Goal: Task Accomplishment & Management: Manage account settings

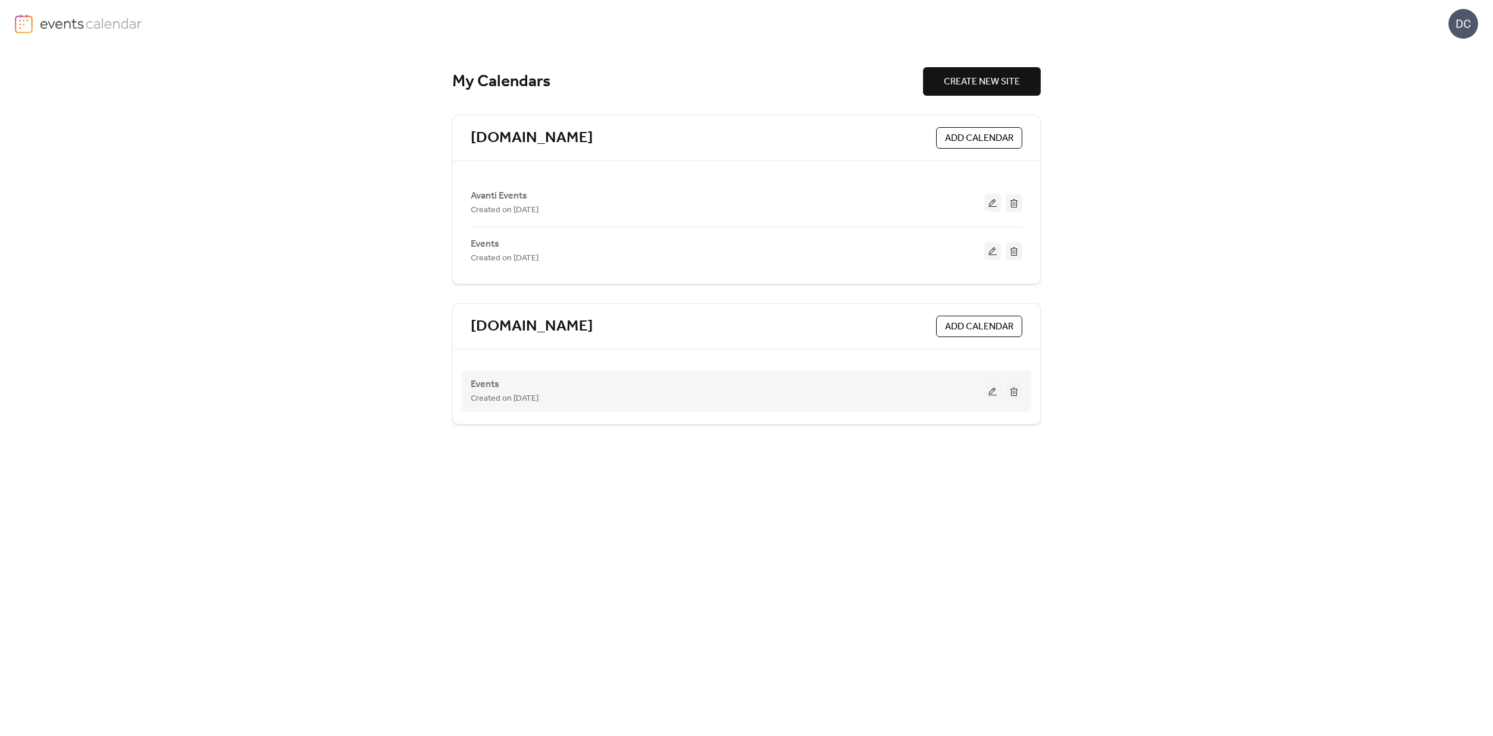
click at [995, 393] on button at bounding box center [992, 391] width 17 height 18
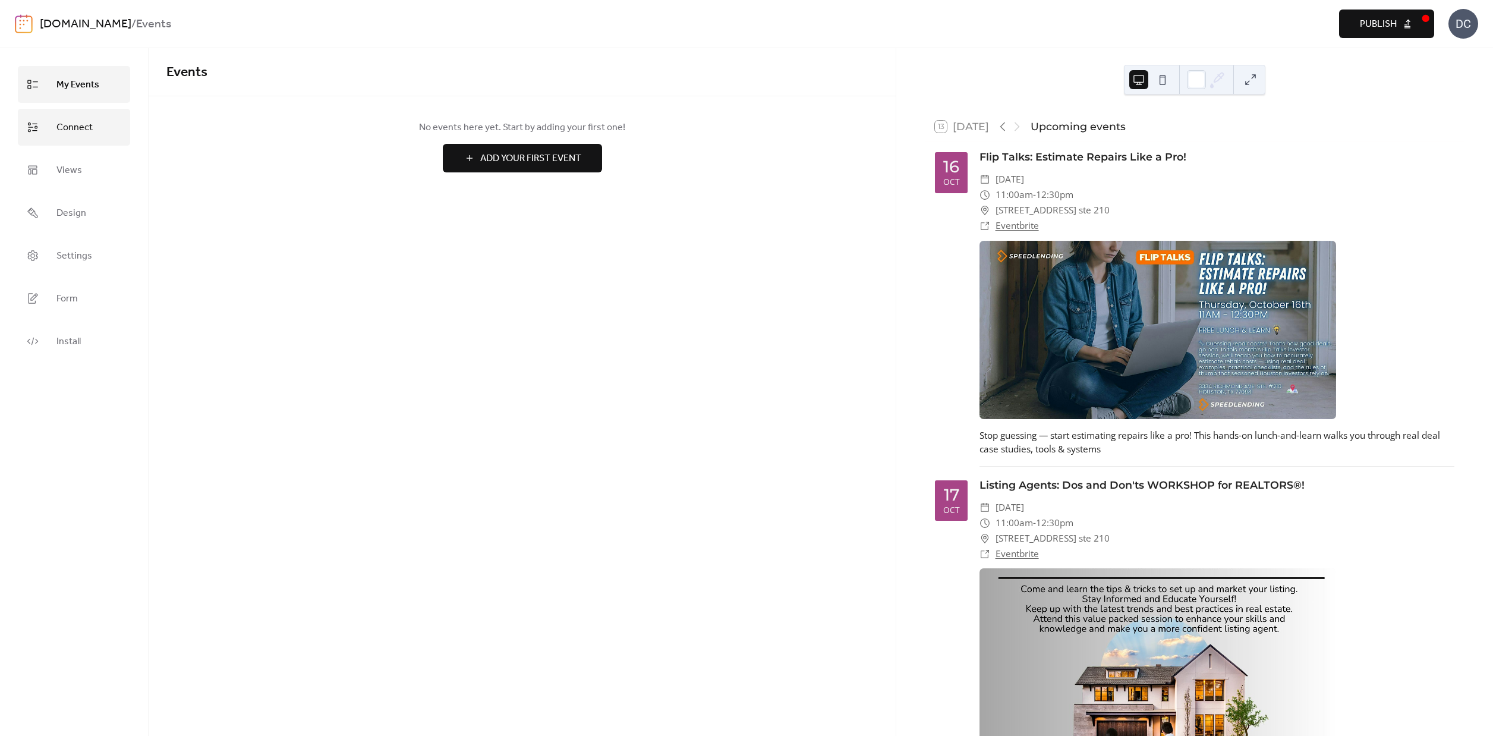
click at [56, 125] on span "Connect" at bounding box center [74, 127] width 36 height 19
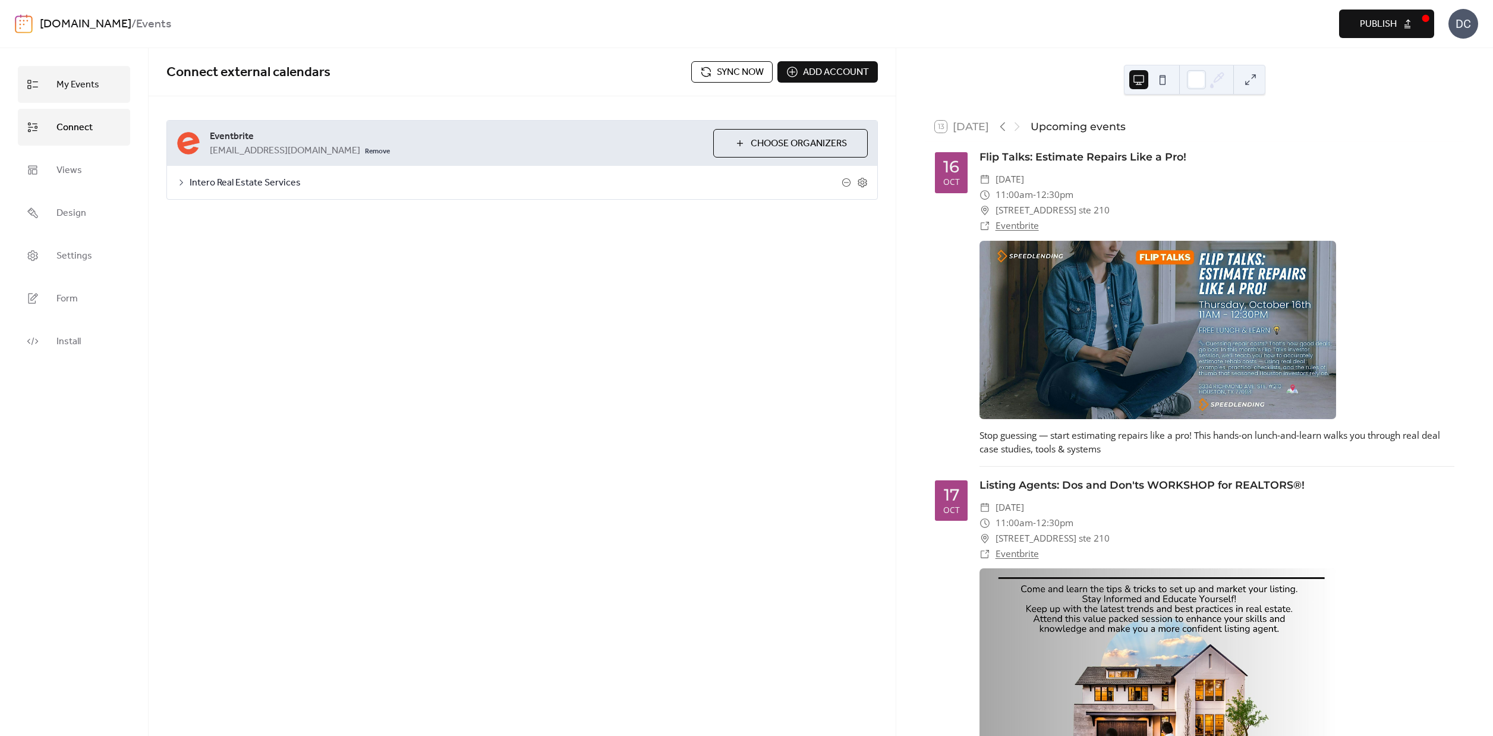
click at [77, 78] on span "My Events" at bounding box center [77, 84] width 43 height 19
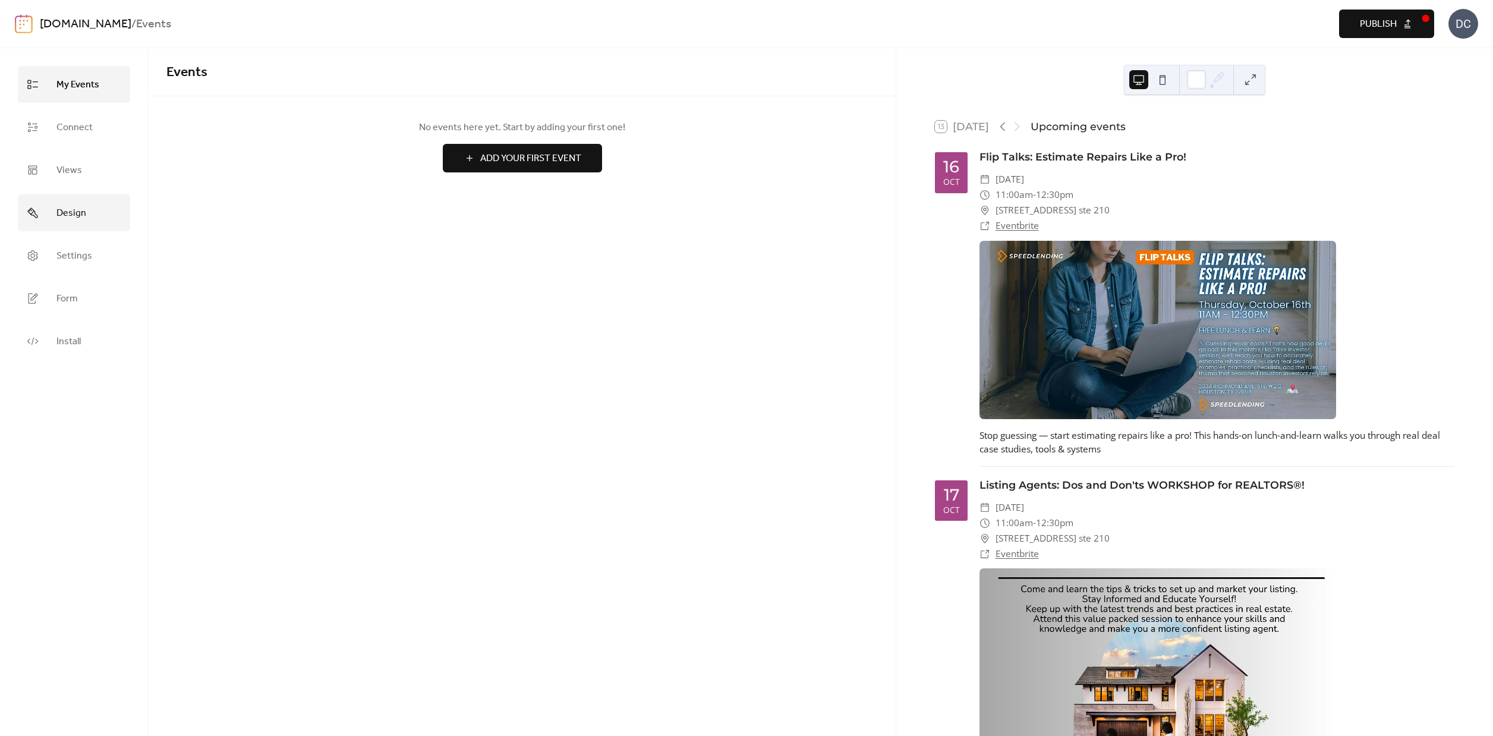
click at [64, 210] on span "Design" at bounding box center [71, 213] width 30 height 19
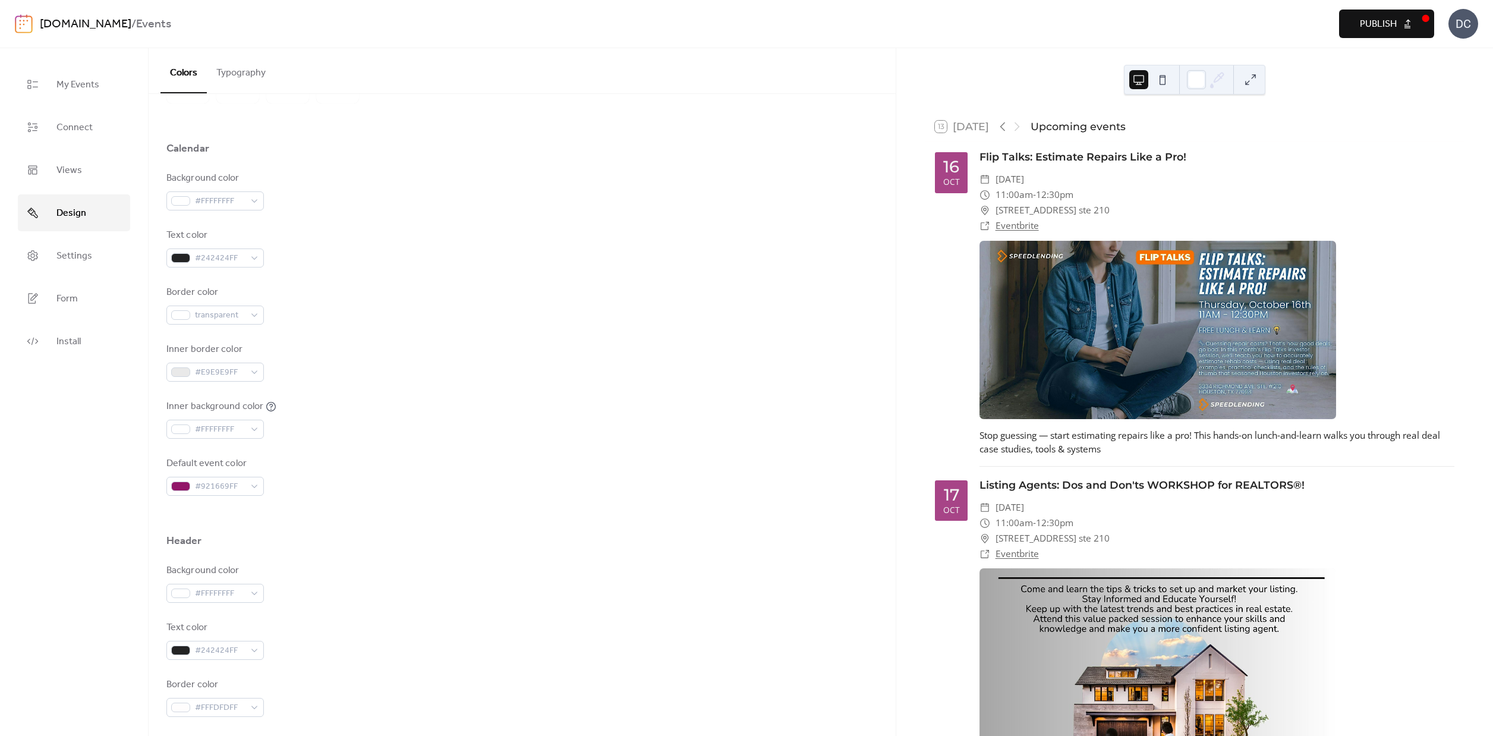
scroll to position [93, 0]
click at [239, 474] on span "#921669FF" at bounding box center [220, 480] width 50 height 14
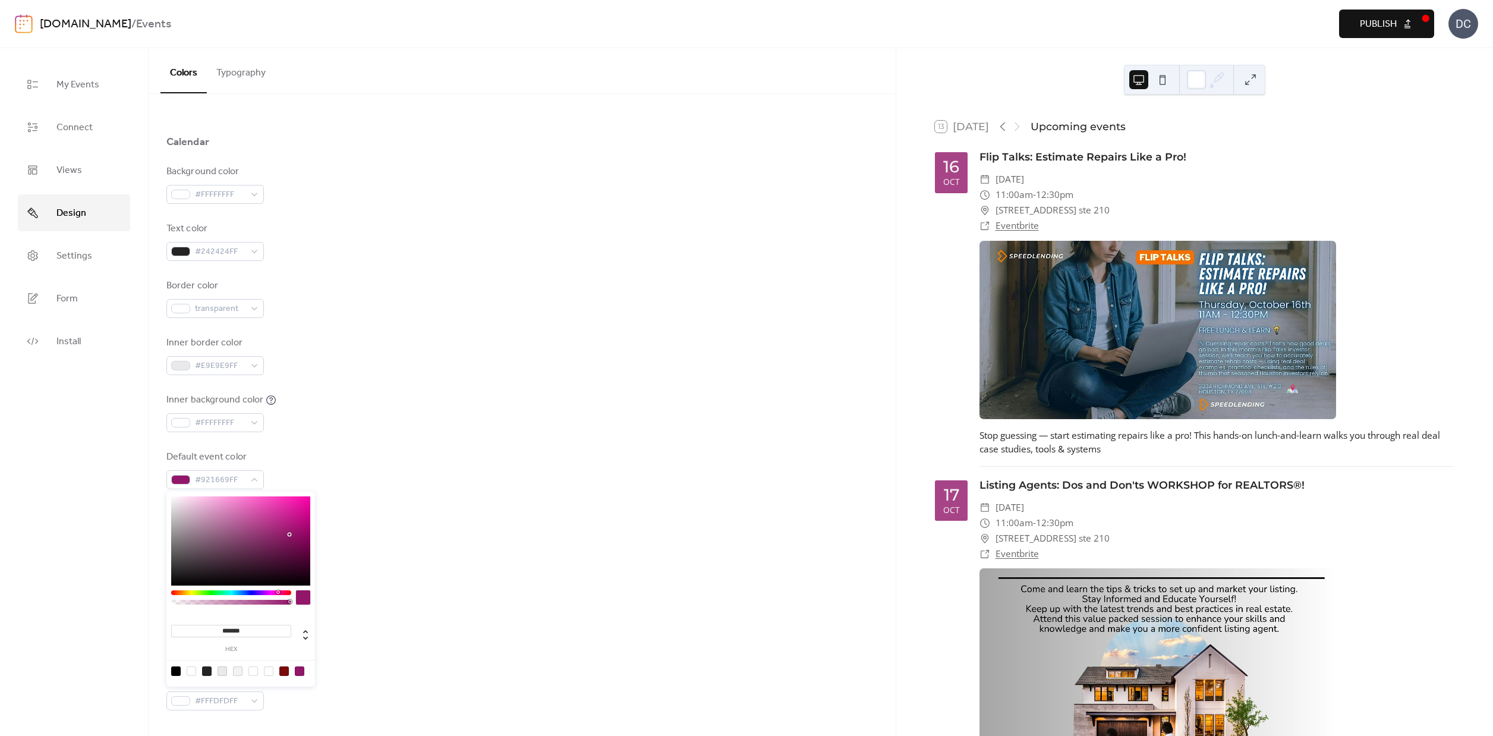
click at [174, 673] on div at bounding box center [176, 671] width 10 height 10
type input "*******"
click at [569, 481] on div "Default event color #000000FF" at bounding box center [521, 469] width 711 height 39
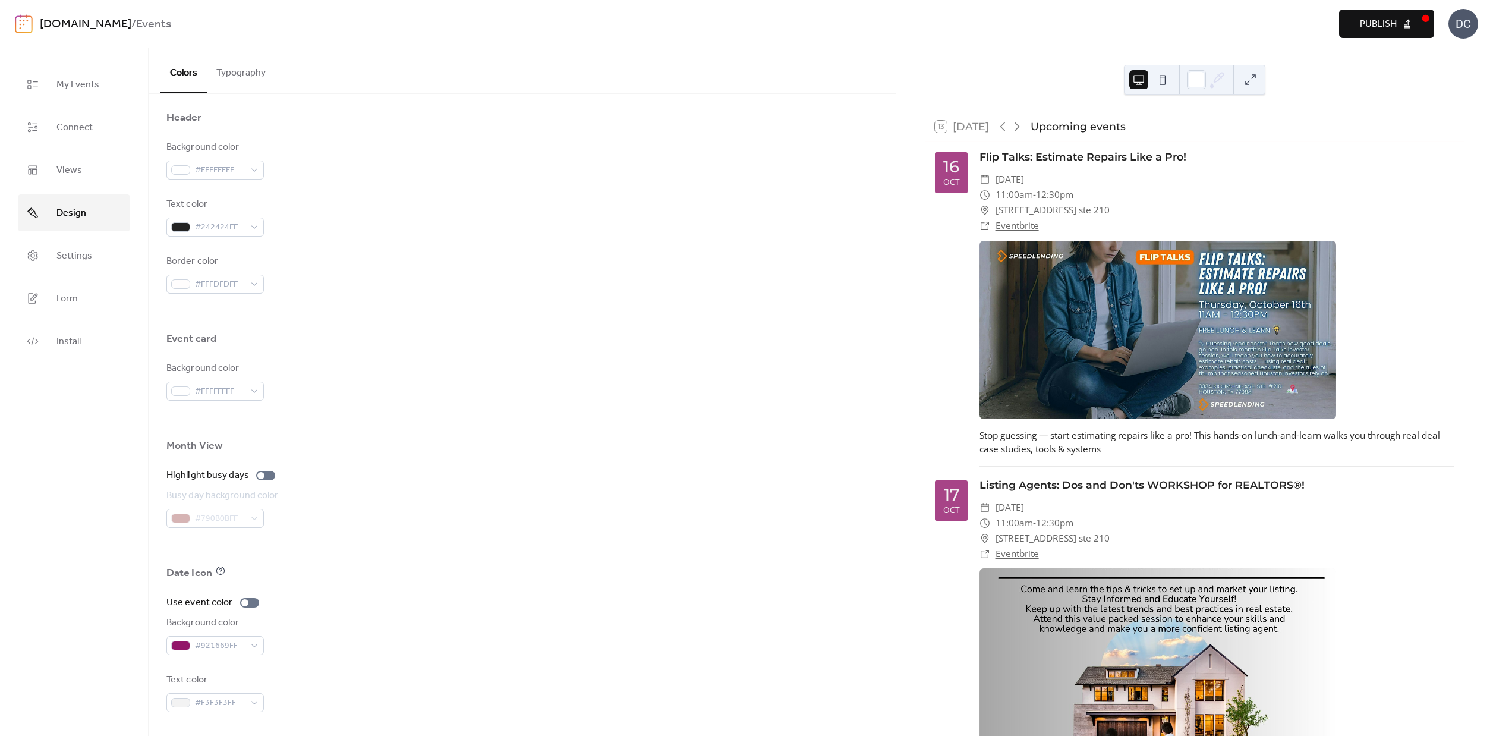
scroll to position [510, 0]
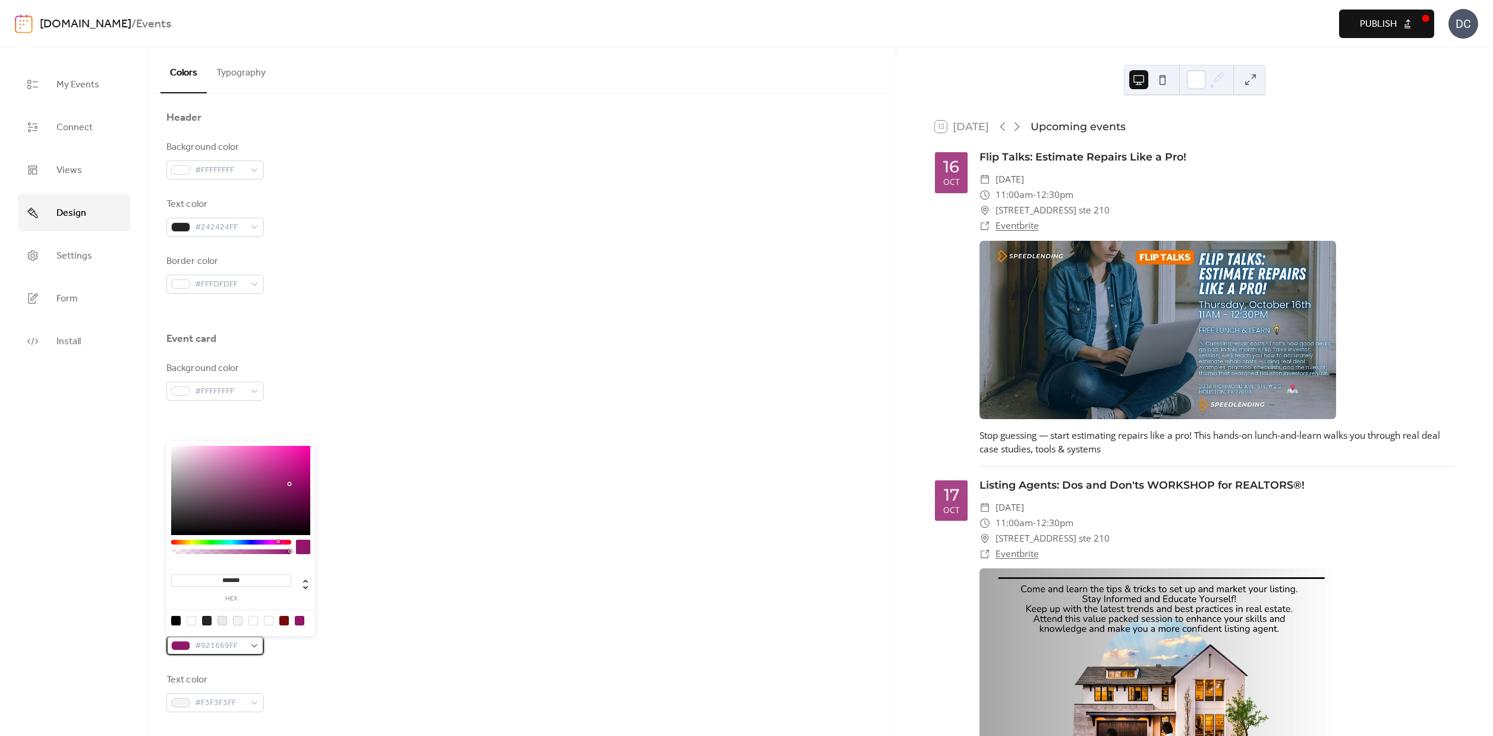
click at [184, 649] on div at bounding box center [180, 646] width 19 height 10
click at [173, 623] on div at bounding box center [176, 621] width 10 height 10
type input "*******"
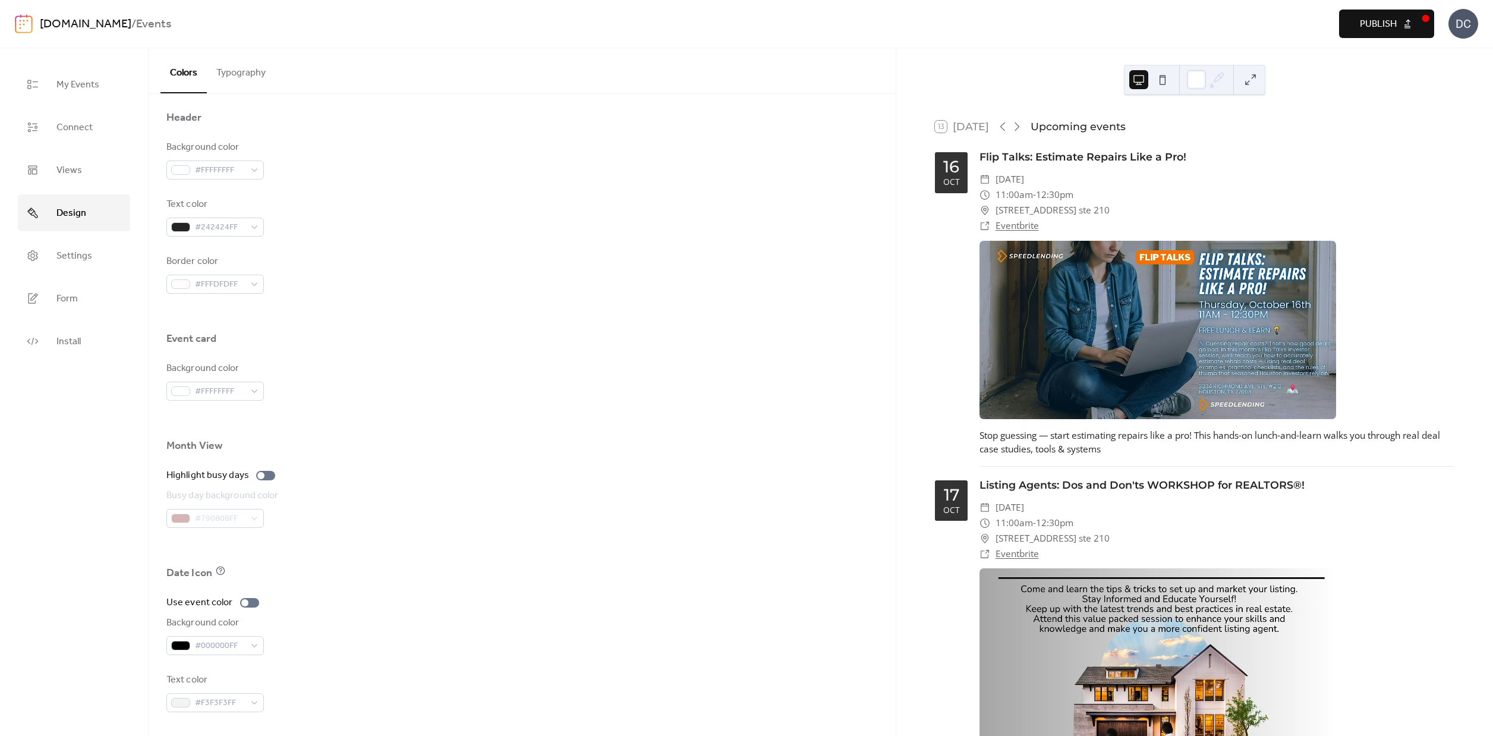
click at [476, 528] on div at bounding box center [521, 547] width 711 height 38
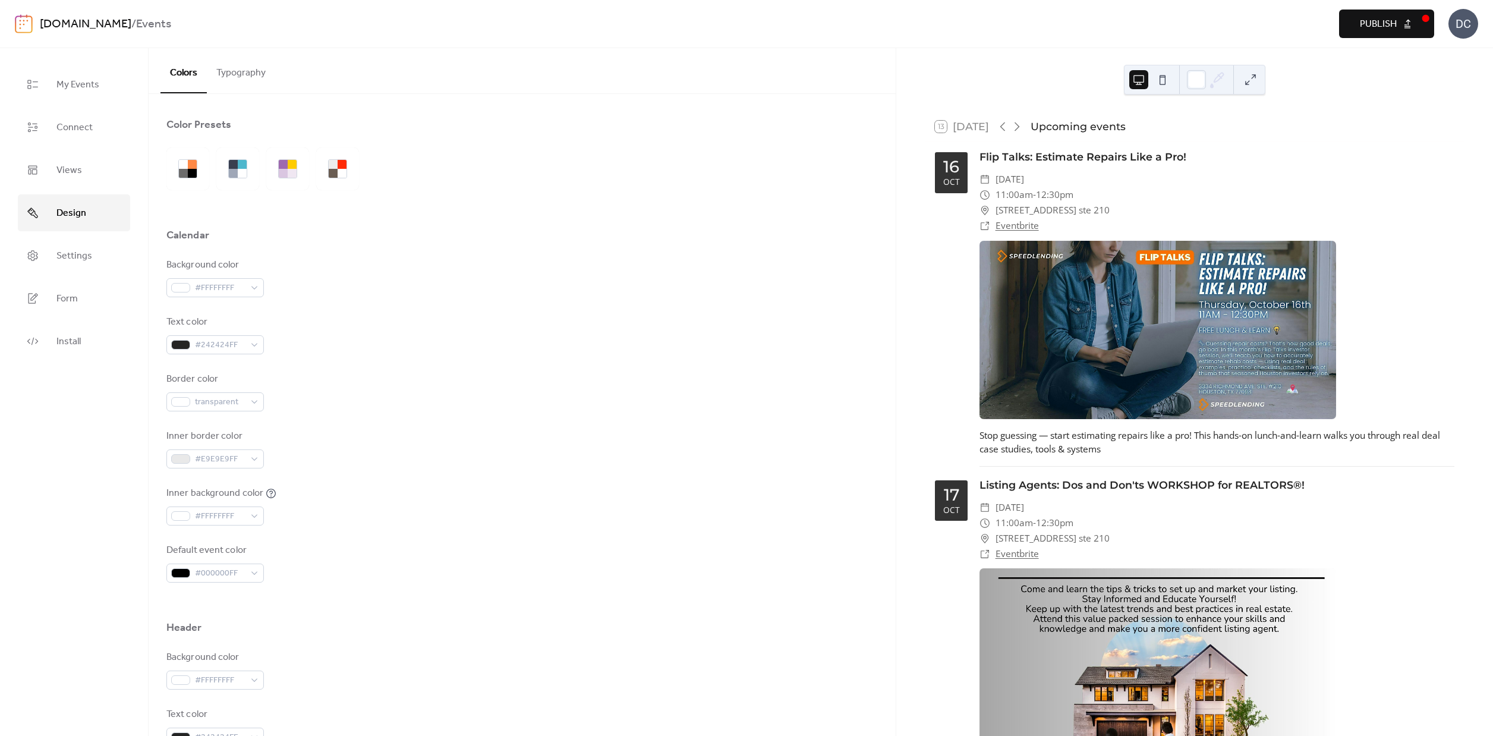
scroll to position [0, 0]
click at [249, 70] on button "Typography" at bounding box center [241, 70] width 68 height 44
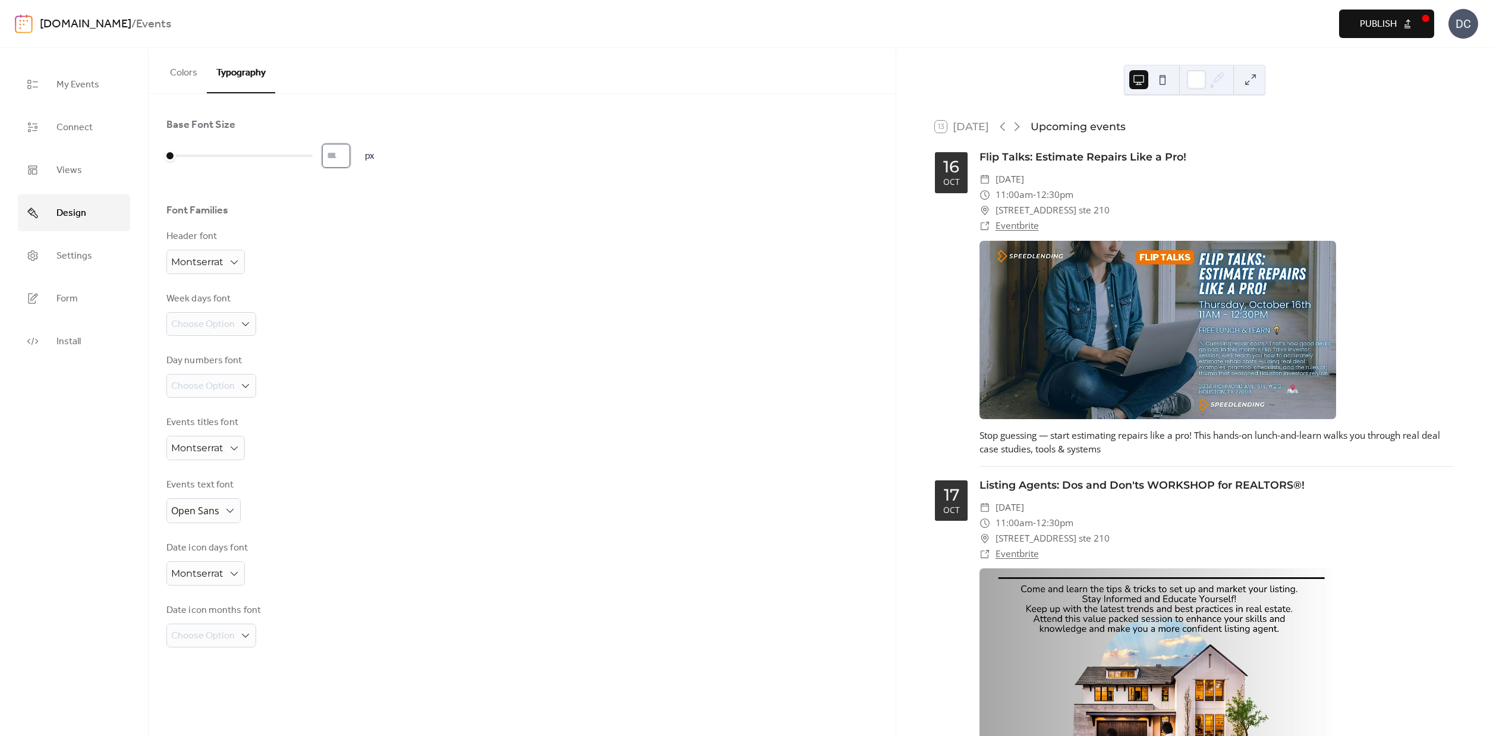
click at [350, 156] on input "*" at bounding box center [336, 156] width 28 height 24
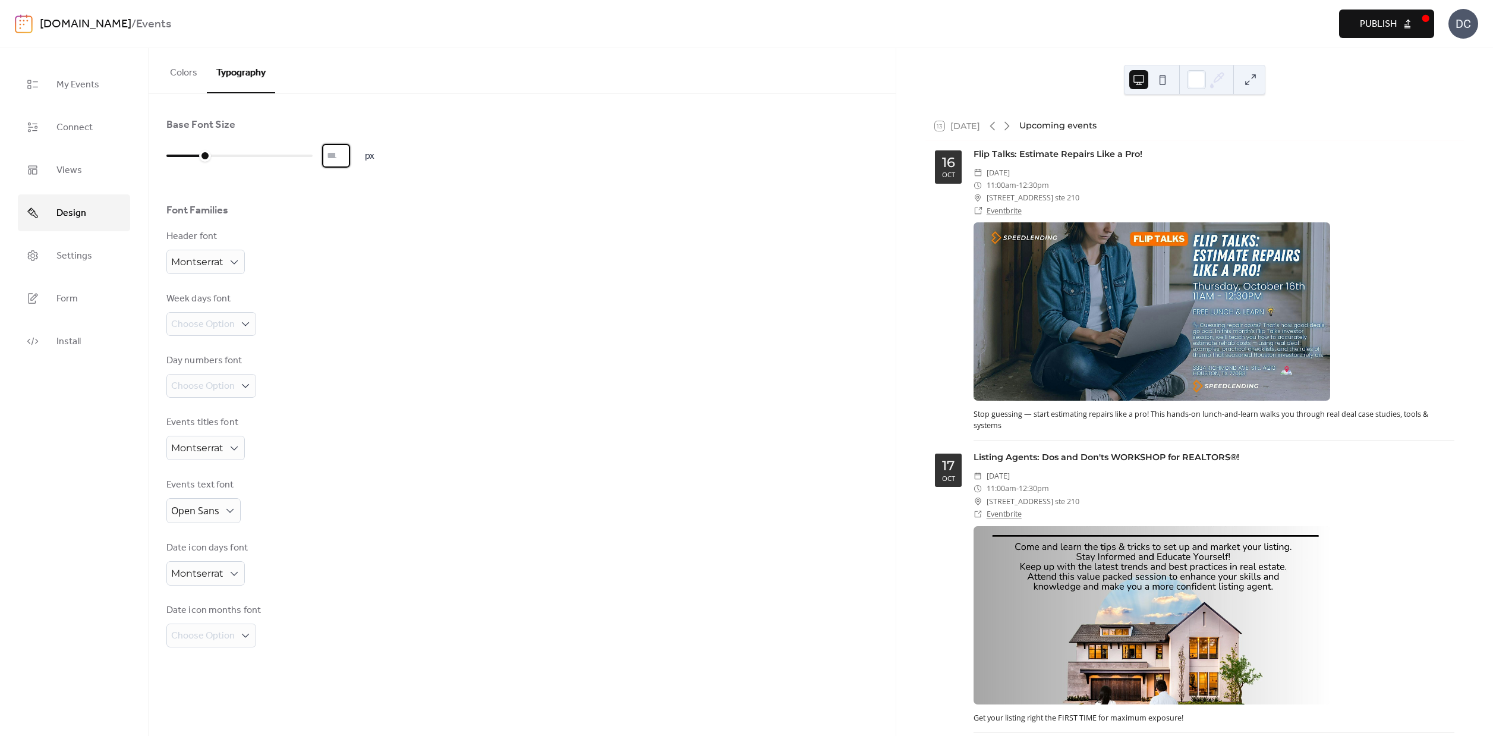
click at [350, 154] on input "**" at bounding box center [336, 156] width 28 height 24
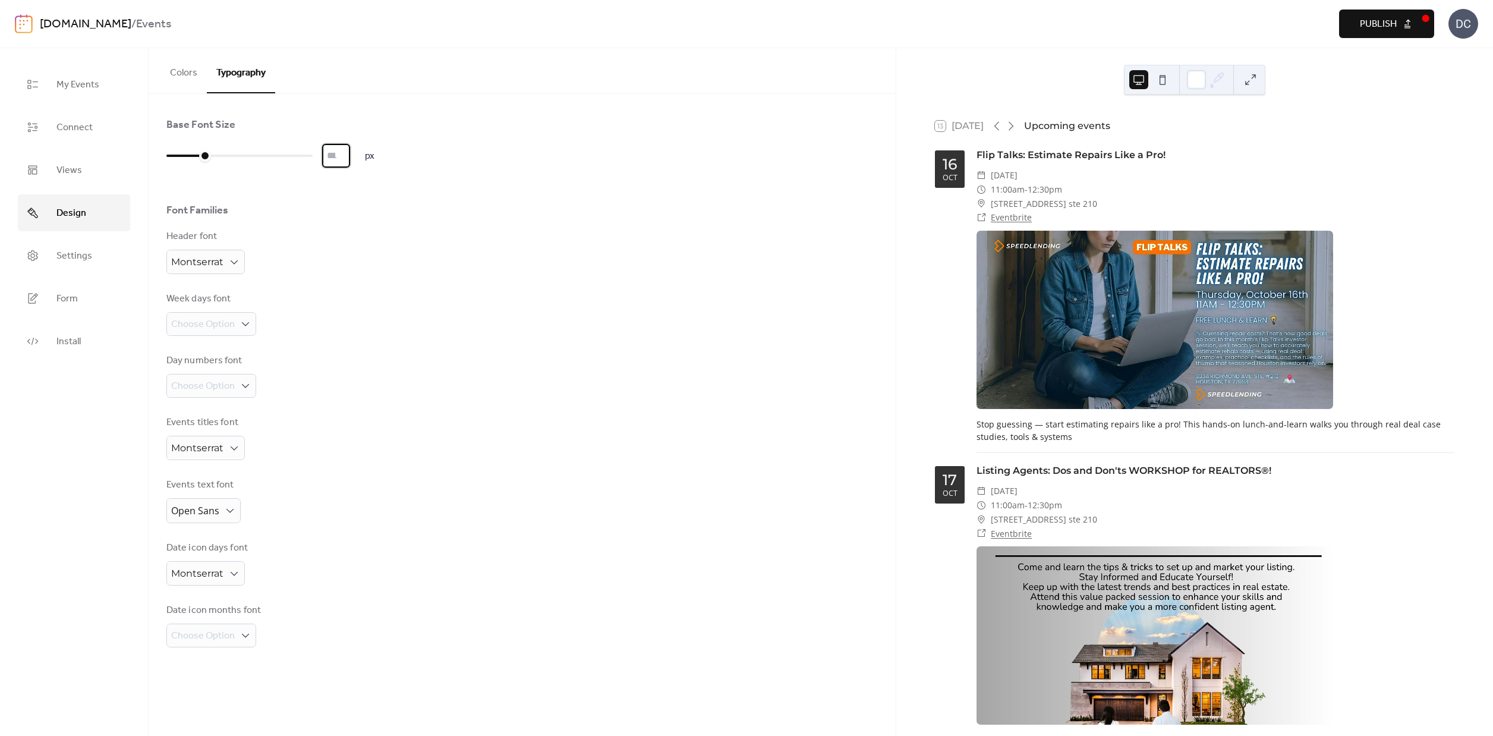
click at [350, 154] on input "**" at bounding box center [336, 156] width 28 height 24
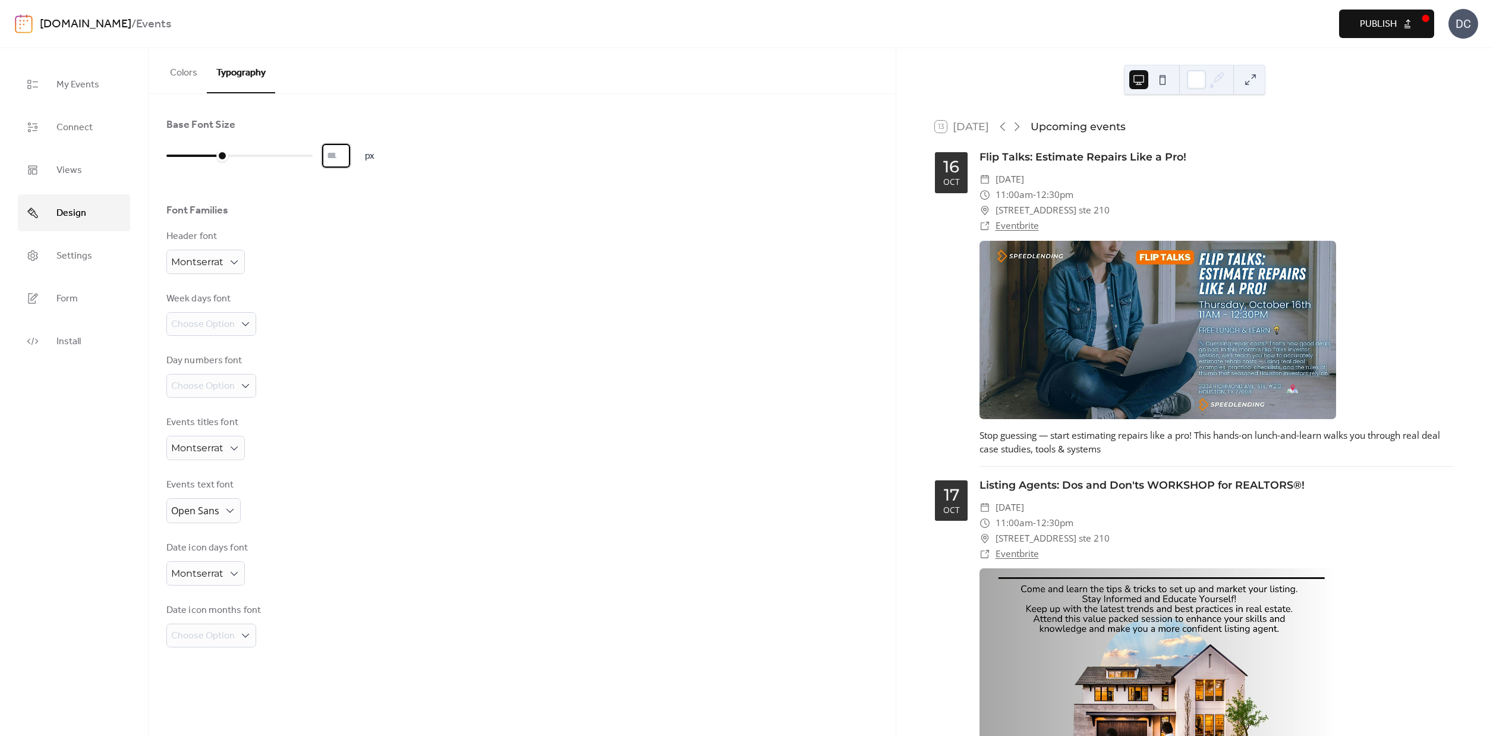
click at [350, 154] on input "**" at bounding box center [336, 156] width 28 height 24
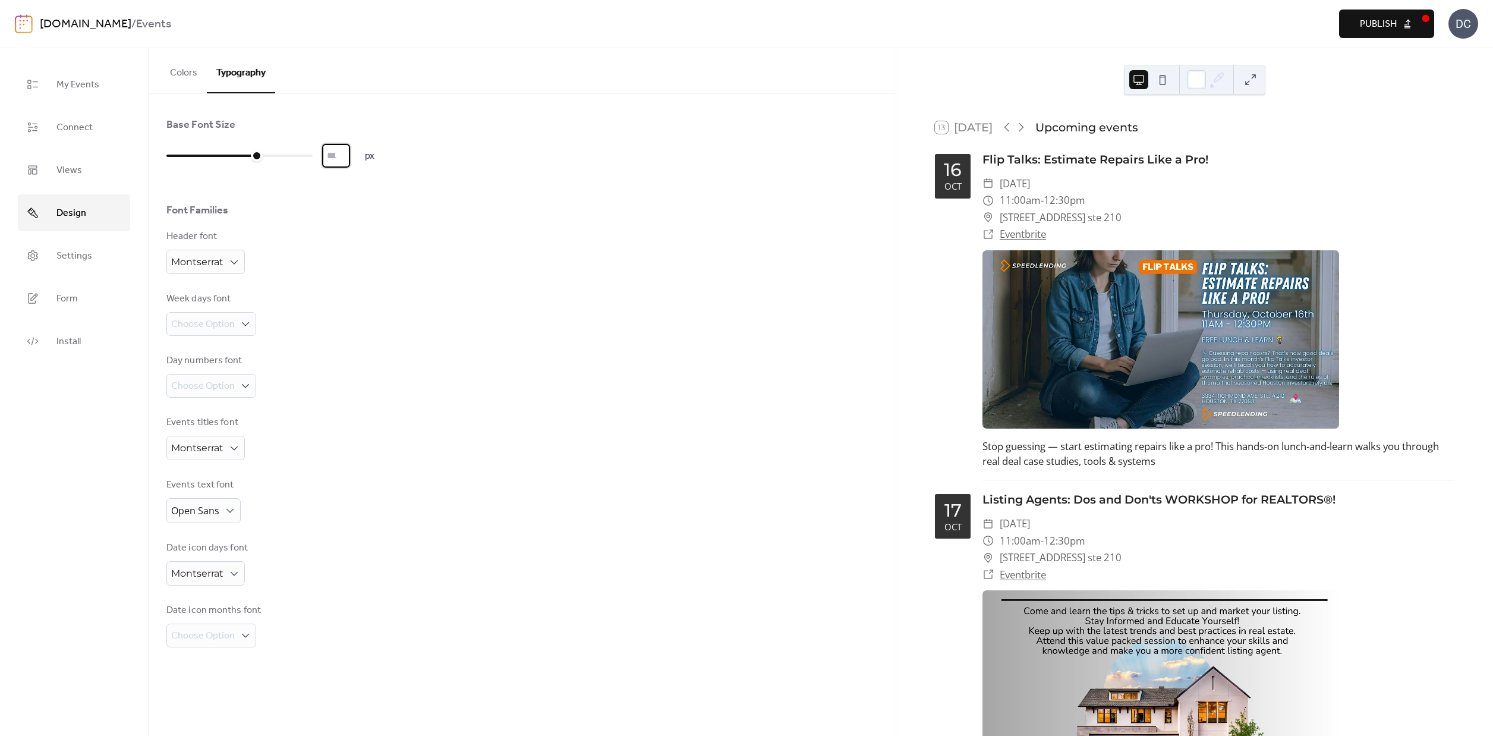
click at [350, 154] on input "**" at bounding box center [336, 156] width 28 height 24
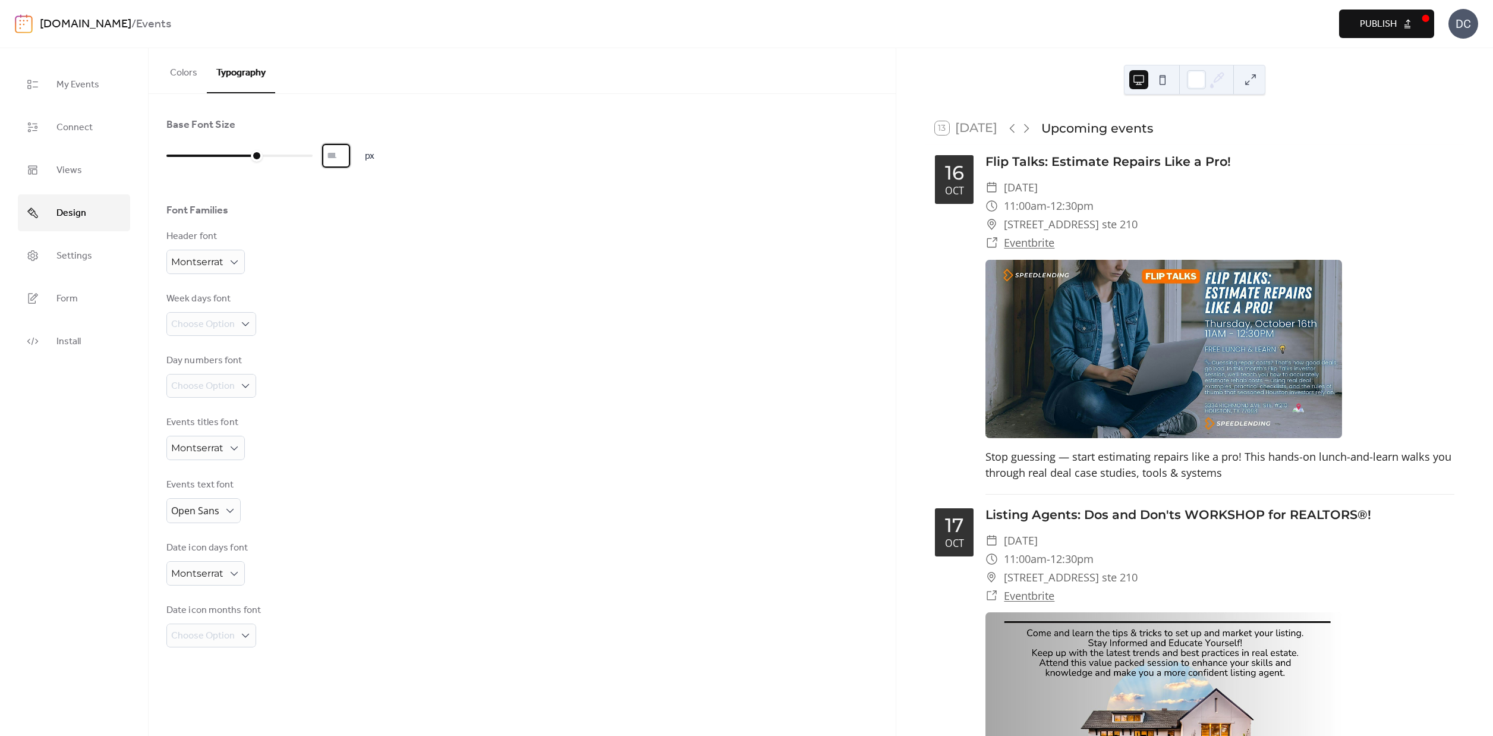
type input "**"
click at [350, 154] on input "**" at bounding box center [336, 156] width 28 height 24
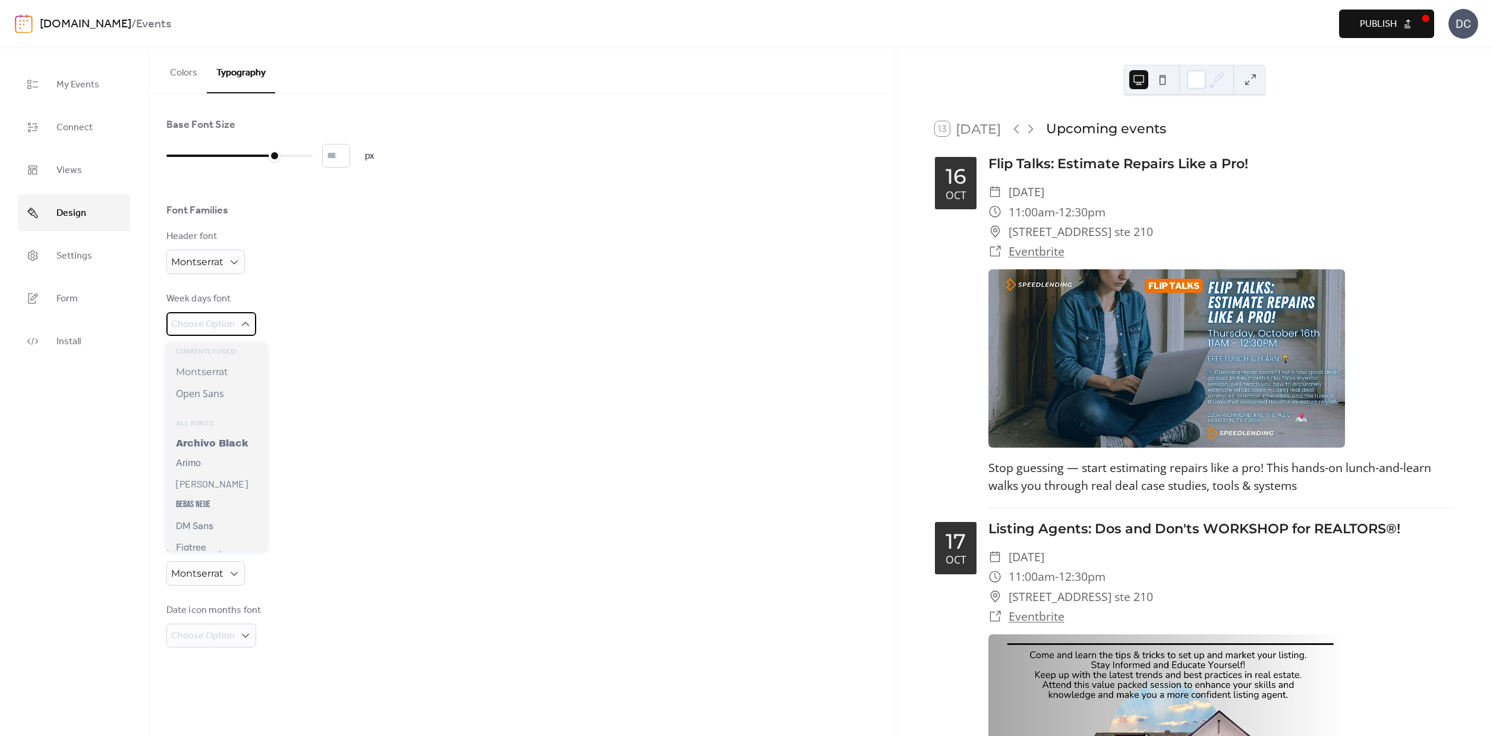
click at [244, 330] on icon at bounding box center [245, 324] width 12 height 12
click at [352, 314] on div "Week days font Choose Option" at bounding box center [521, 314] width 711 height 44
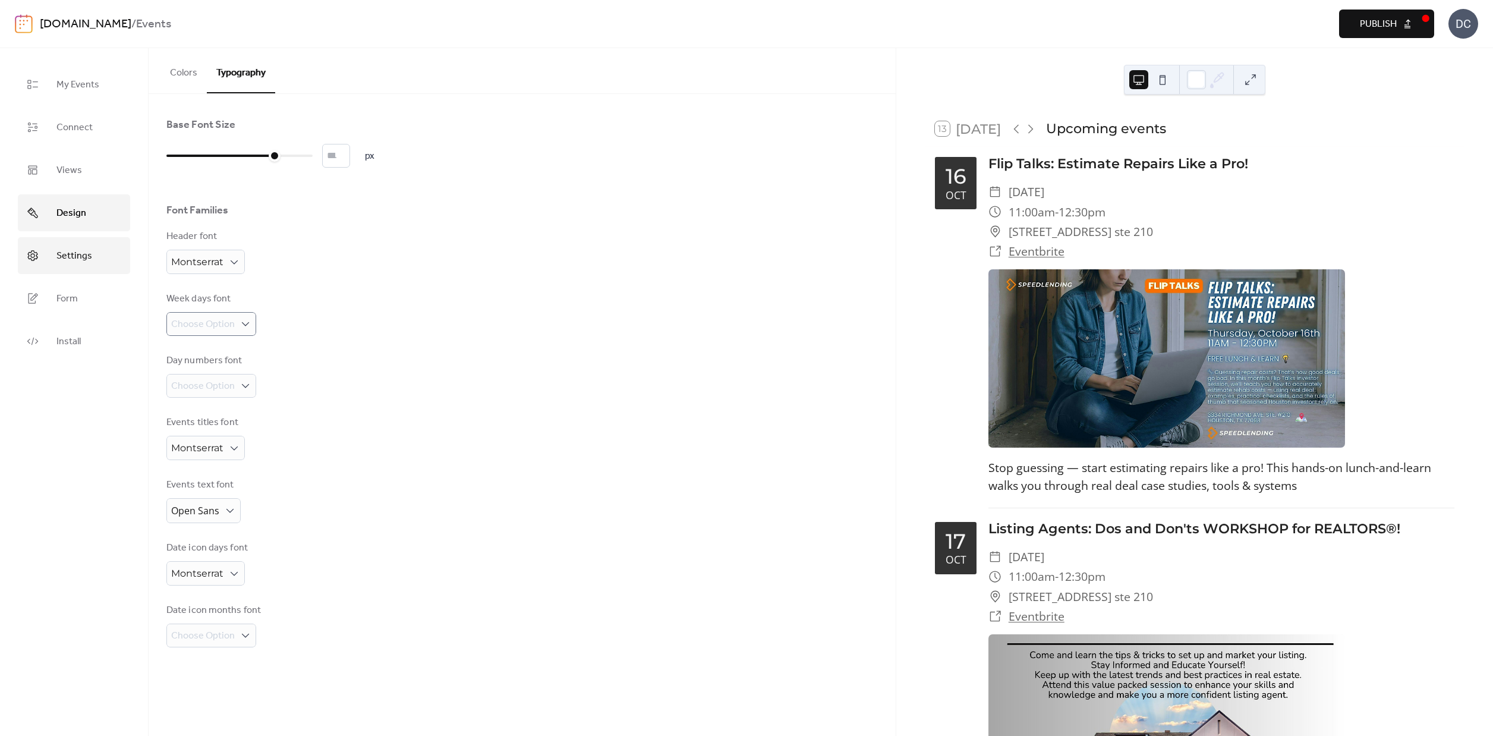
click at [65, 245] on link "Settings" at bounding box center [74, 255] width 112 height 37
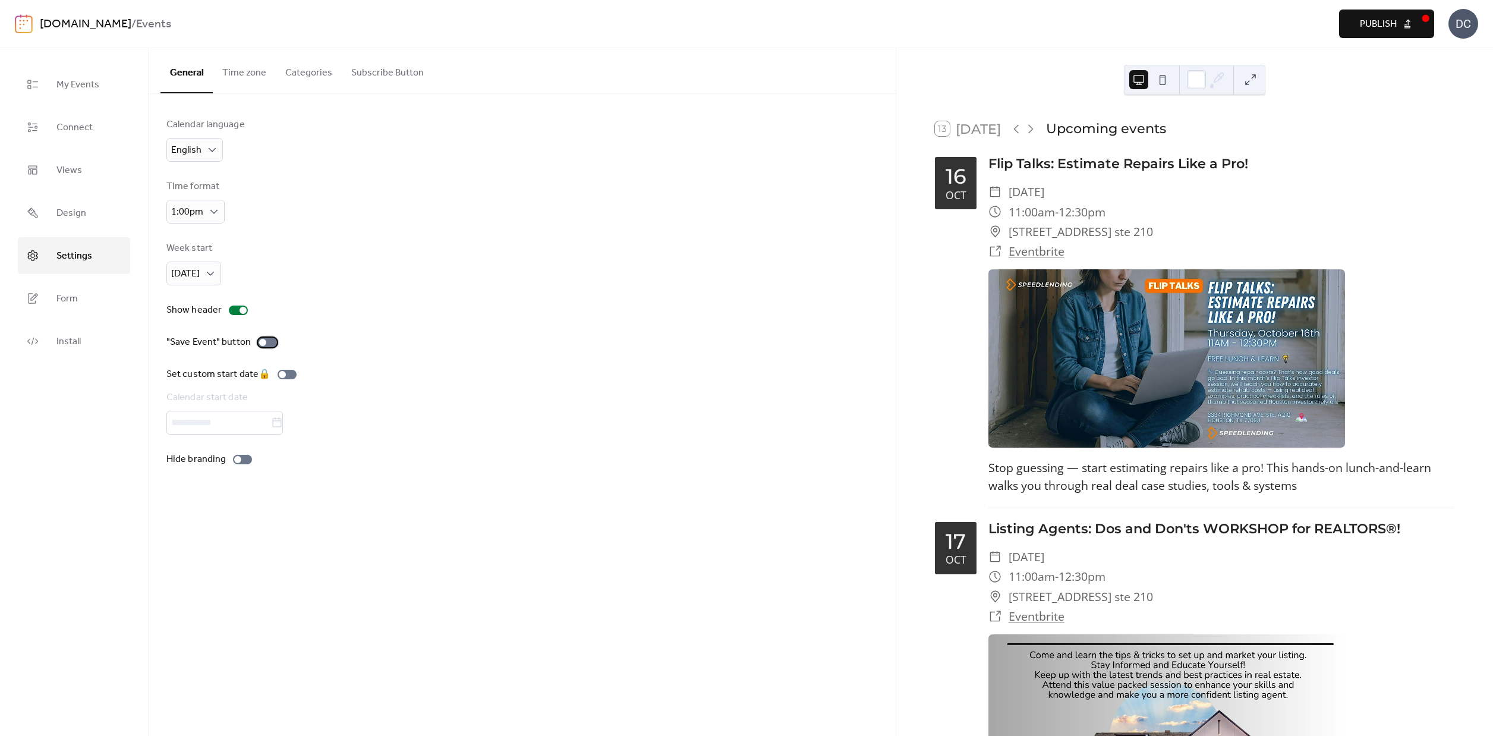
click at [263, 342] on div at bounding box center [262, 342] width 7 height 7
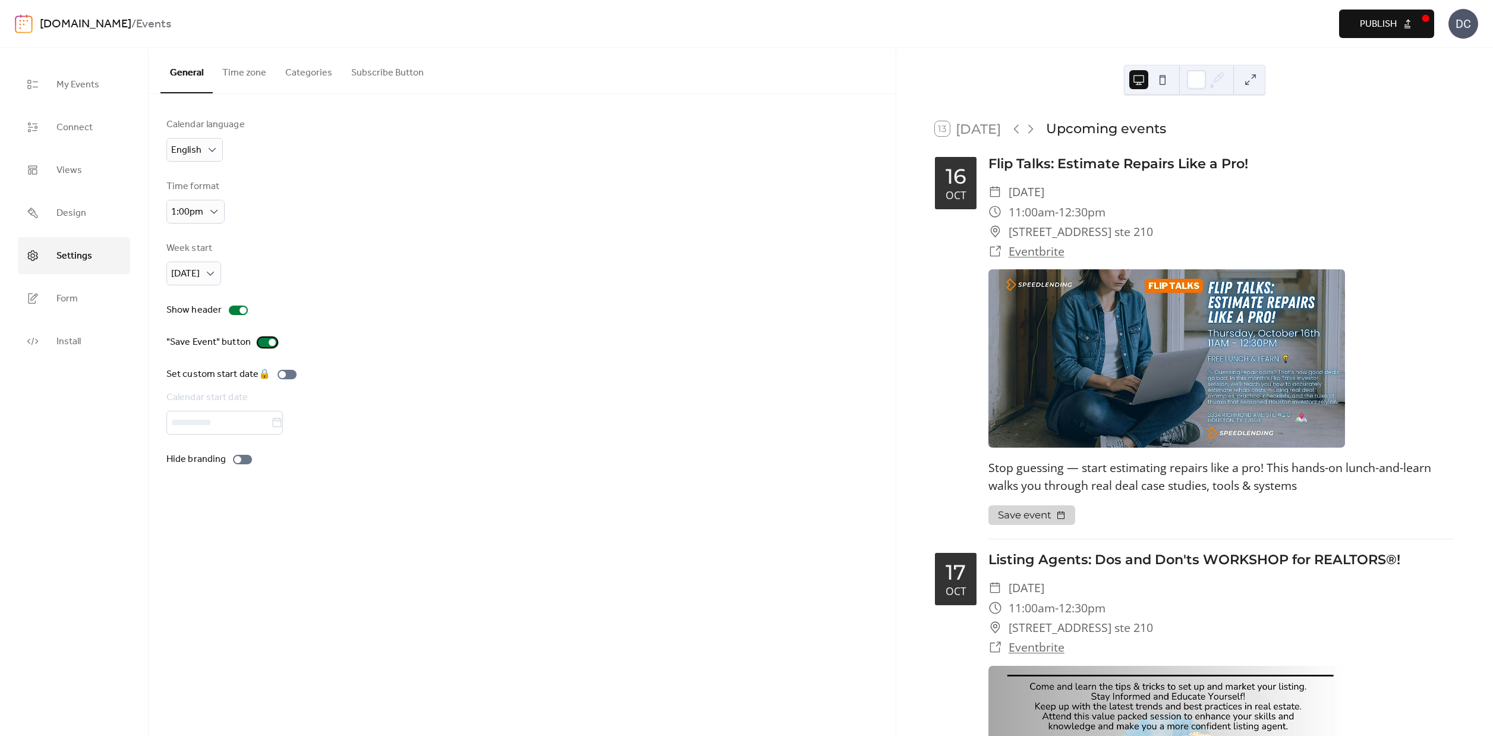
click at [263, 342] on div at bounding box center [267, 342] width 19 height 10
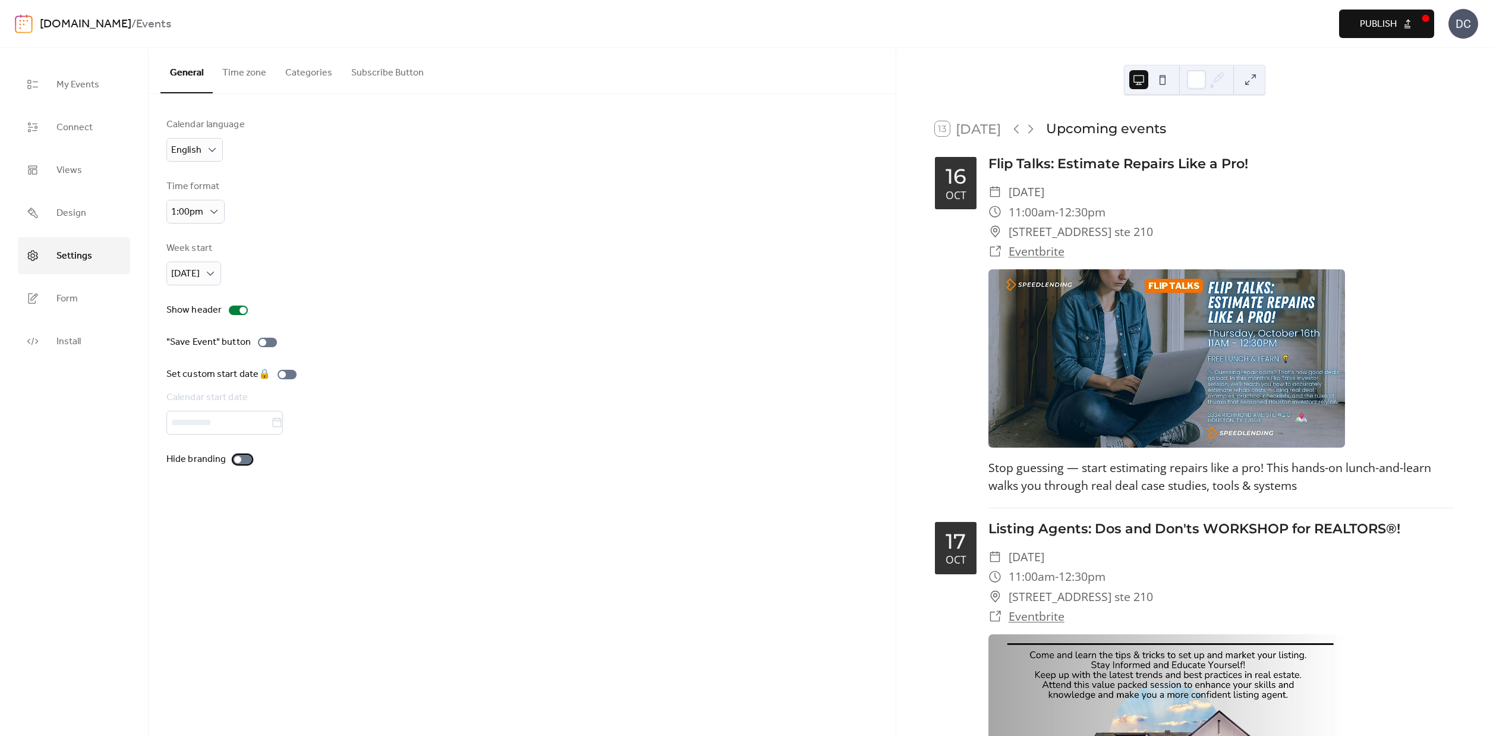
click at [242, 464] on div at bounding box center [242, 460] width 19 height 10
click at [59, 291] on span "Form" at bounding box center [66, 298] width 21 height 19
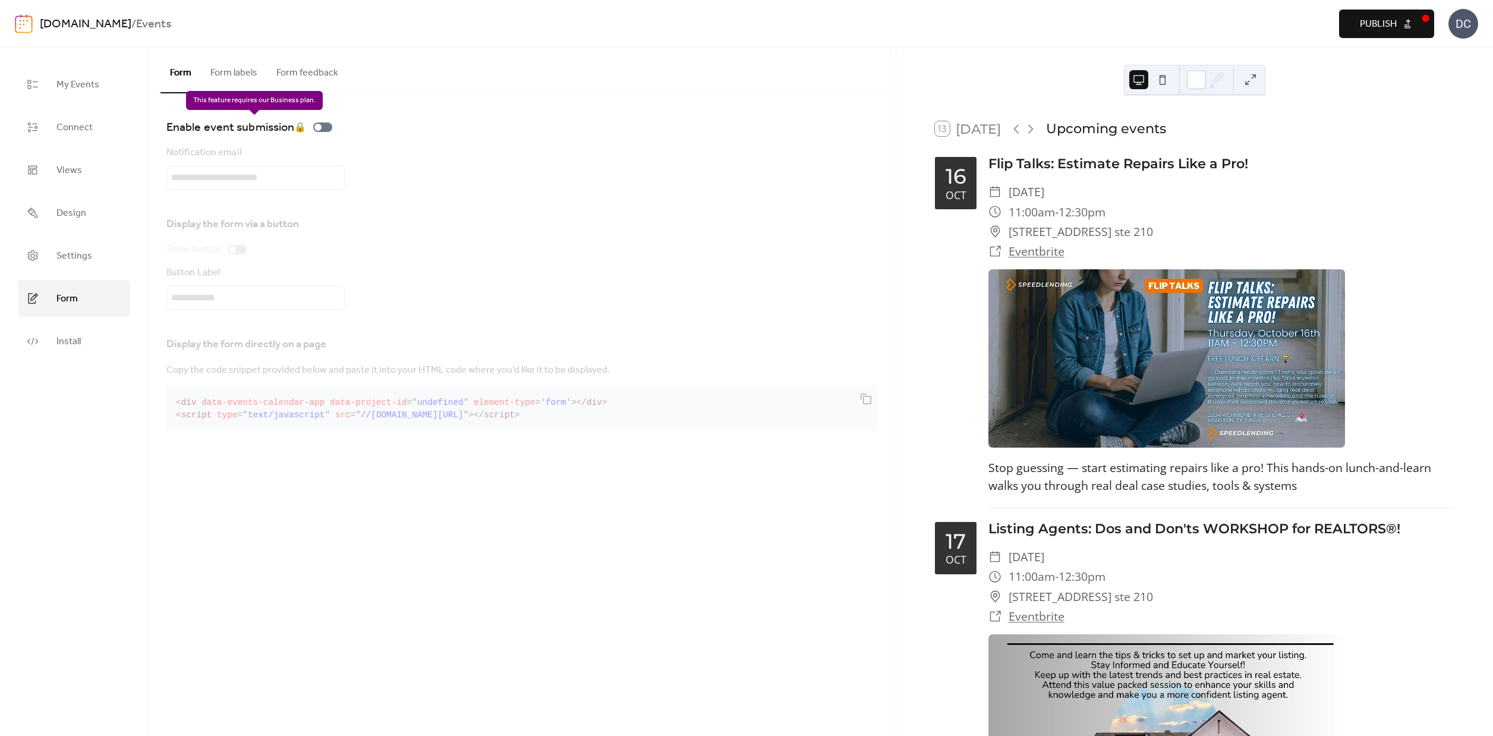
click at [322, 126] on div "Enable event submission 🔒" at bounding box center [251, 127] width 171 height 19
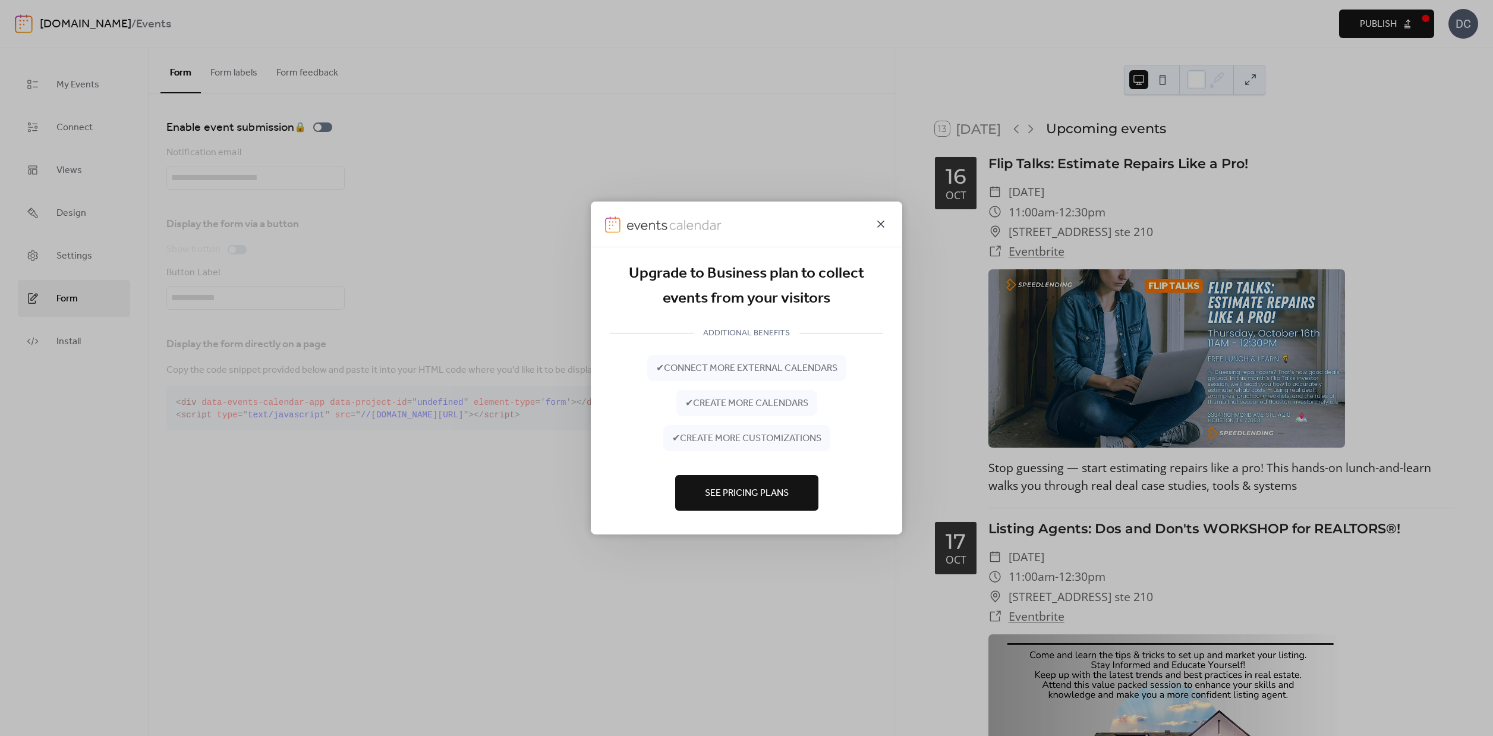
click at [880, 223] on icon at bounding box center [880, 224] width 14 height 14
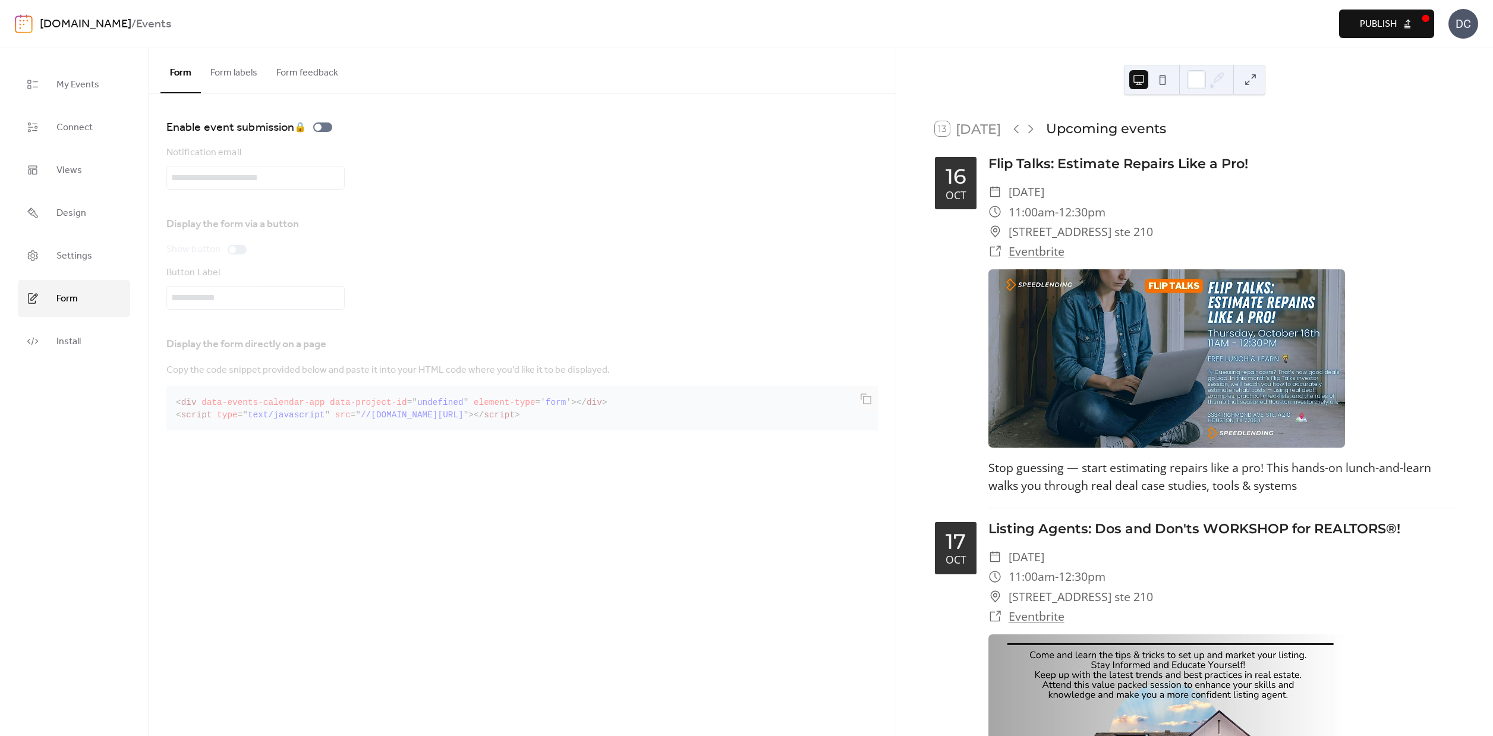
click at [229, 71] on button "Form labels" at bounding box center [234, 70] width 66 height 44
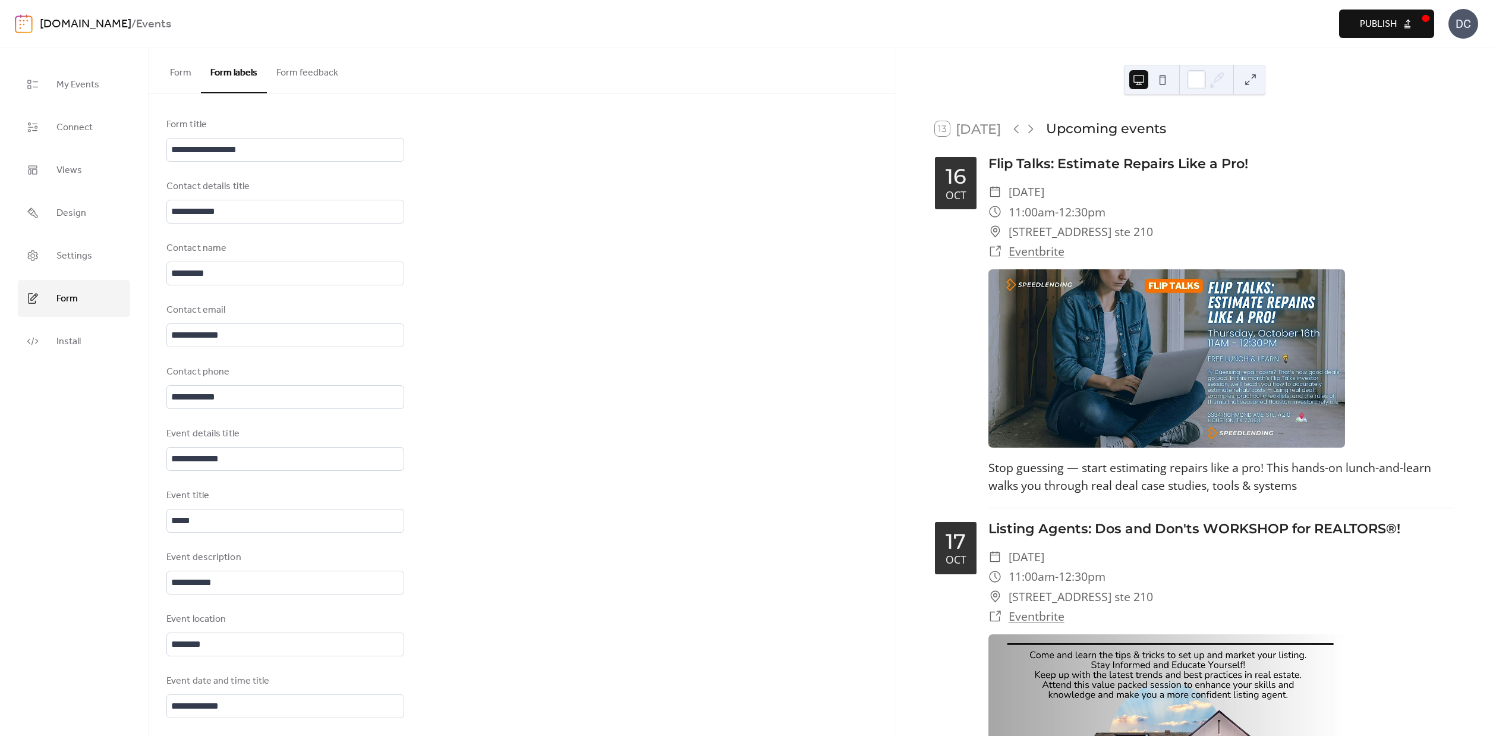
click at [308, 71] on button "Form feedback" at bounding box center [307, 70] width 81 height 44
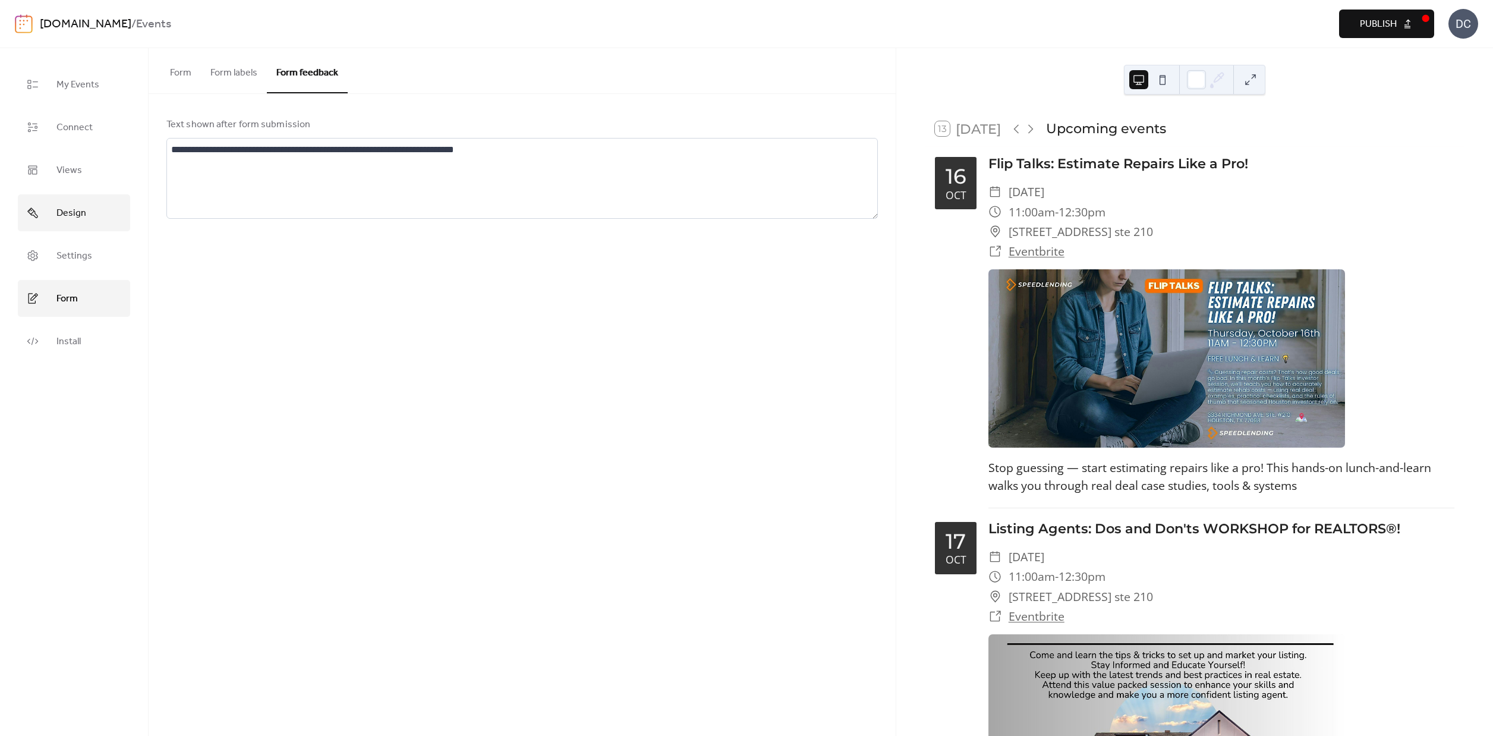
click at [68, 217] on span "Design" at bounding box center [71, 213] width 30 height 19
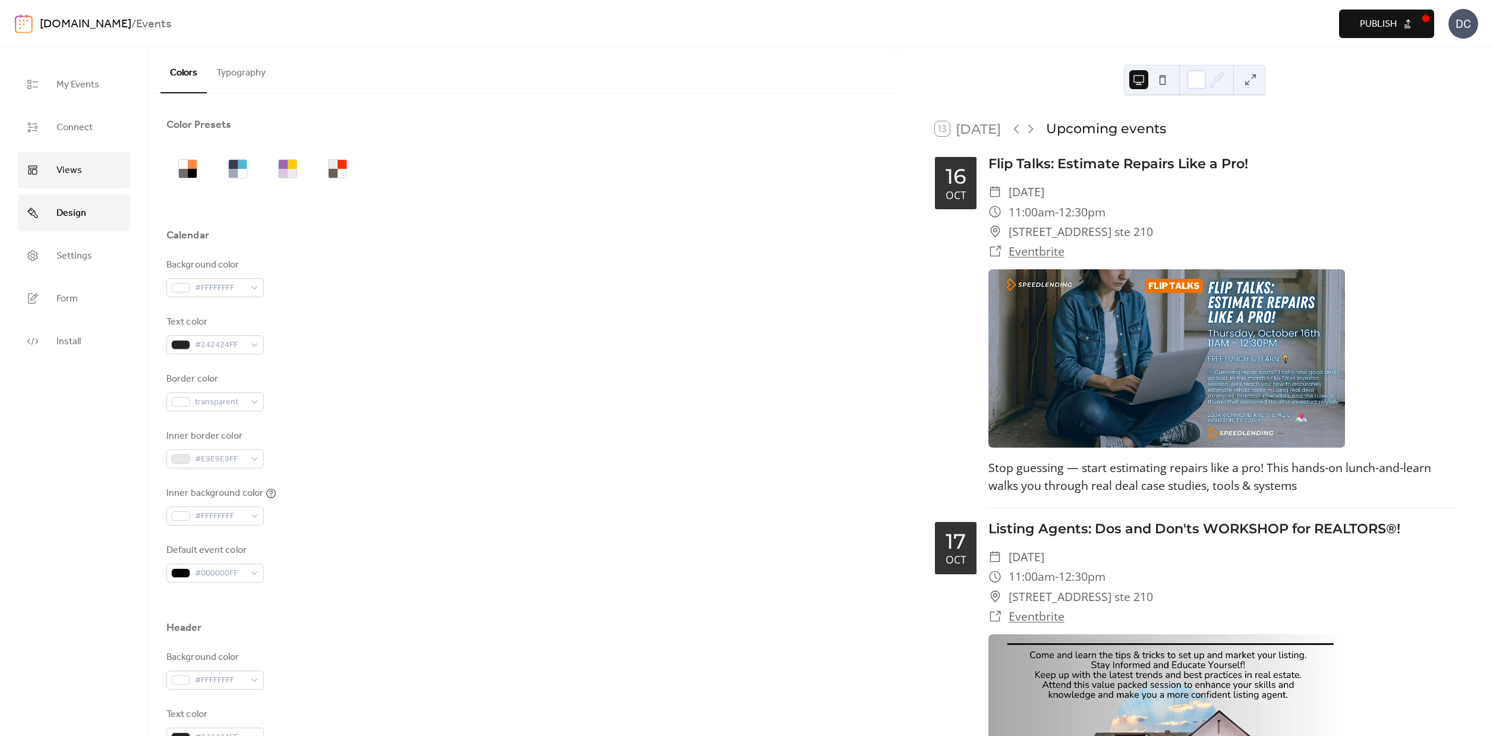
click at [70, 174] on span "Views" at bounding box center [69, 170] width 26 height 19
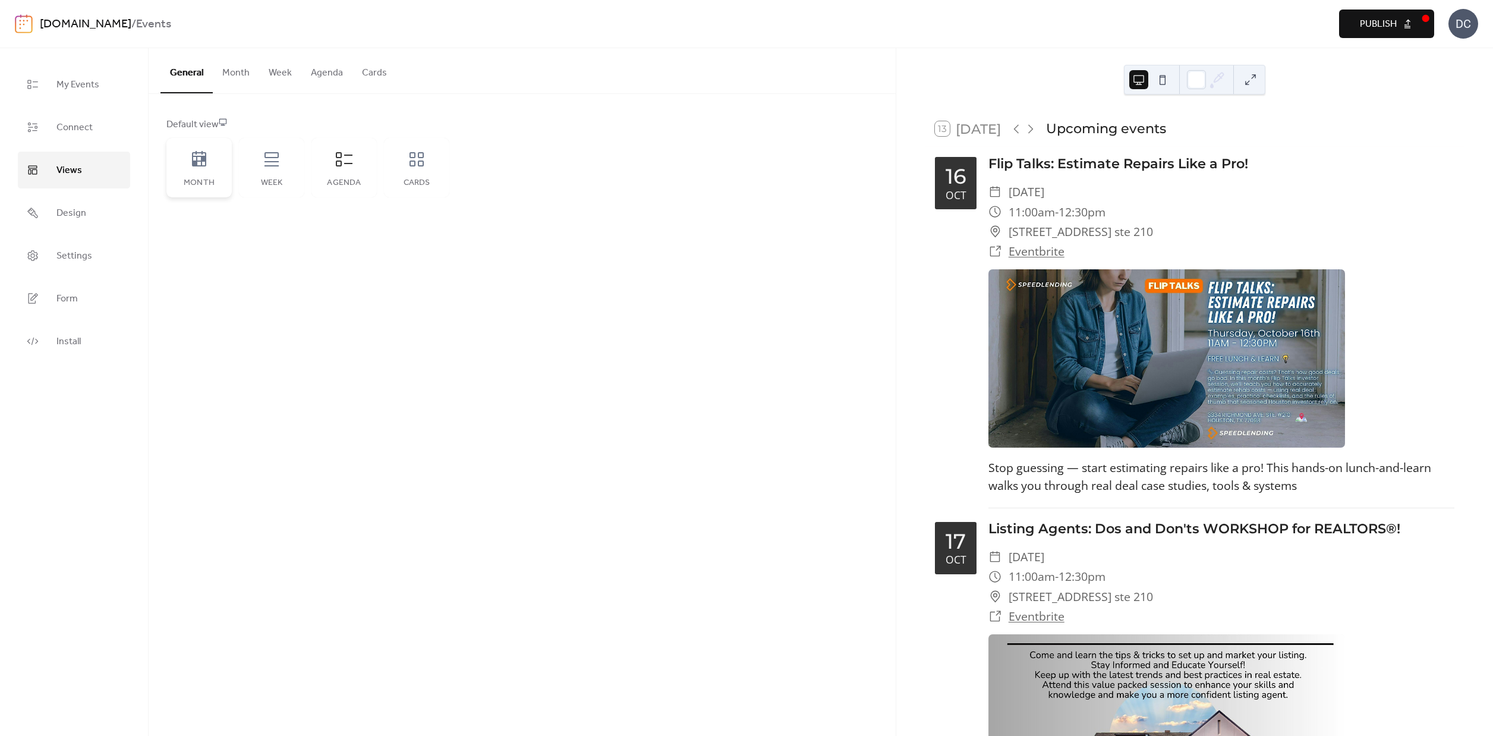
click at [203, 172] on div "Month" at bounding box center [198, 167] width 65 height 59
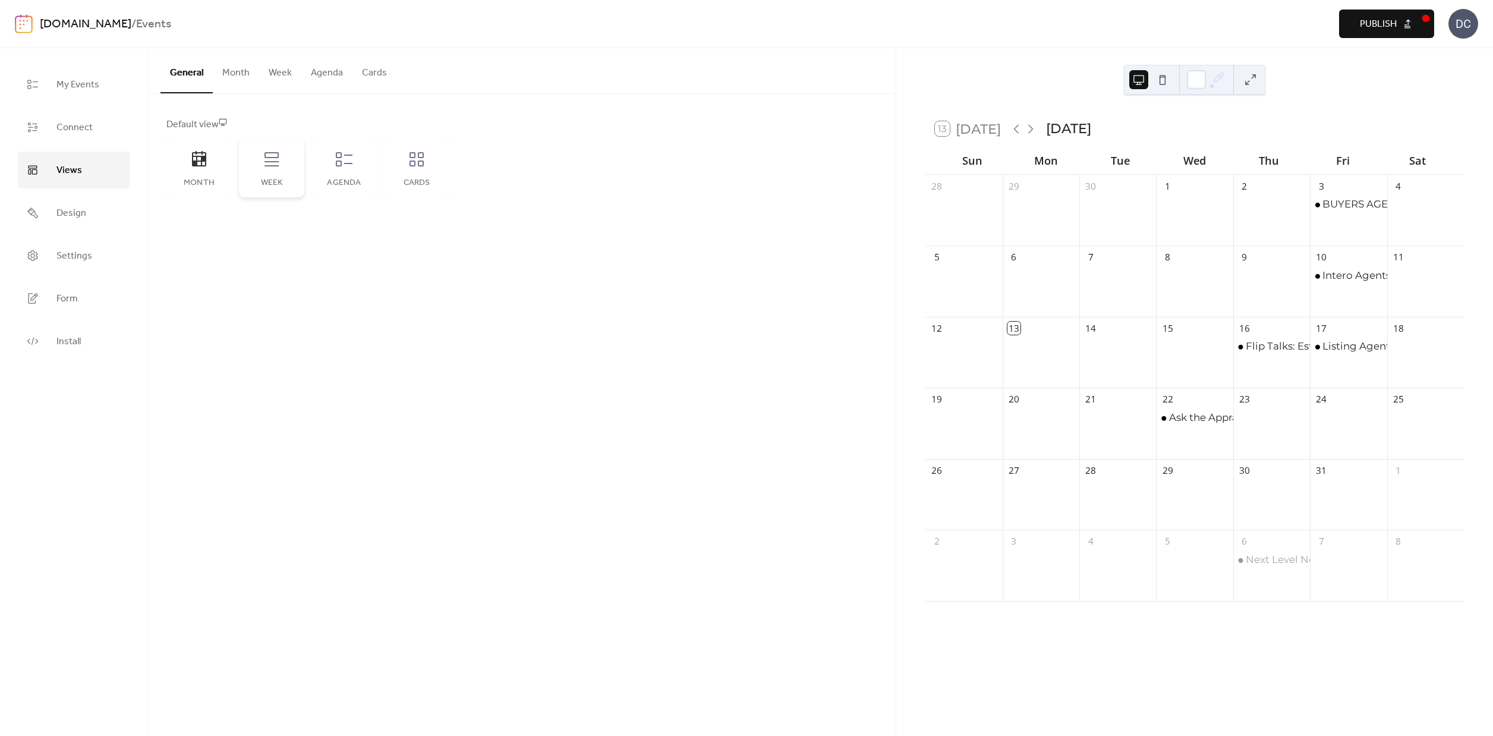
click at [272, 174] on div "Week" at bounding box center [271, 167] width 65 height 59
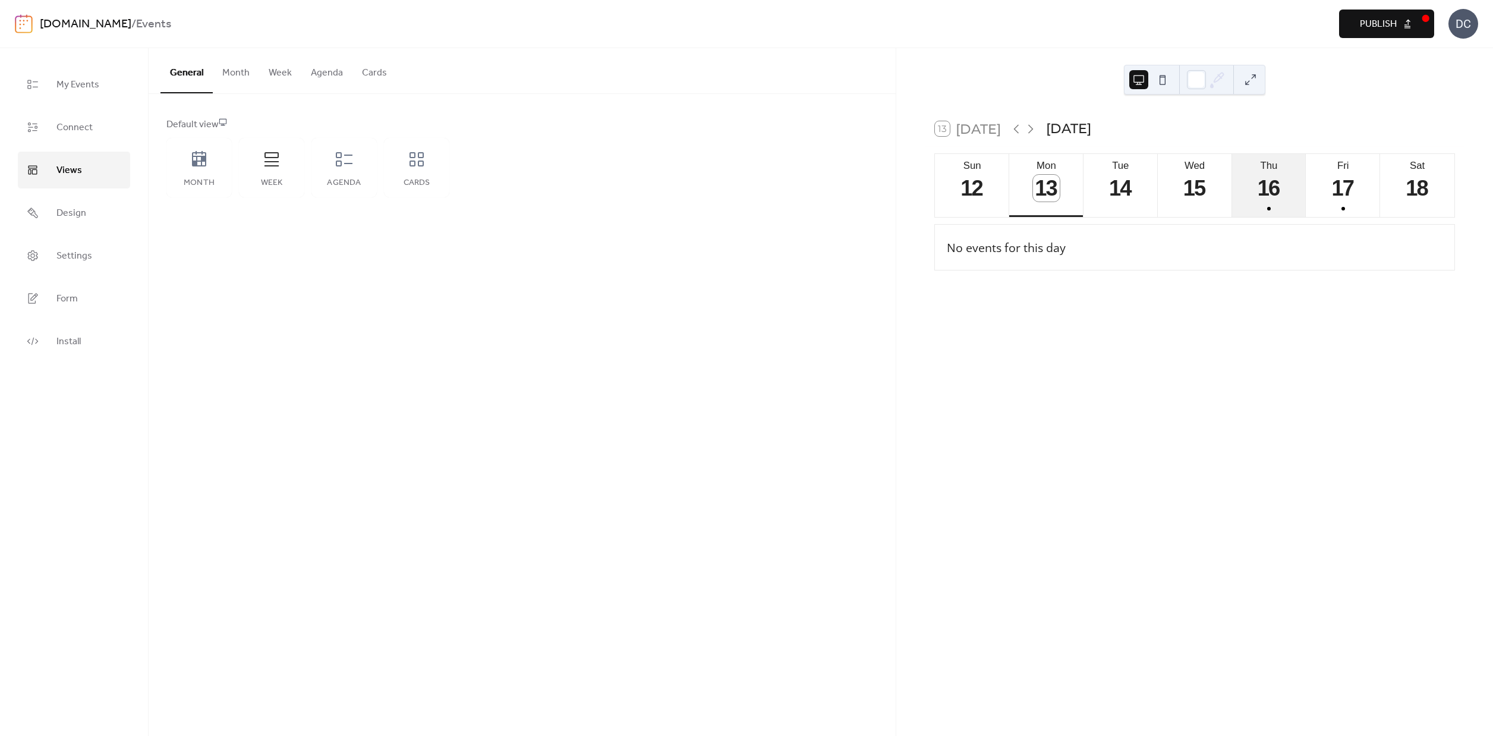
click at [1250, 193] on button "Thu 16" at bounding box center [1269, 186] width 74 height 64
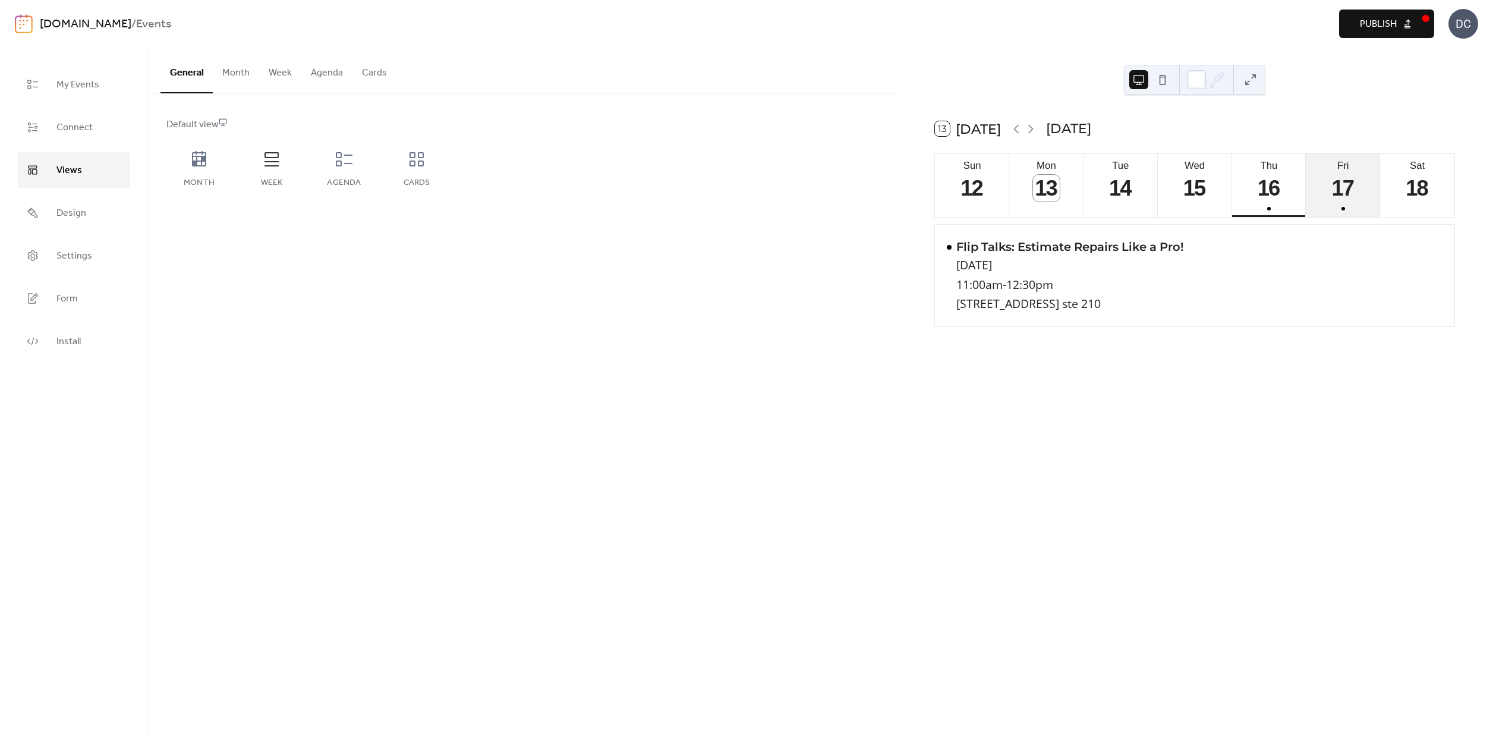
click at [1362, 195] on button "Fri 17" at bounding box center [1342, 186] width 74 height 64
click at [1007, 191] on button "Sun 12" at bounding box center [972, 186] width 74 height 64
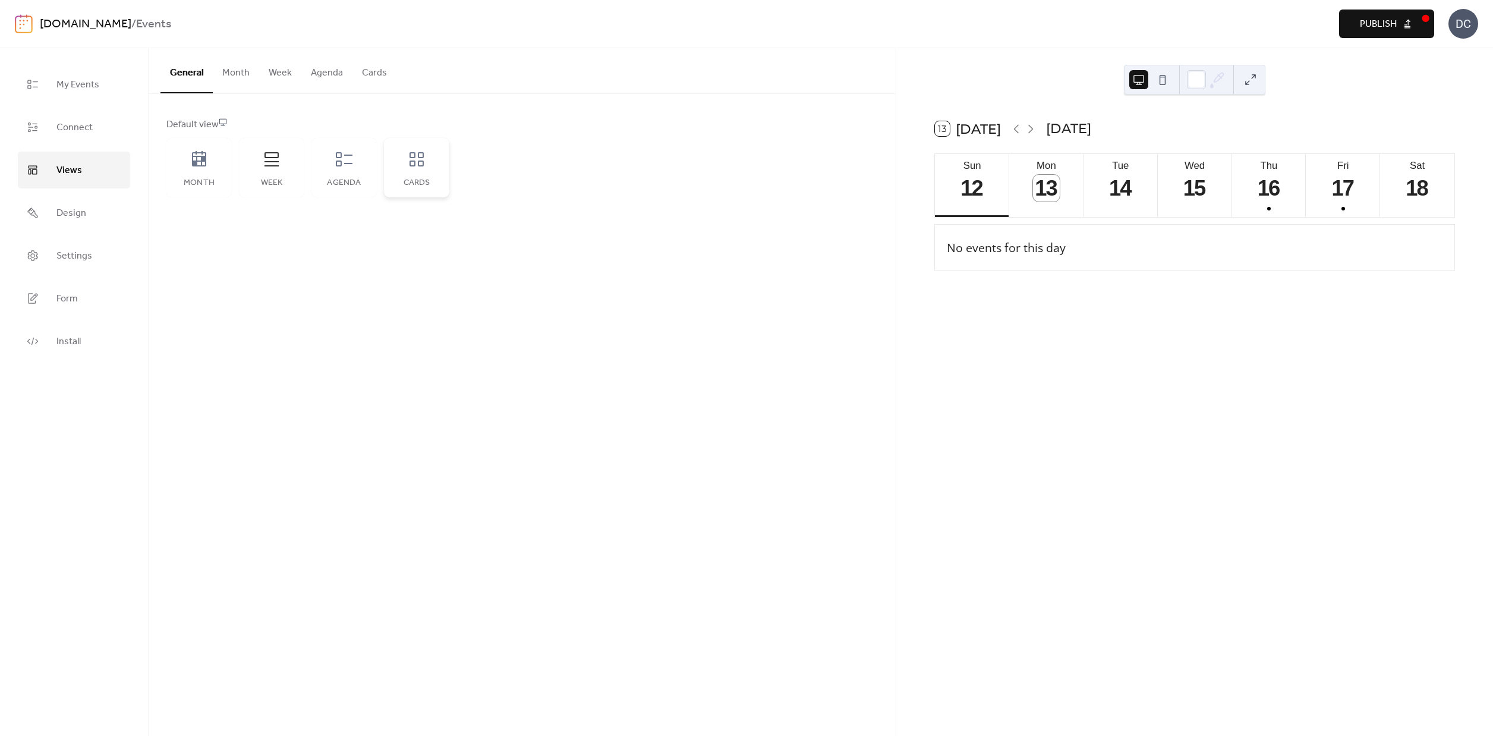
click at [426, 168] on div "Cards" at bounding box center [416, 167] width 65 height 59
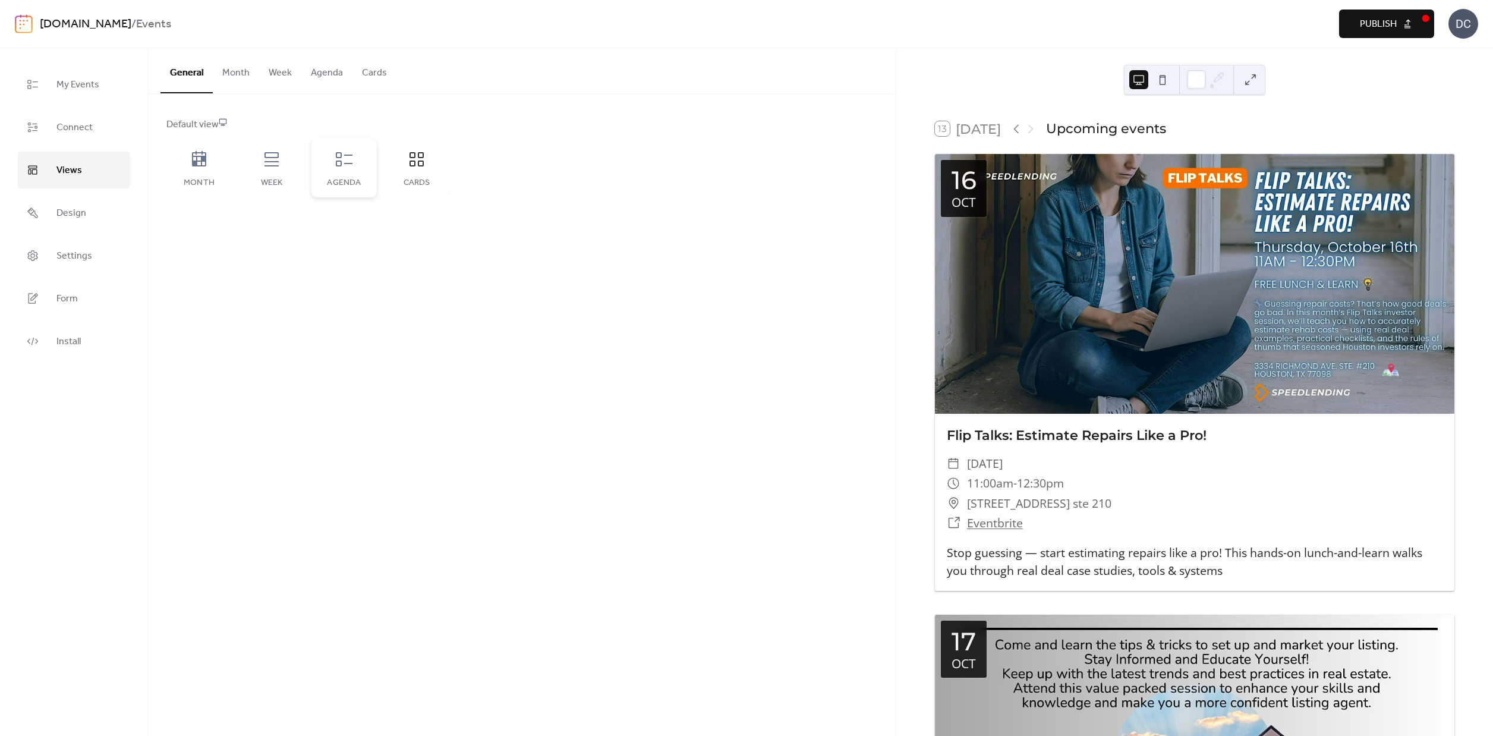
click at [356, 172] on div "Agenda" at bounding box center [343, 167] width 65 height 59
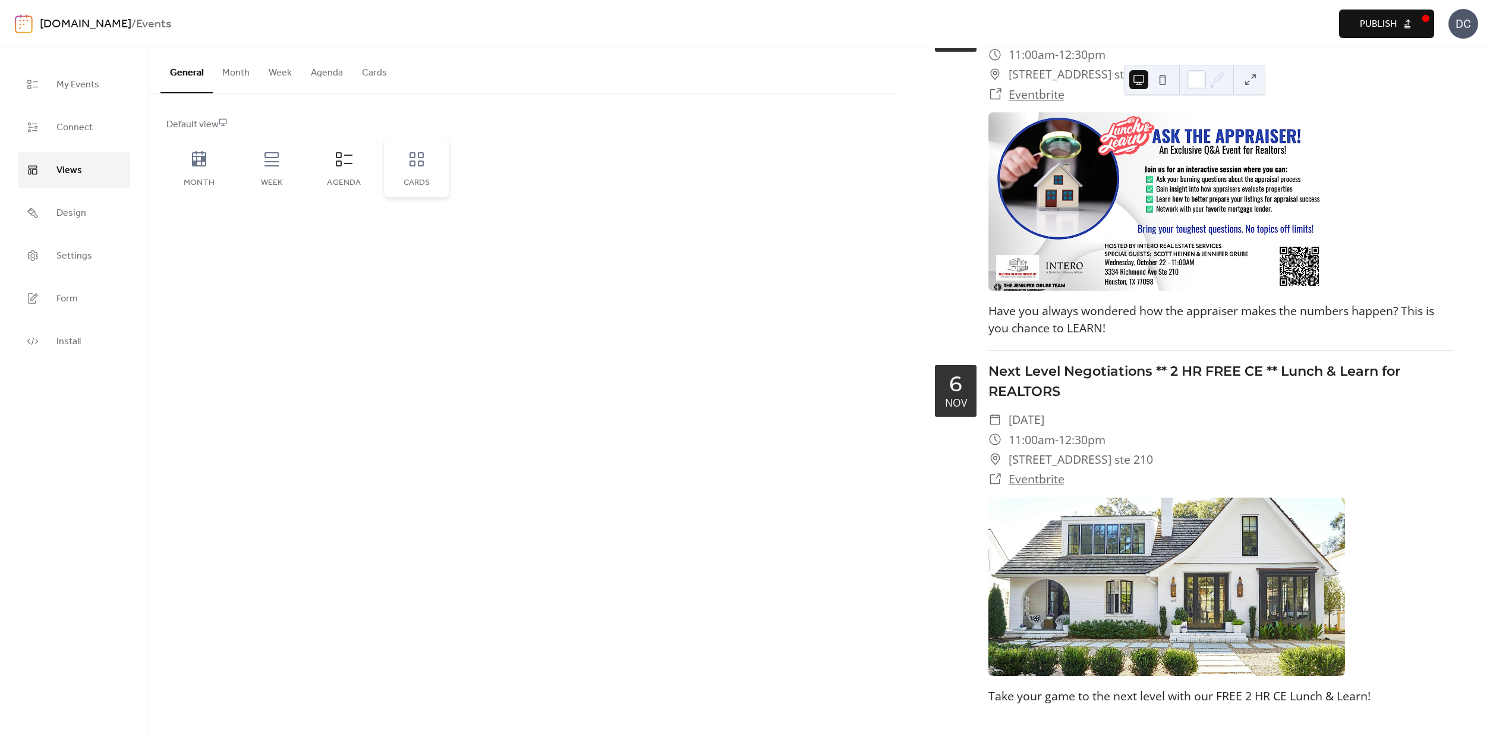
scroll to position [869, 0]
click at [418, 168] on icon at bounding box center [416, 159] width 19 height 19
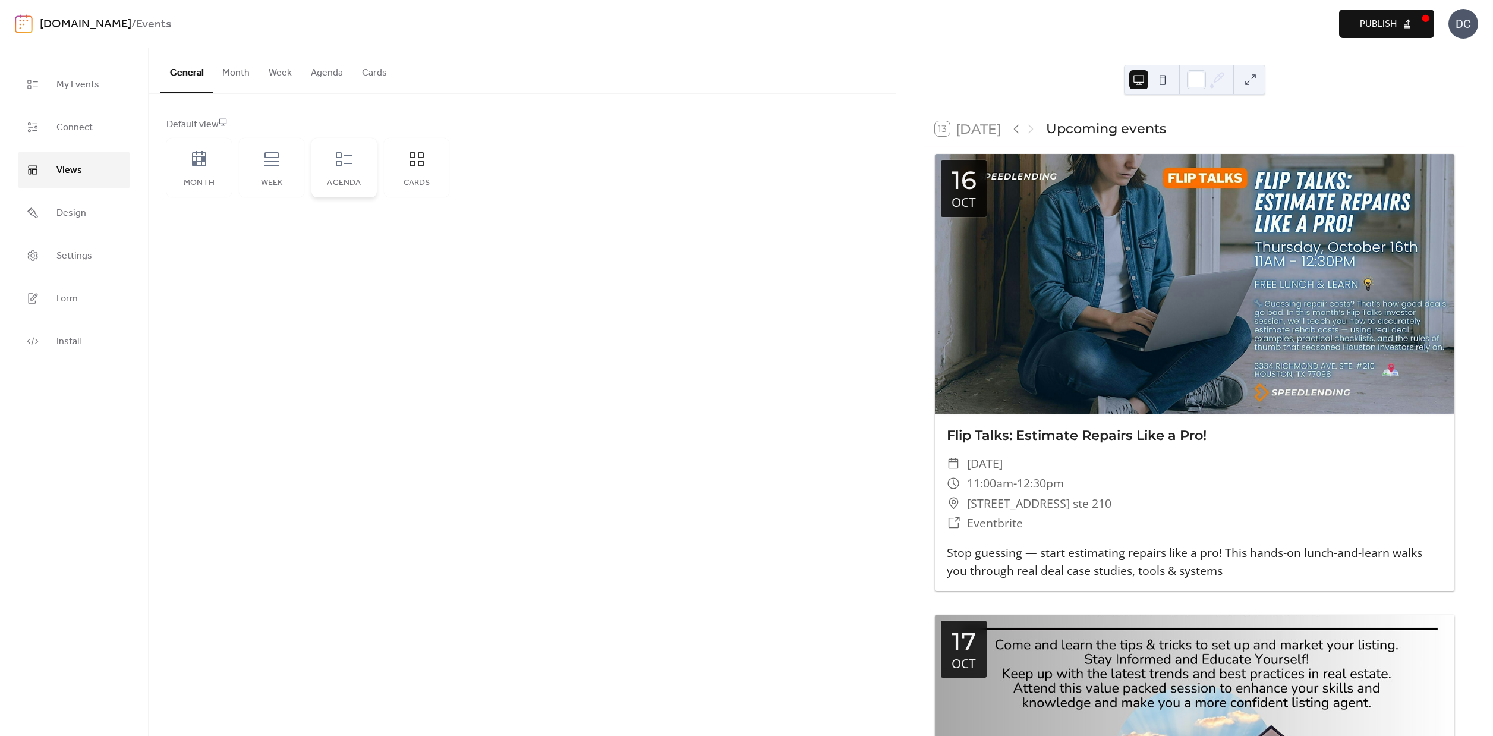
scroll to position [0, 0]
click at [376, 71] on button "Cards" at bounding box center [374, 70] width 44 height 44
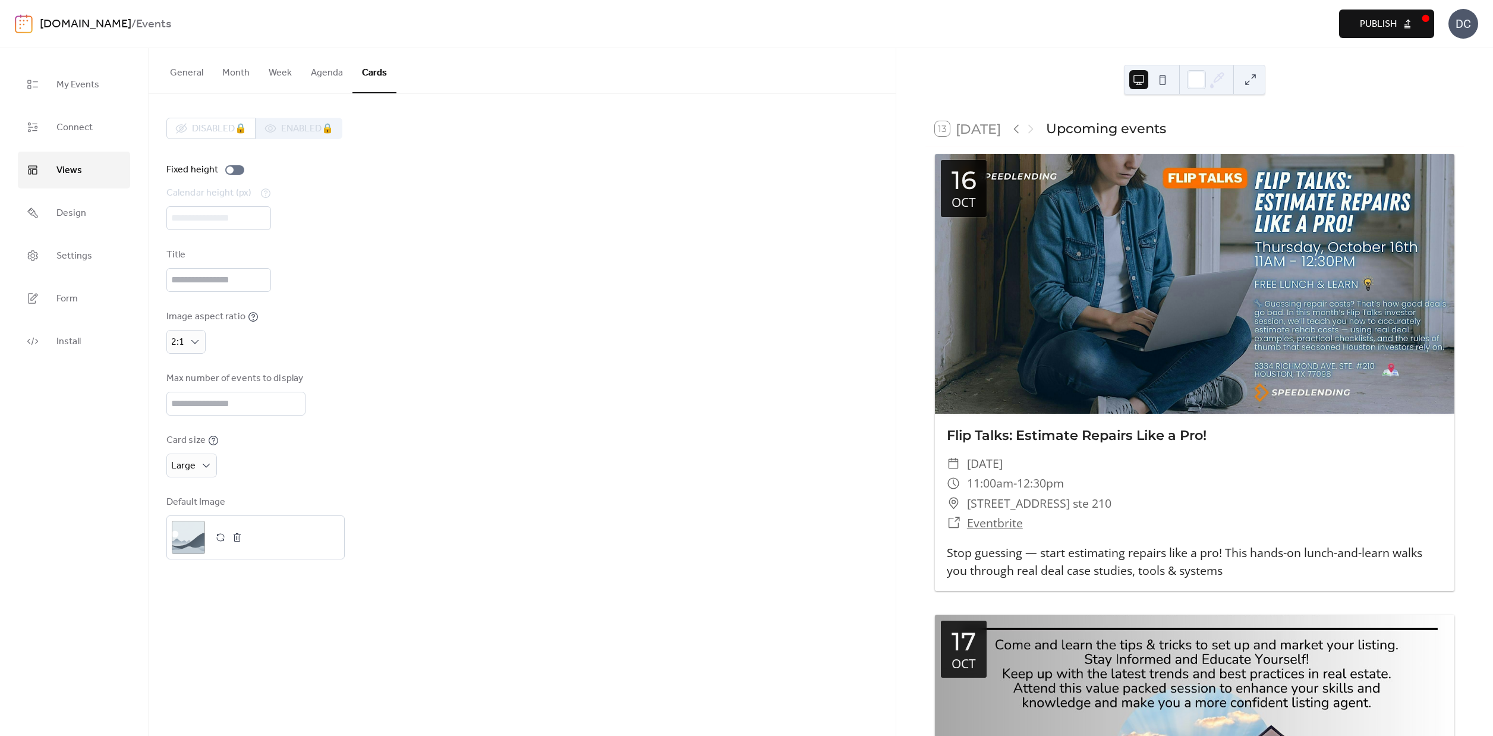
click at [1387, 17] on span "Publish" at bounding box center [1377, 24] width 37 height 14
click at [81, 341] on link "Install" at bounding box center [74, 341] width 112 height 37
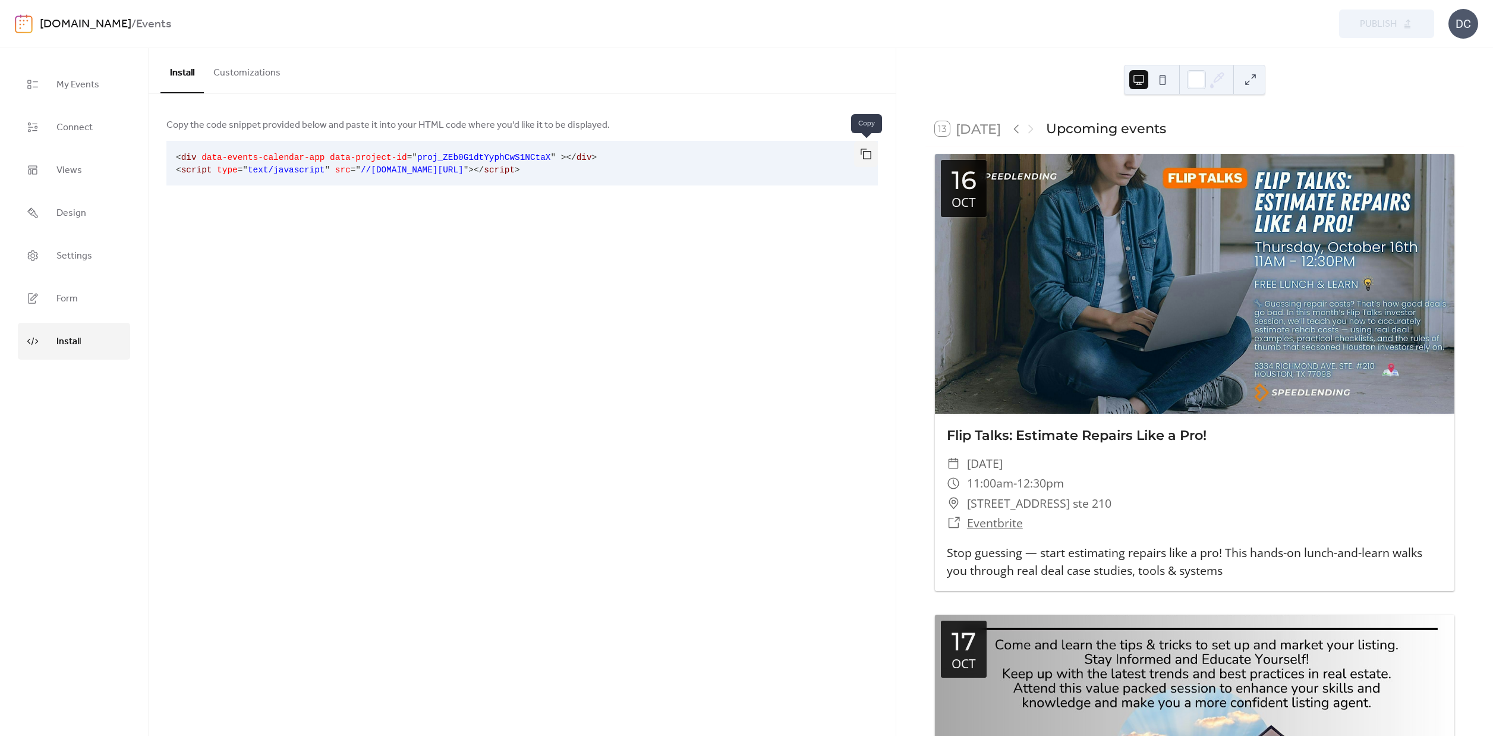
click at [868, 152] on button "button" at bounding box center [866, 154] width 24 height 26
click at [66, 88] on span "My Events" at bounding box center [77, 84] width 43 height 19
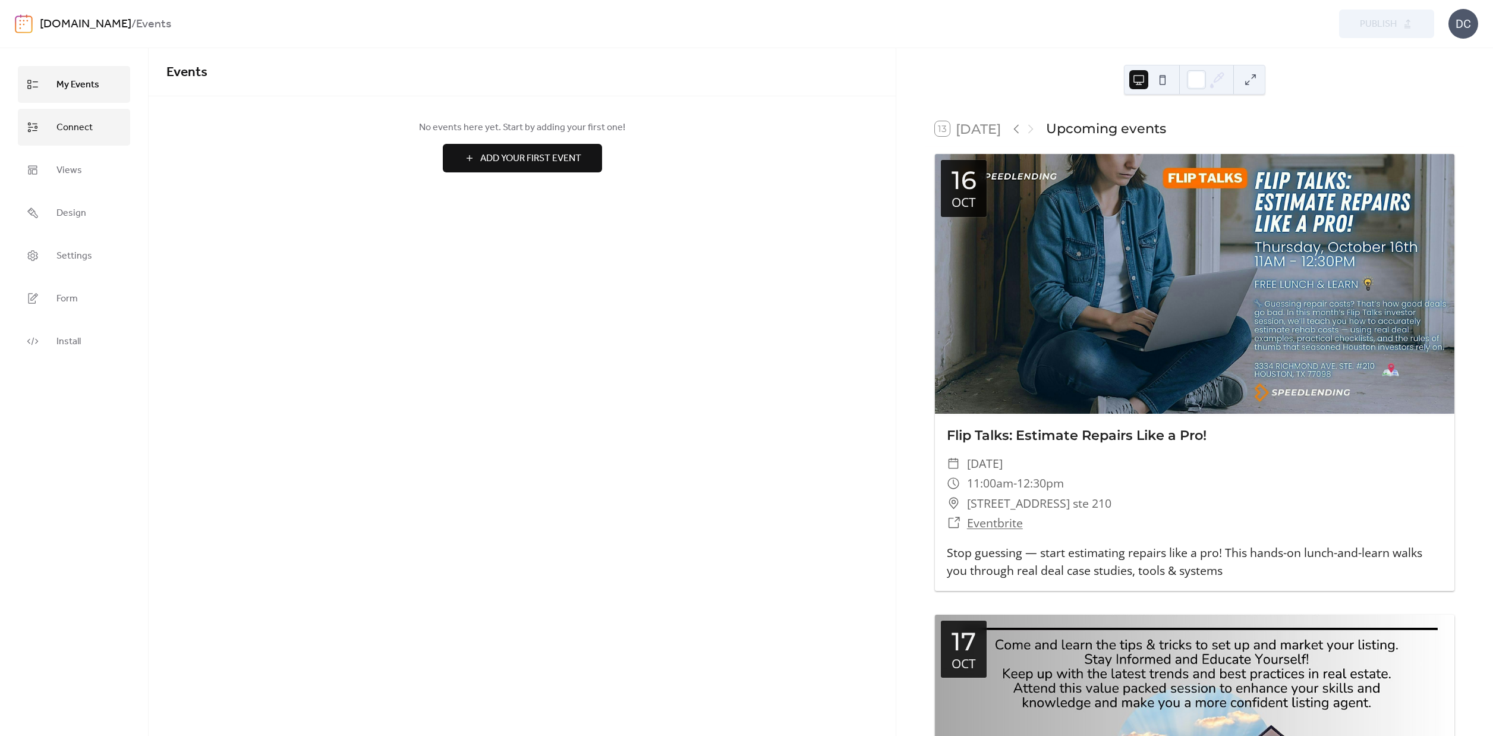
click at [65, 128] on span "Connect" at bounding box center [74, 127] width 36 height 19
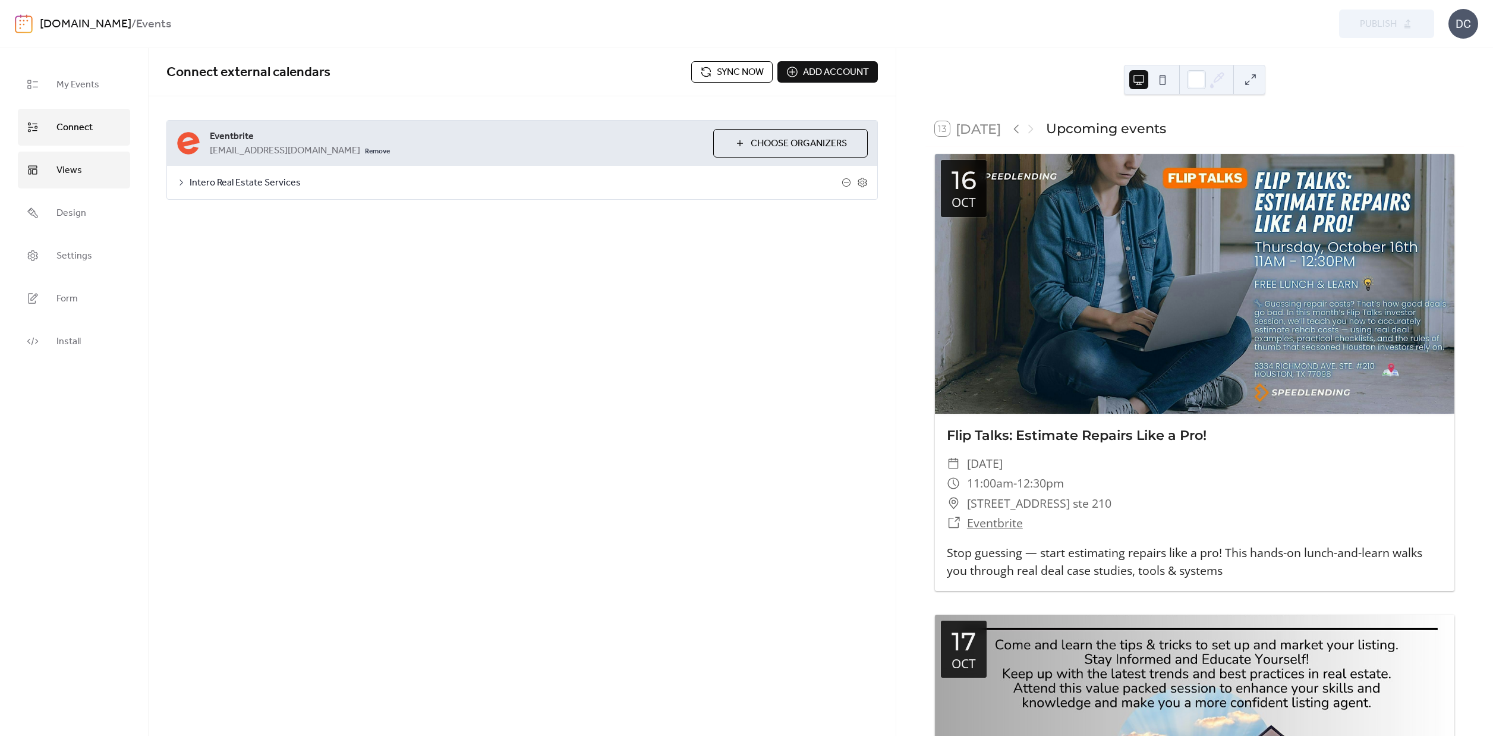
click at [65, 174] on span "Views" at bounding box center [69, 170] width 26 height 19
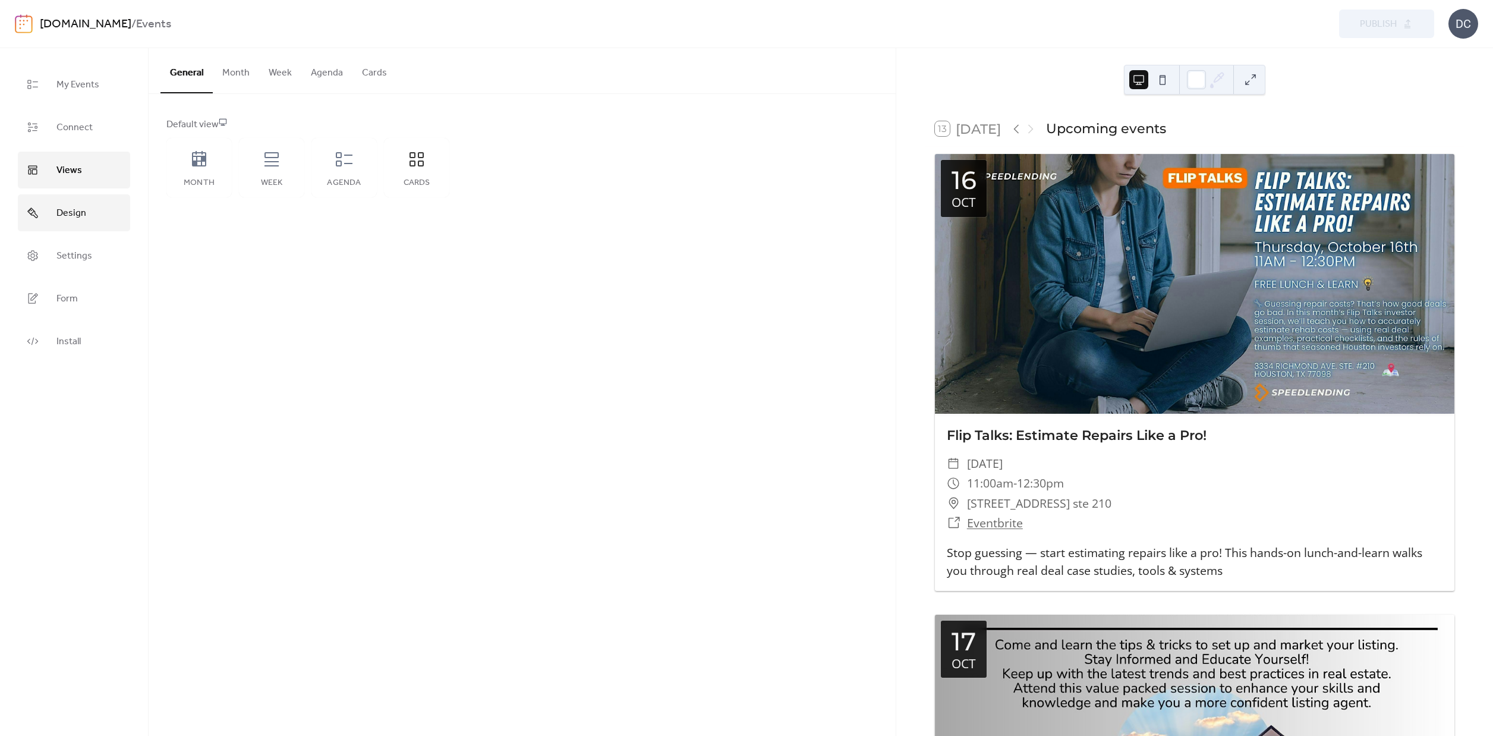
click at [40, 220] on link "Design" at bounding box center [74, 212] width 112 height 37
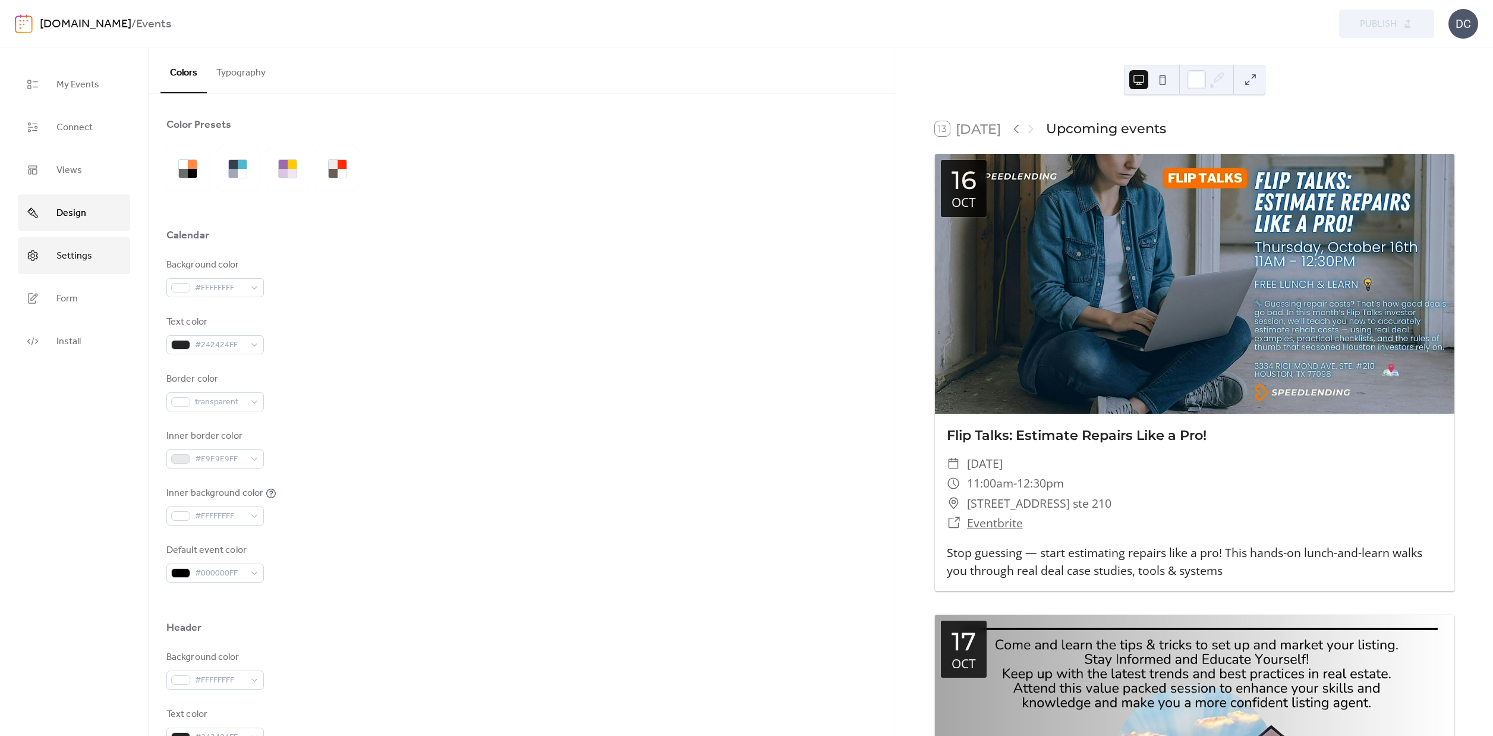
click at [84, 244] on link "Settings" at bounding box center [74, 255] width 112 height 37
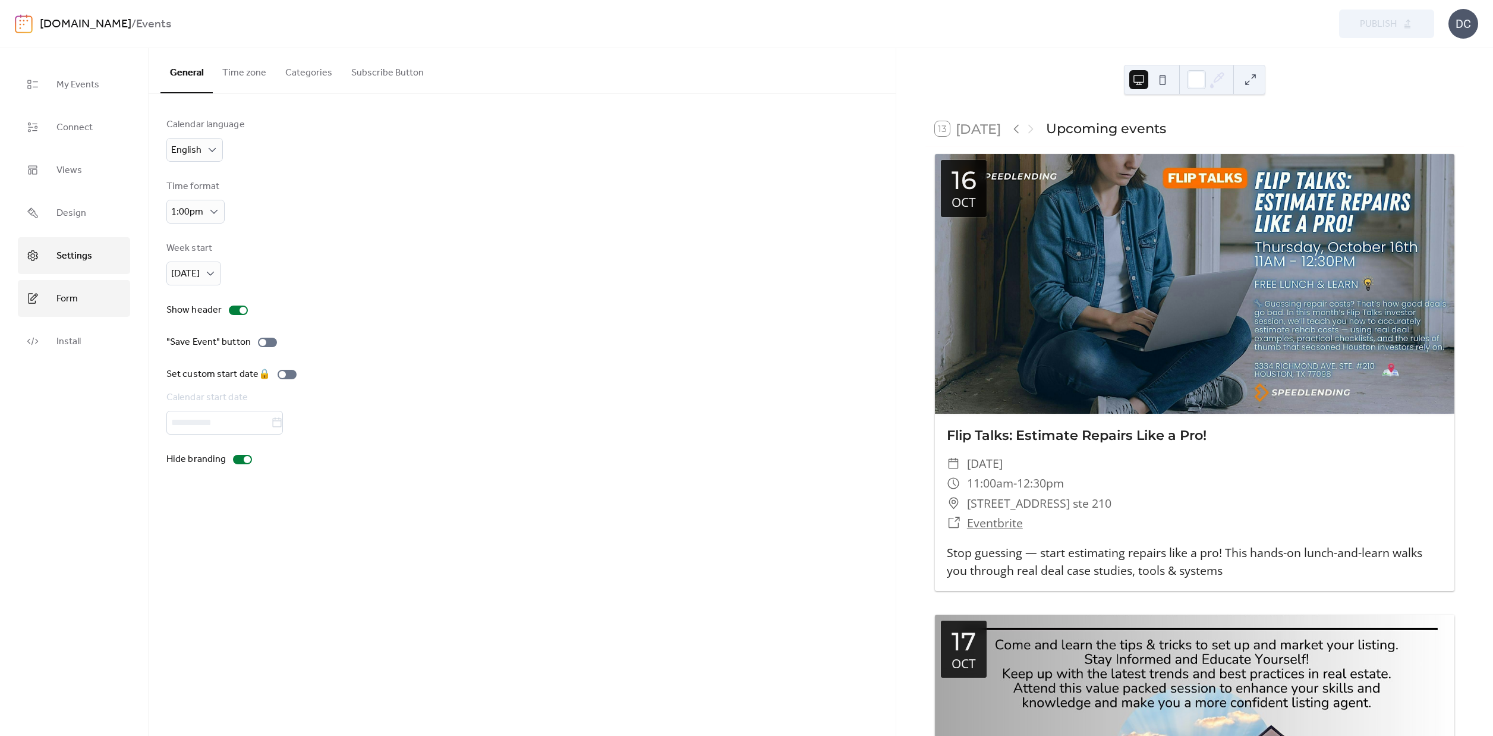
click at [73, 299] on span "Form" at bounding box center [66, 298] width 21 height 19
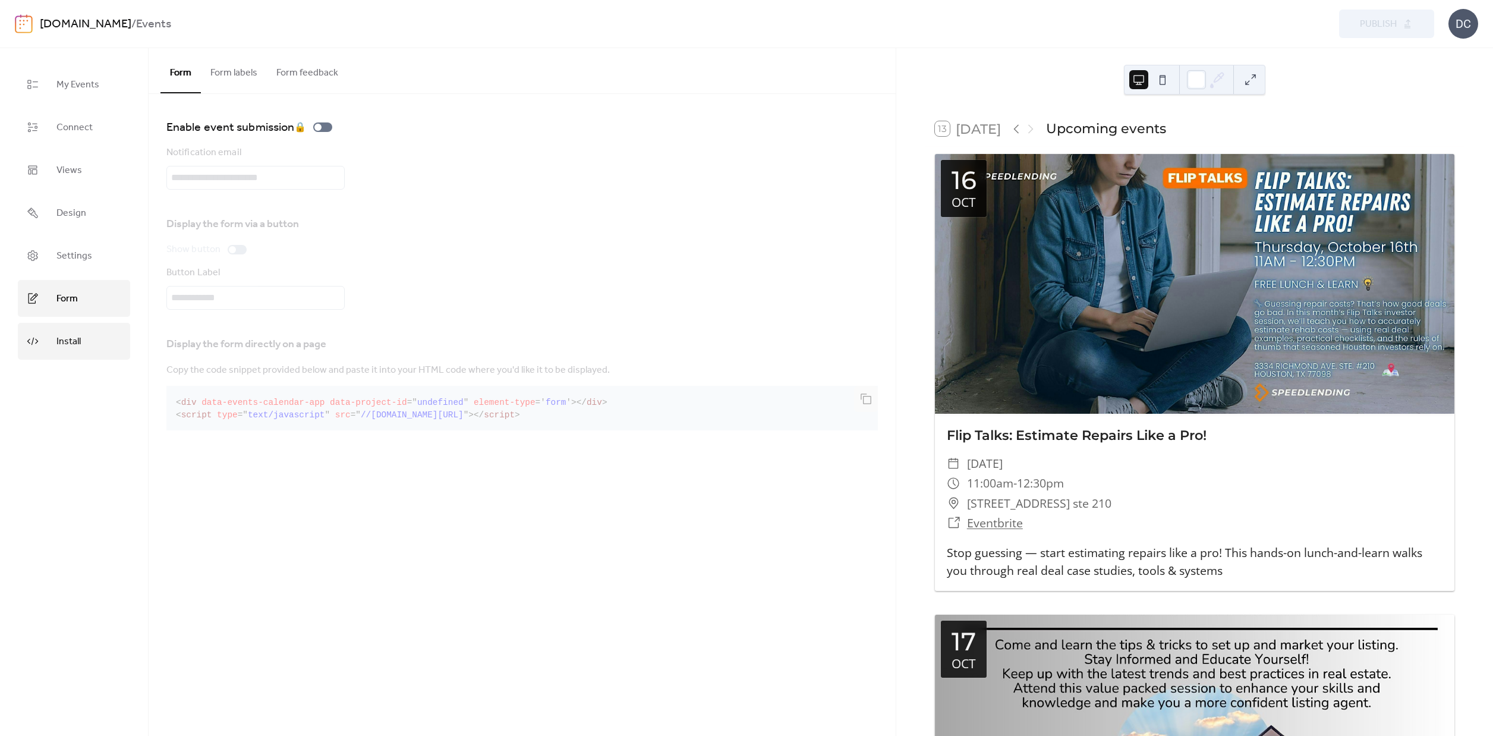
click at [78, 337] on span "Install" at bounding box center [68, 341] width 24 height 19
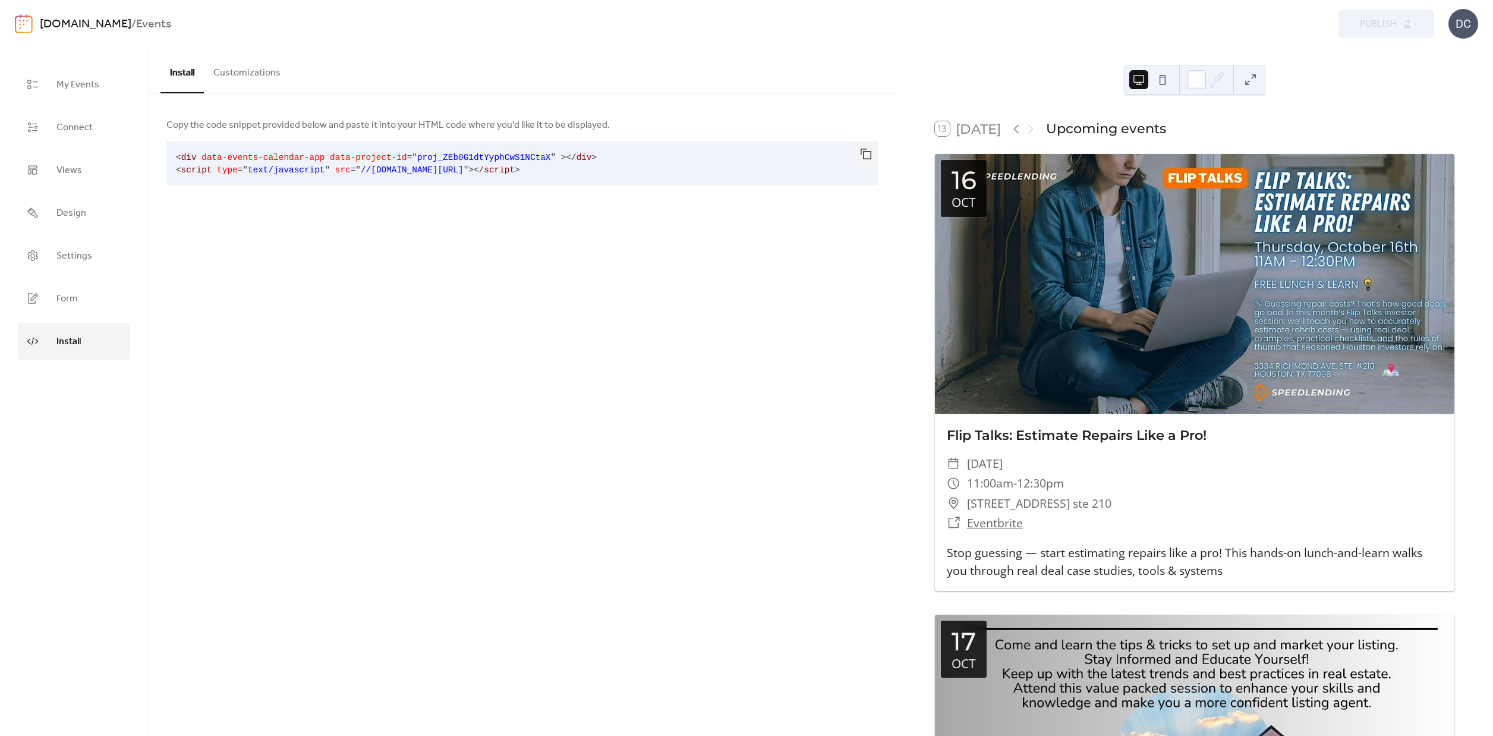
click at [233, 76] on button "Customizations" at bounding box center [247, 70] width 86 height 44
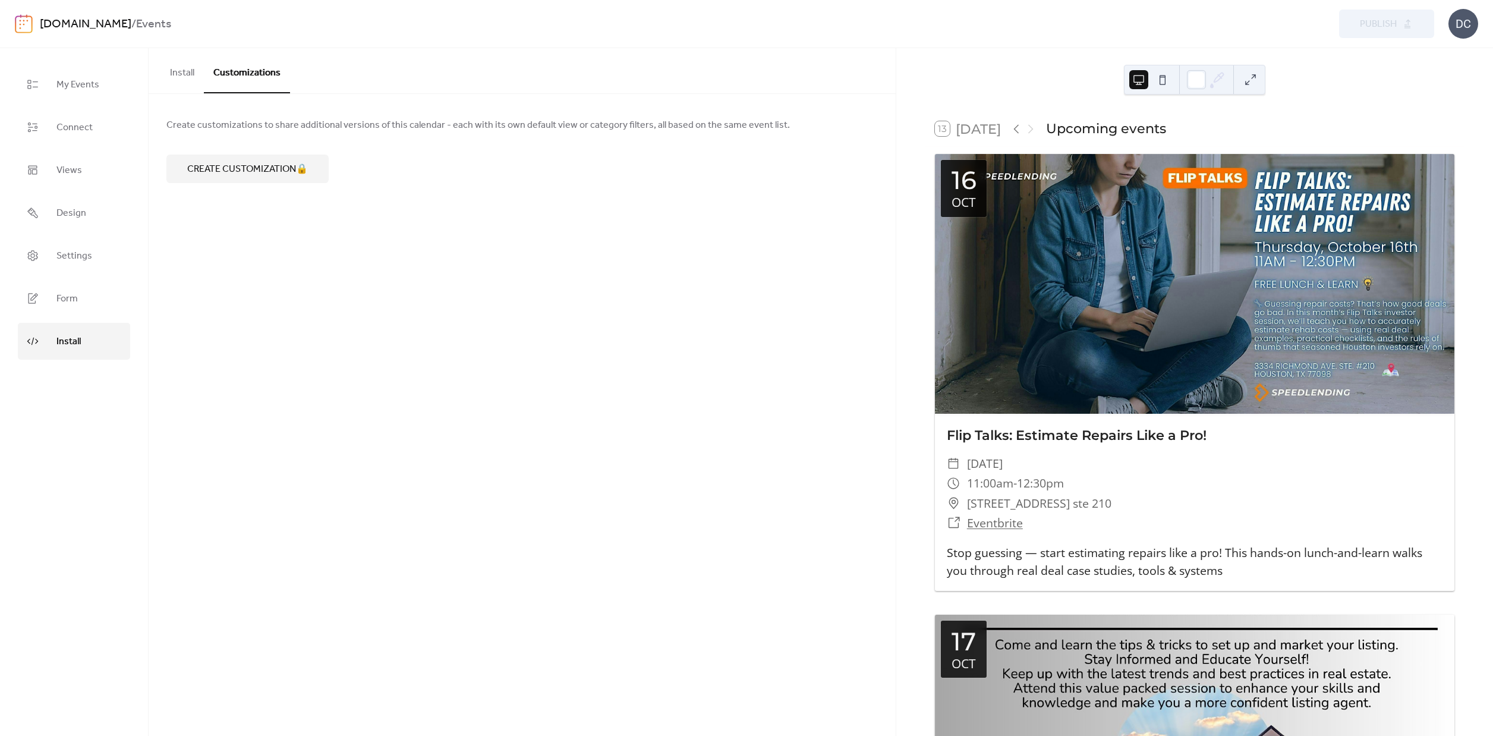
click at [1468, 34] on div "DC" at bounding box center [1463, 24] width 30 height 30
click at [1362, 20] on div "Preview Publish" at bounding box center [1096, 24] width 676 height 29
click at [576, 28] on div "[DOMAIN_NAME] / Events" at bounding box center [396, 24] width 712 height 23
click at [21, 26] on img at bounding box center [24, 23] width 18 height 19
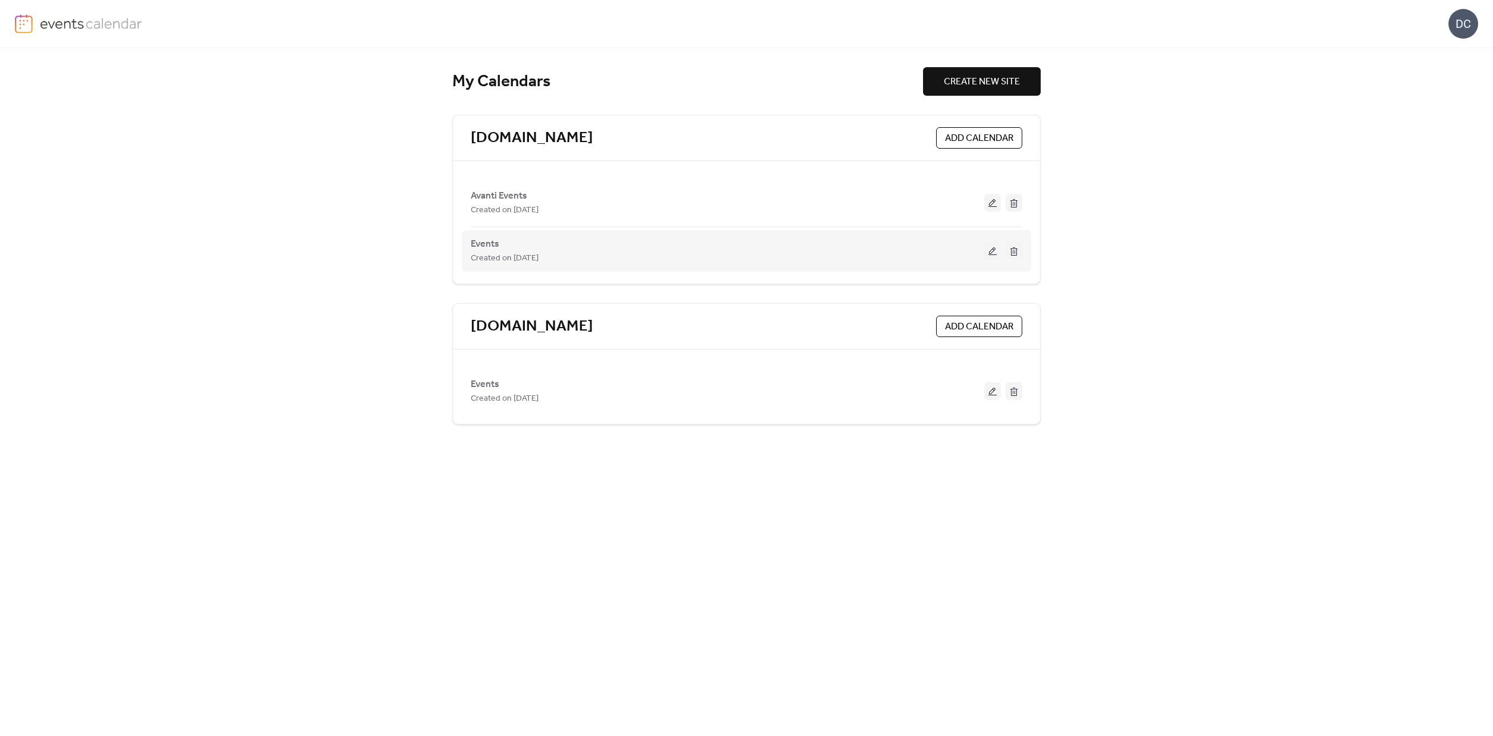
click at [1016, 253] on button at bounding box center [1013, 251] width 17 height 18
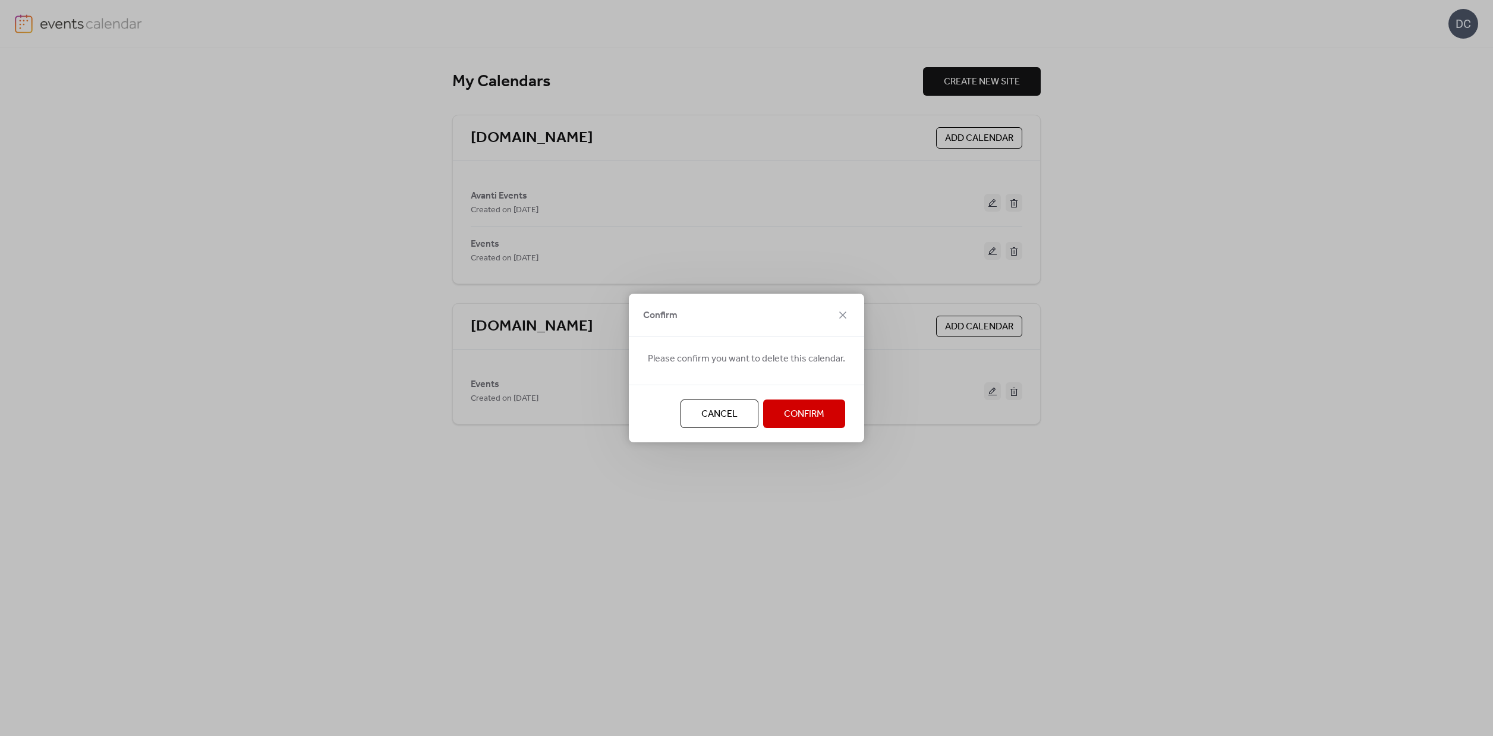
drag, startPoint x: 818, startPoint y: 417, endPoint x: 825, endPoint y: 414, distance: 8.3
click at [818, 417] on span "Confirm" at bounding box center [804, 414] width 40 height 14
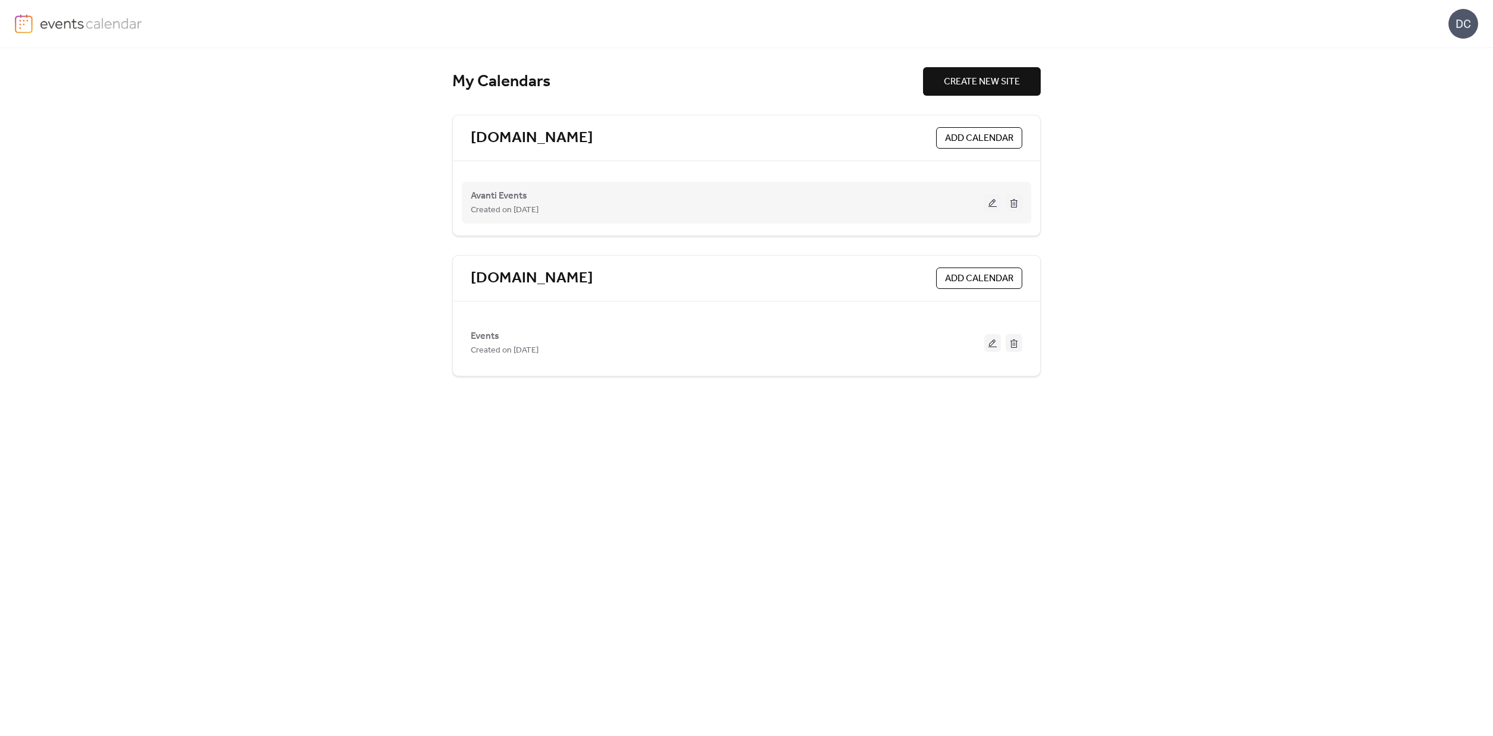
click at [1014, 205] on button at bounding box center [1013, 203] width 17 height 18
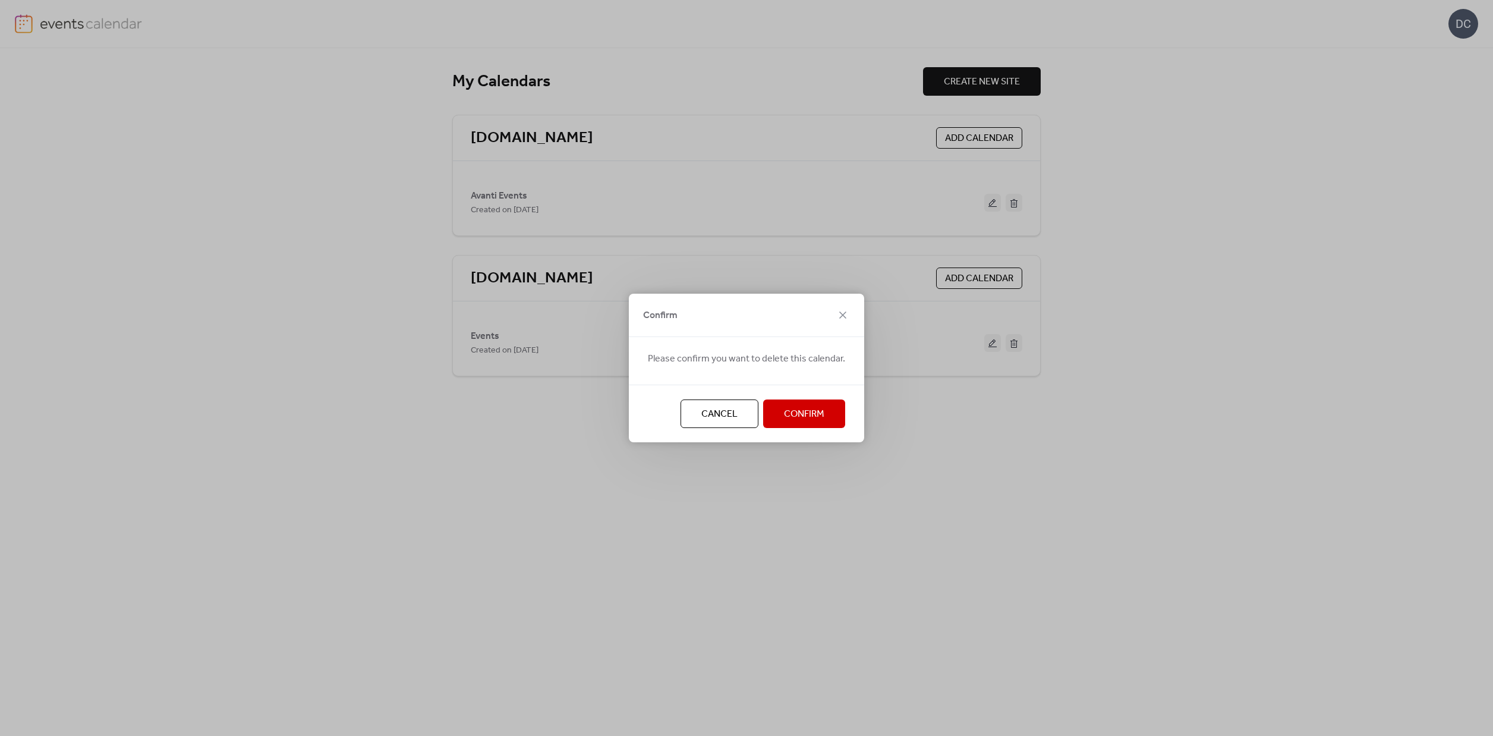
drag, startPoint x: 806, startPoint y: 406, endPoint x: 940, endPoint y: 377, distance: 137.5
click at [806, 407] on span "Confirm" at bounding box center [804, 414] width 40 height 14
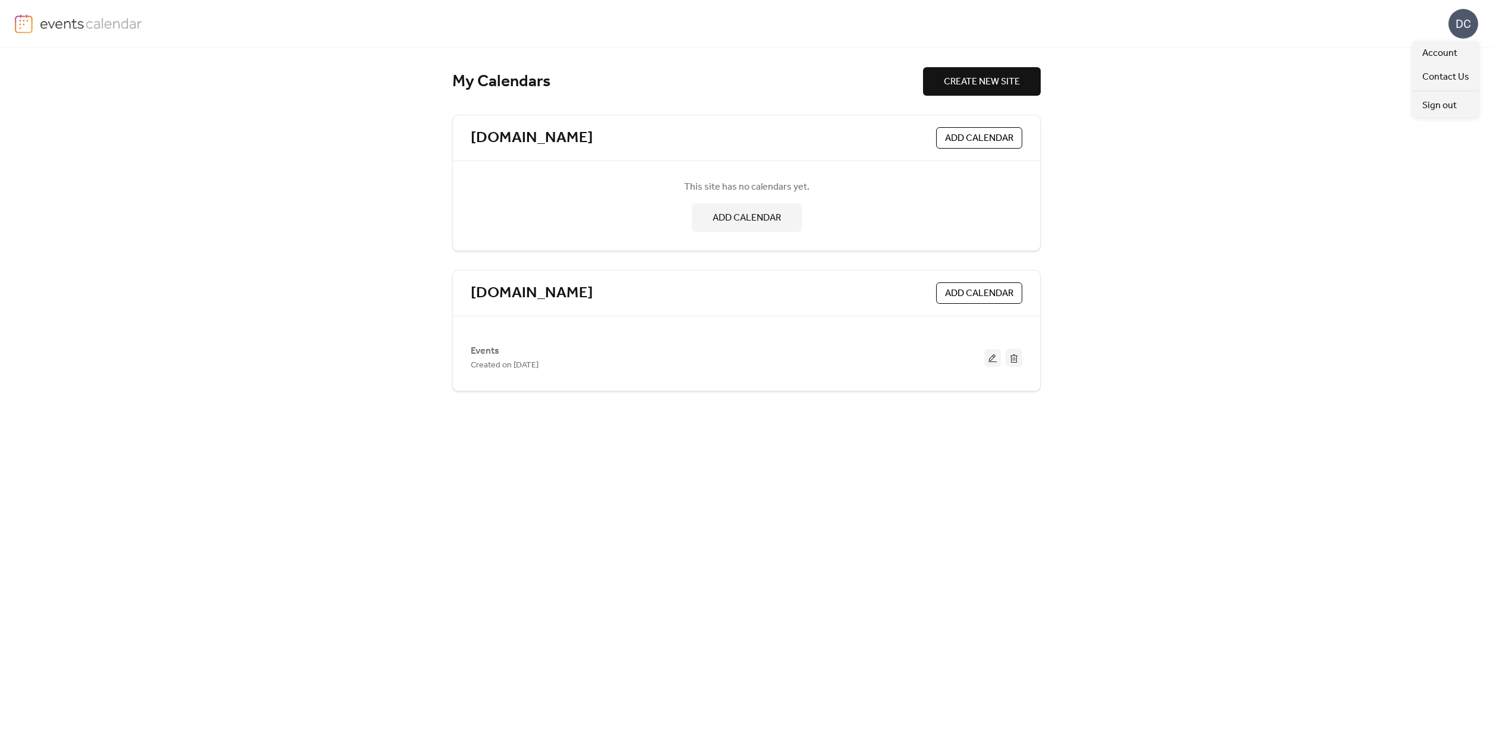
click at [1475, 24] on div "DC" at bounding box center [1463, 24] width 30 height 30
click at [1436, 53] on span "Account" at bounding box center [1439, 53] width 35 height 14
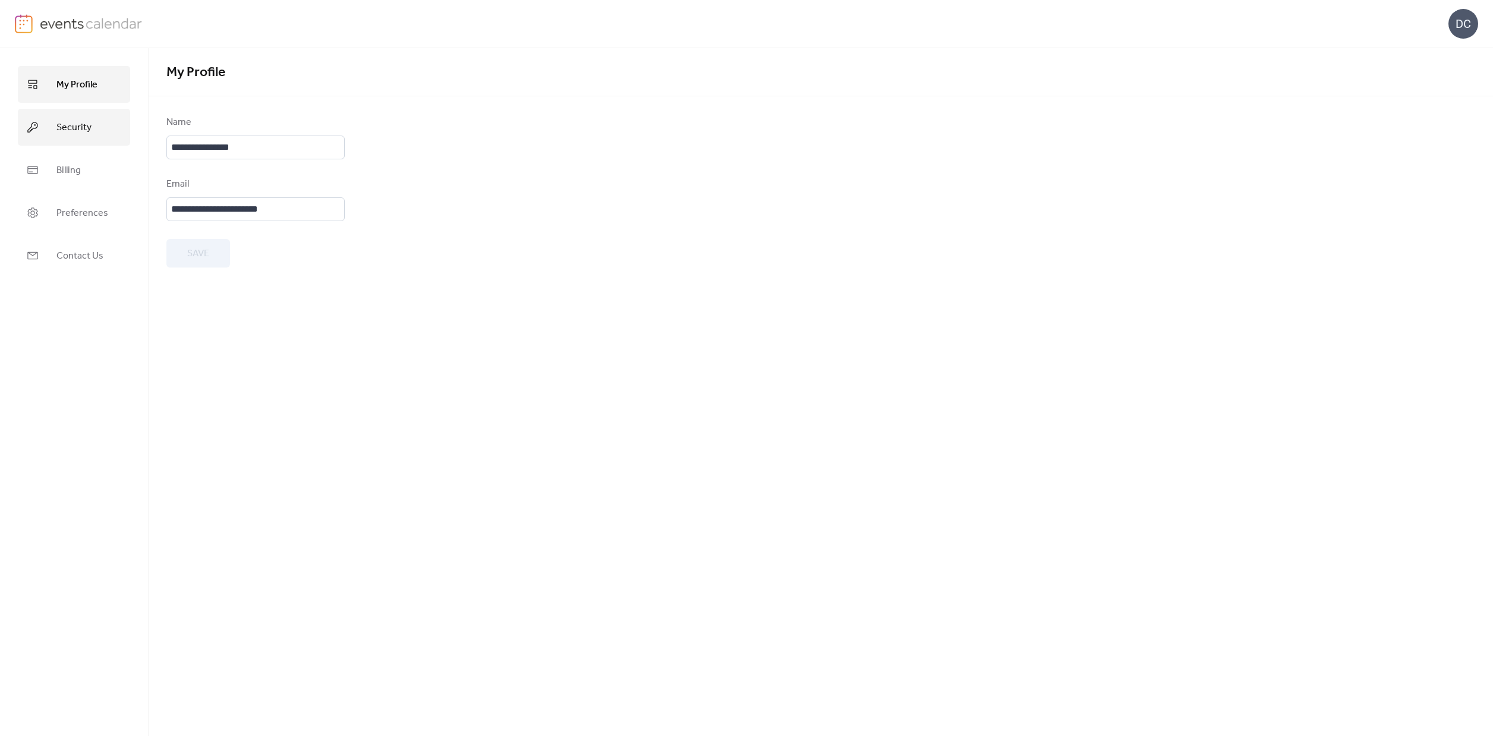
click at [62, 125] on span "Security" at bounding box center [73, 127] width 35 height 19
click at [61, 163] on span "Billing" at bounding box center [68, 170] width 24 height 19
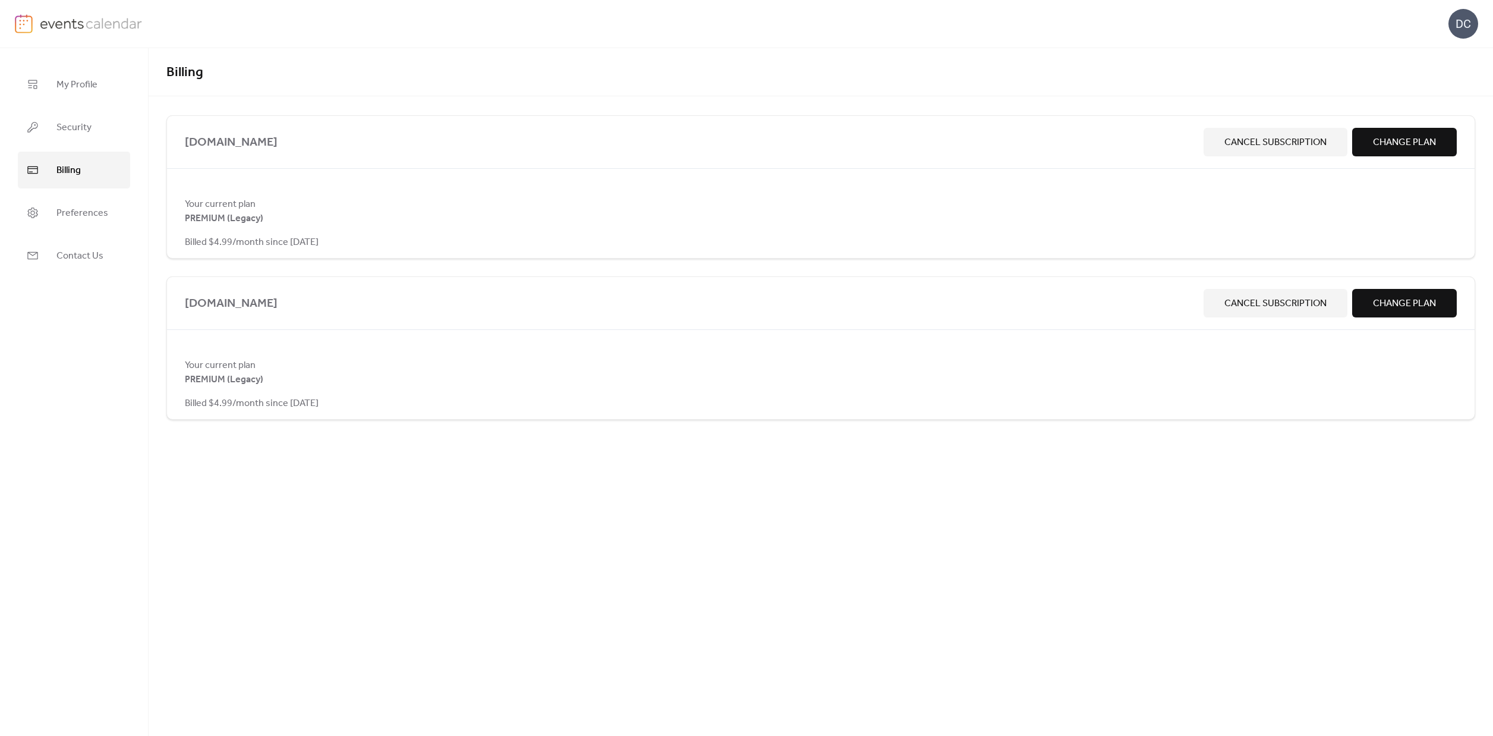
click at [1282, 143] on span "Cancel Subscription" at bounding box center [1275, 142] width 102 height 14
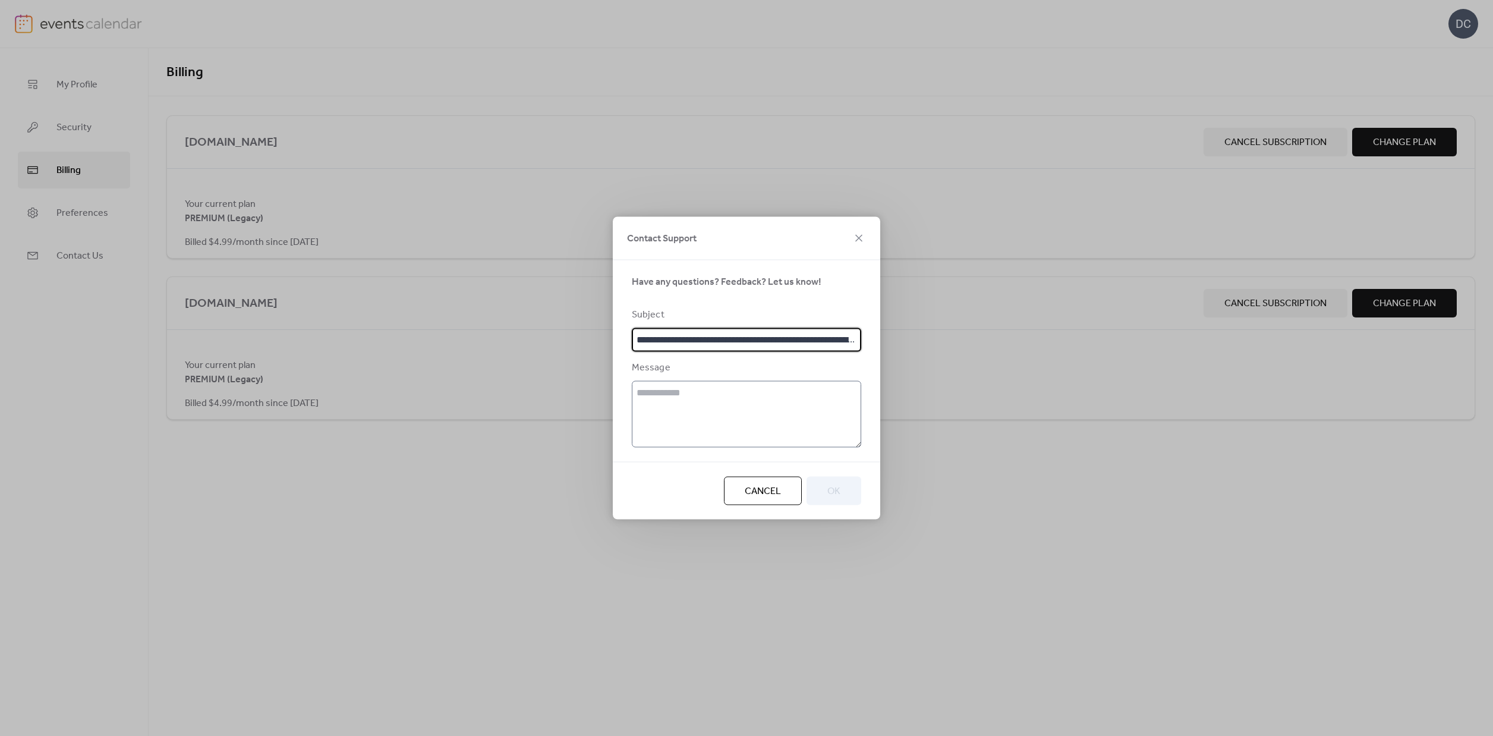
type input "**********"
click at [706, 415] on textarea at bounding box center [746, 414] width 229 height 67
click at [680, 341] on input "**********" at bounding box center [746, 340] width 229 height 24
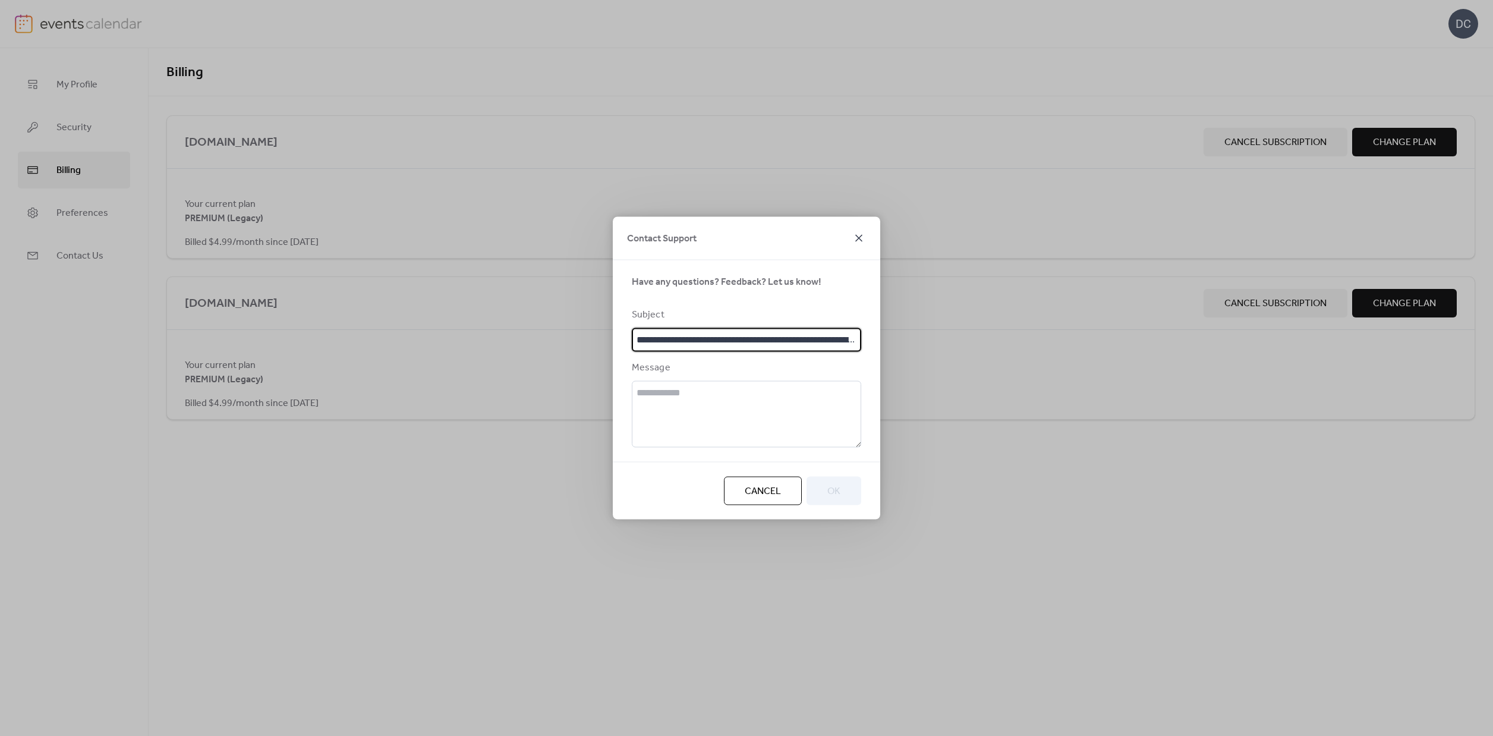
click at [859, 239] on icon at bounding box center [858, 238] width 14 height 14
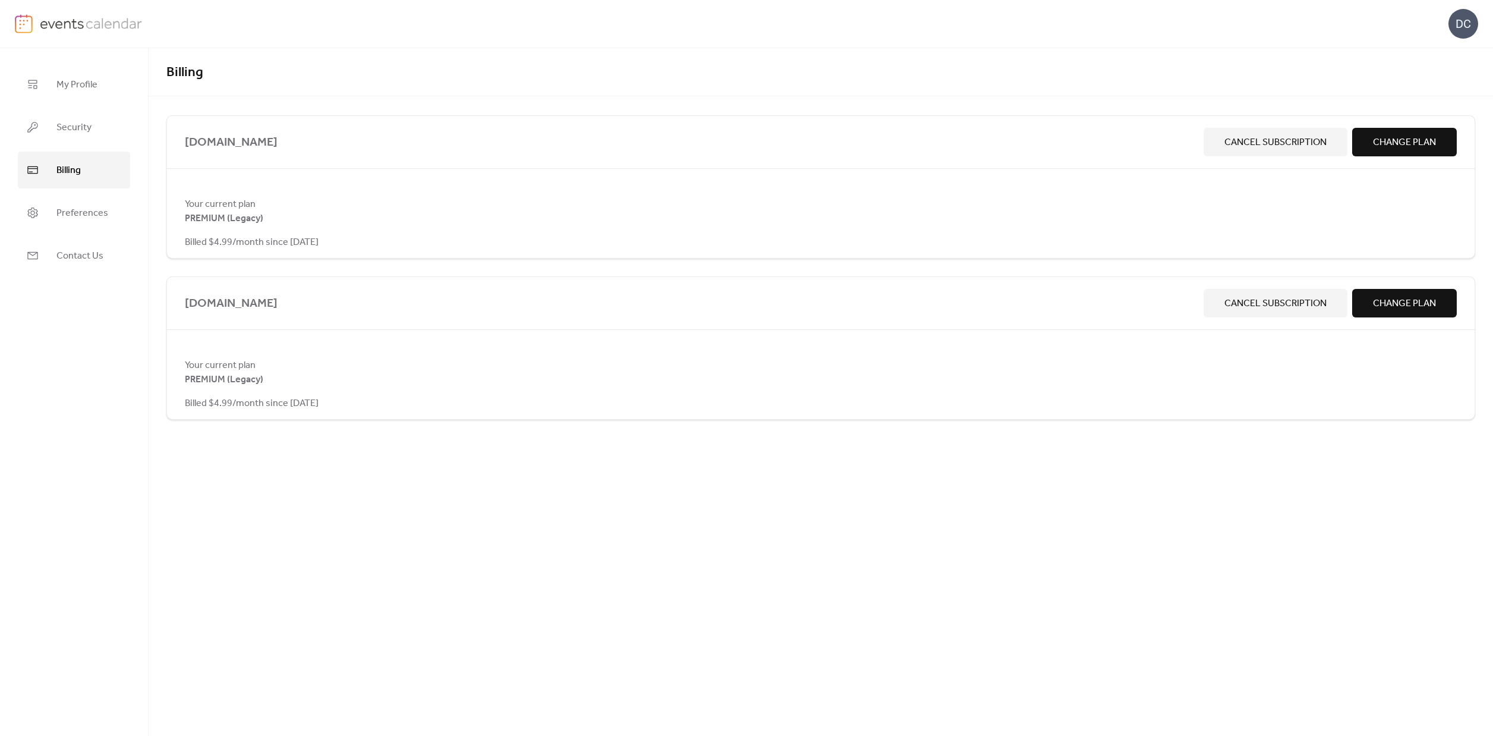
click at [1279, 144] on span "Cancel Subscription" at bounding box center [1275, 142] width 102 height 14
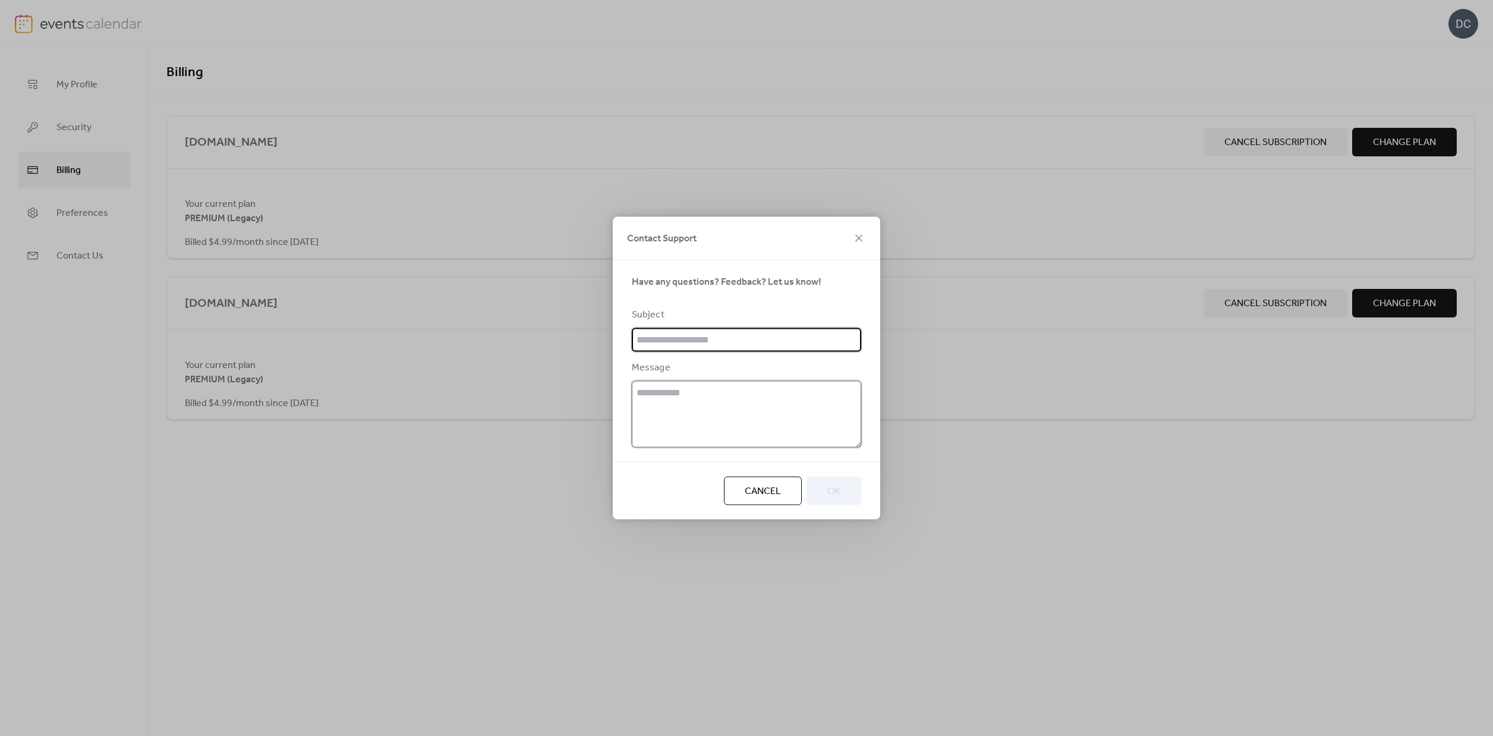
click at [635, 407] on textarea at bounding box center [746, 414] width 229 height 67
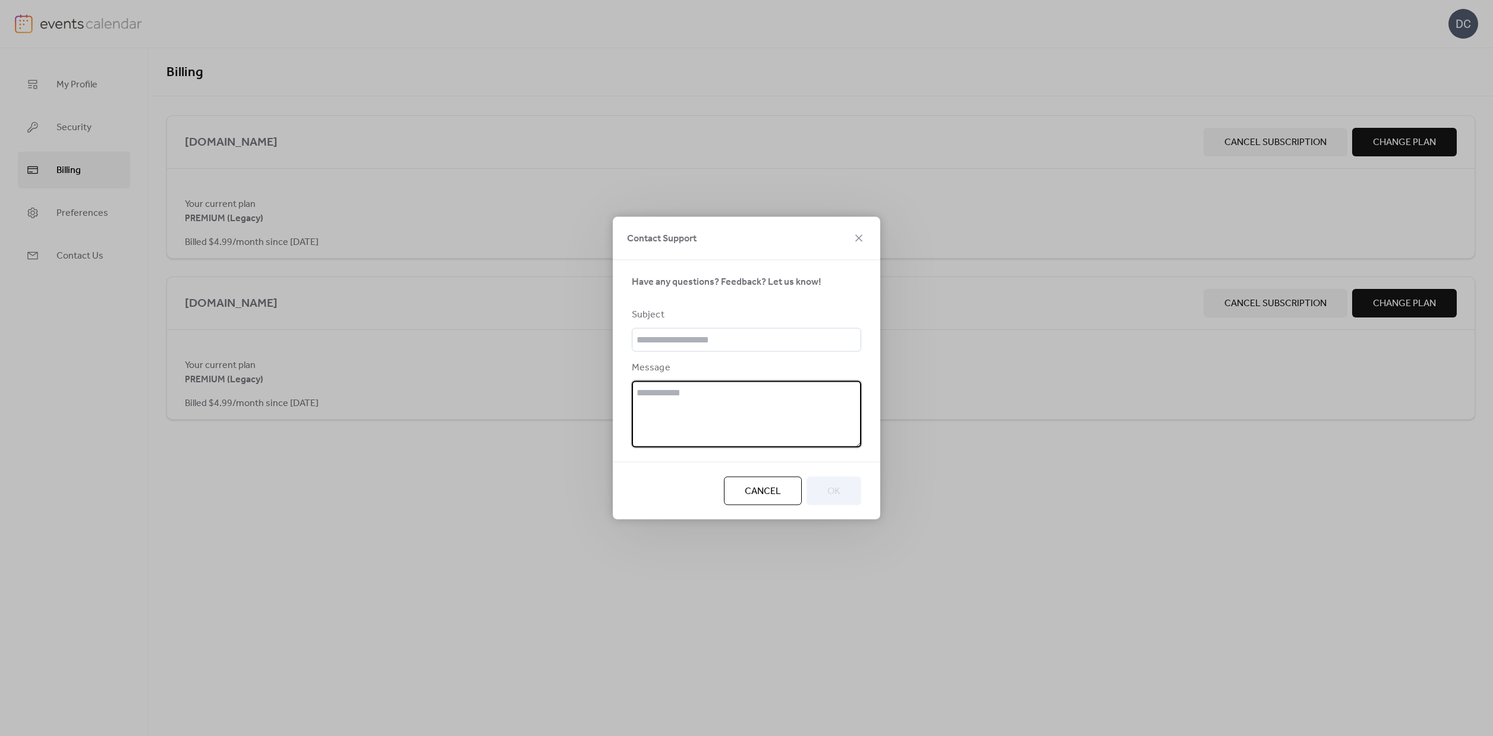
paste textarea "**********"
type textarea "**********"
click at [679, 340] on input "text" at bounding box center [746, 340] width 229 height 24
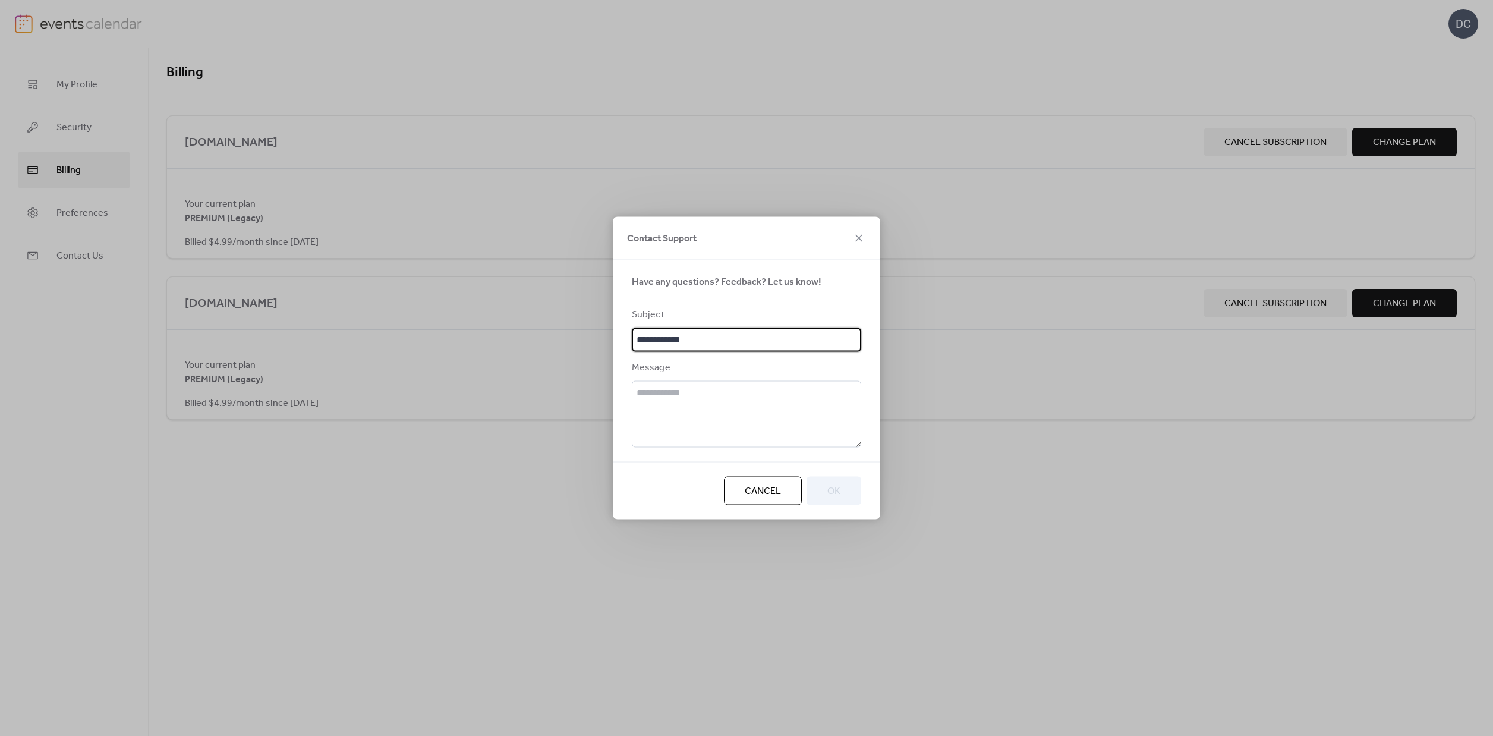
type input "**********"
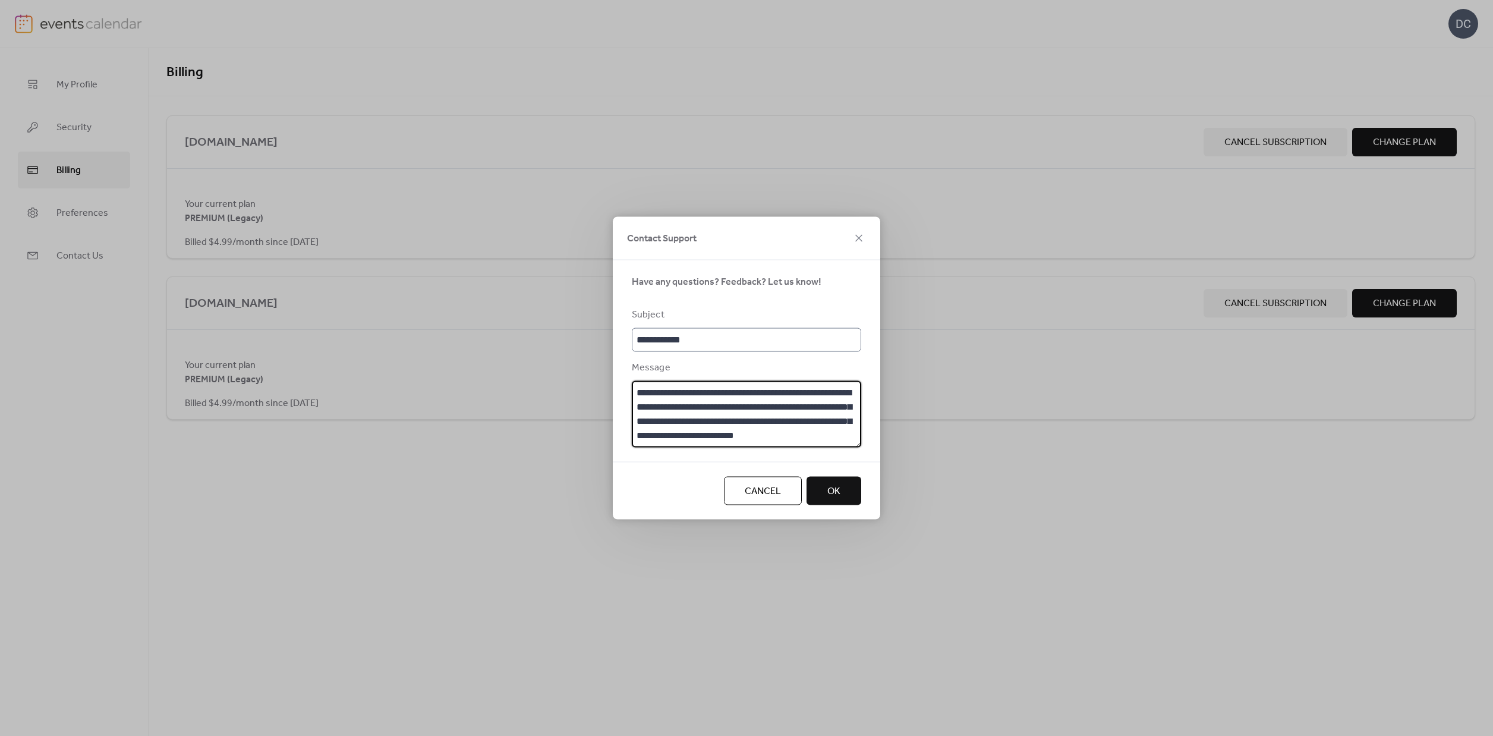
scroll to position [11, 0]
type textarea "**********"
click at [844, 505] on button "OK" at bounding box center [833, 491] width 55 height 29
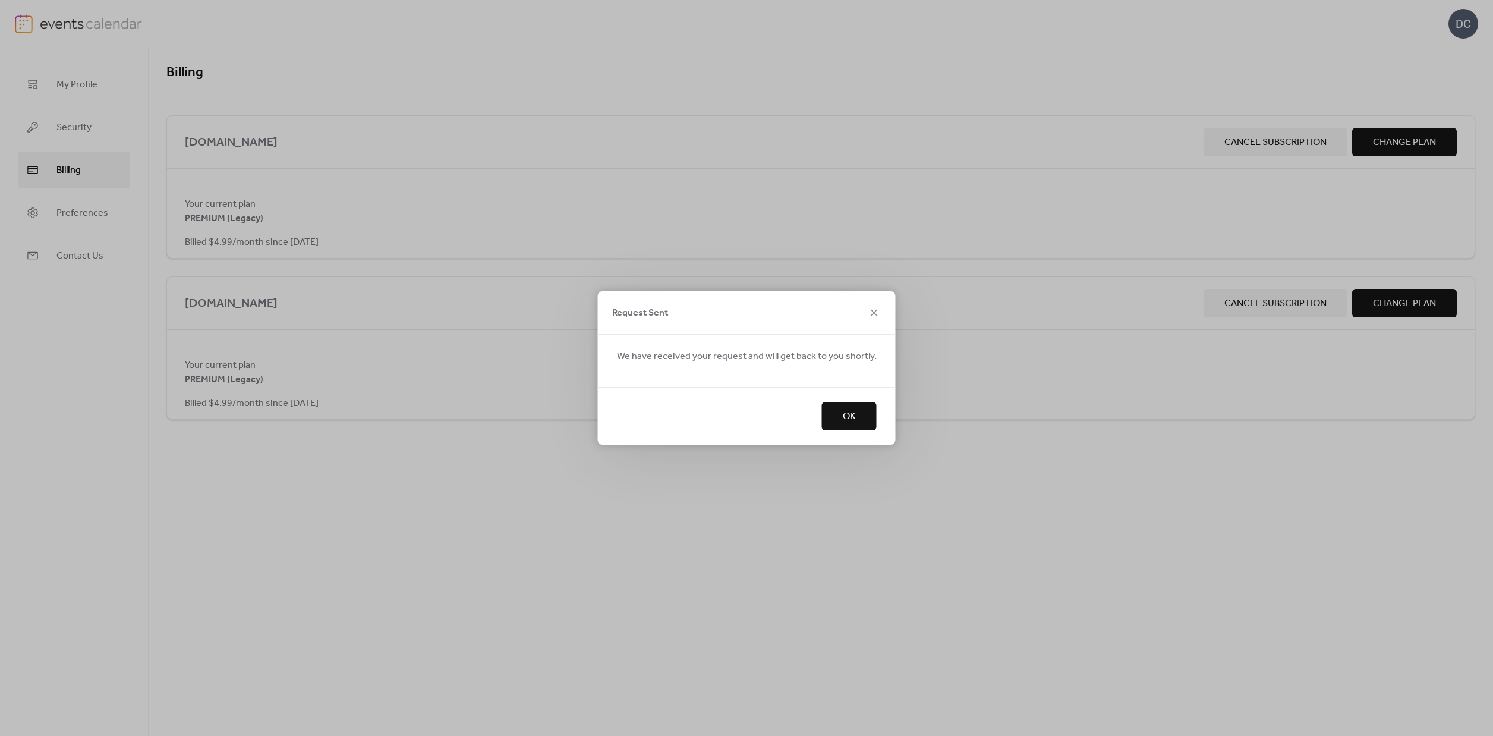
click at [843, 415] on span "OK" at bounding box center [849, 416] width 13 height 14
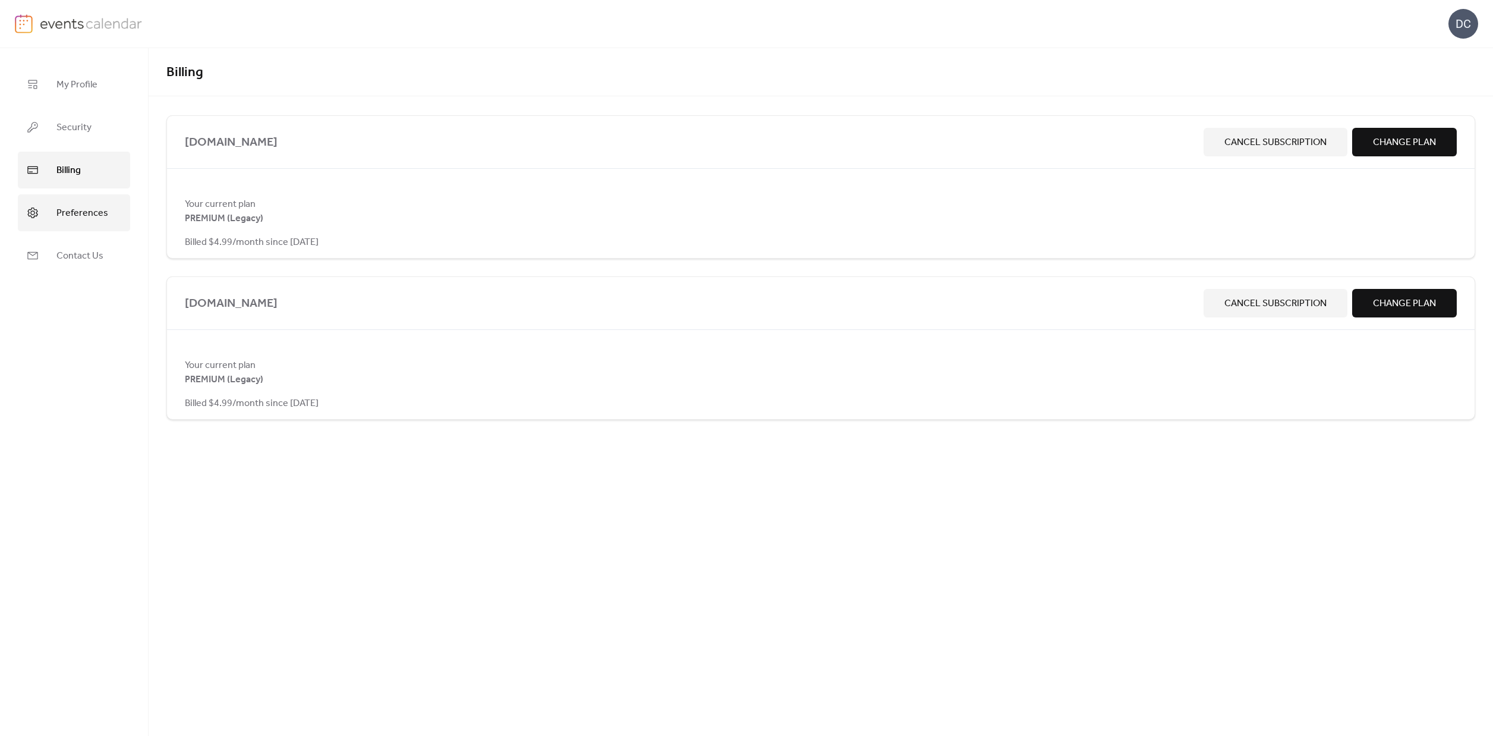
click at [59, 210] on span "Preferences" at bounding box center [82, 213] width 52 height 19
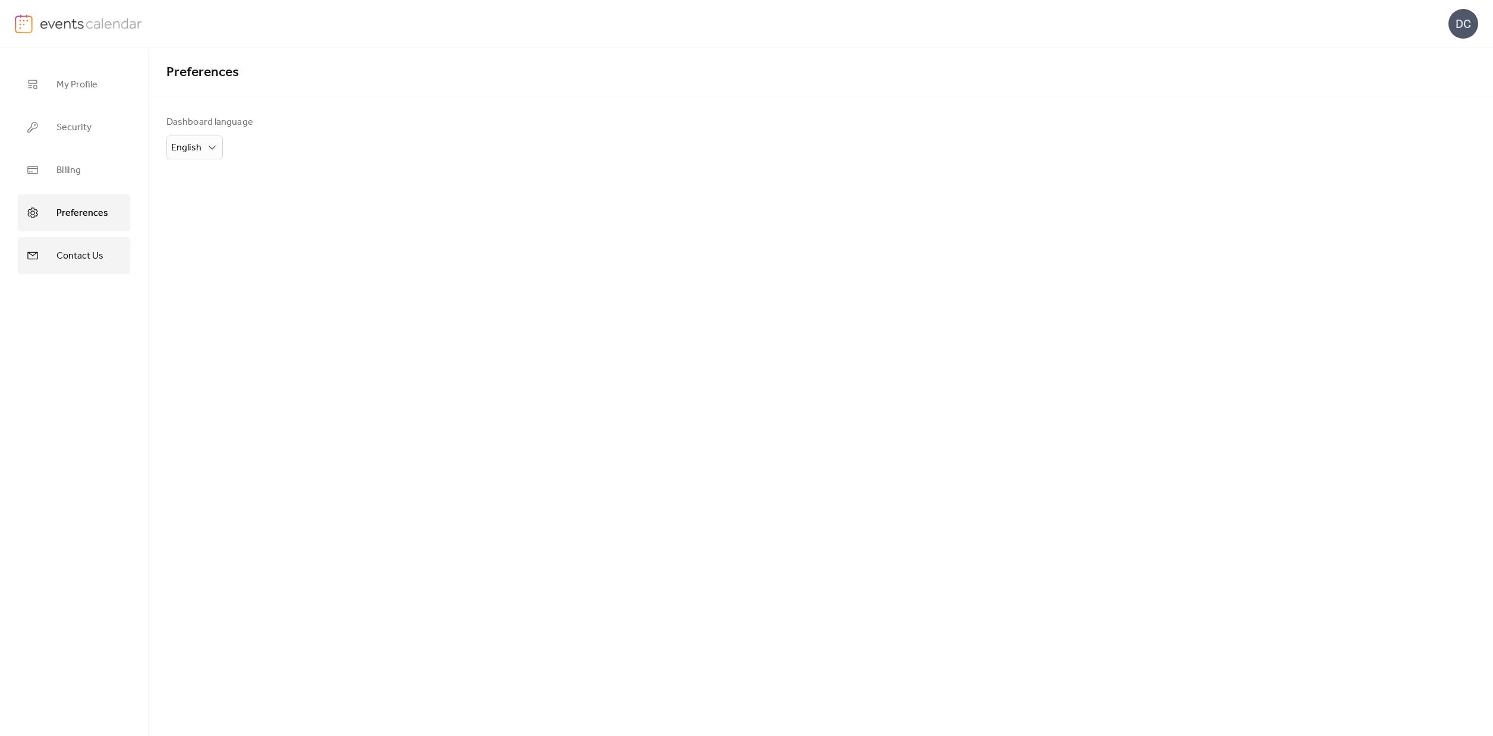
click at [62, 251] on span "Contact Us" at bounding box center [79, 256] width 47 height 19
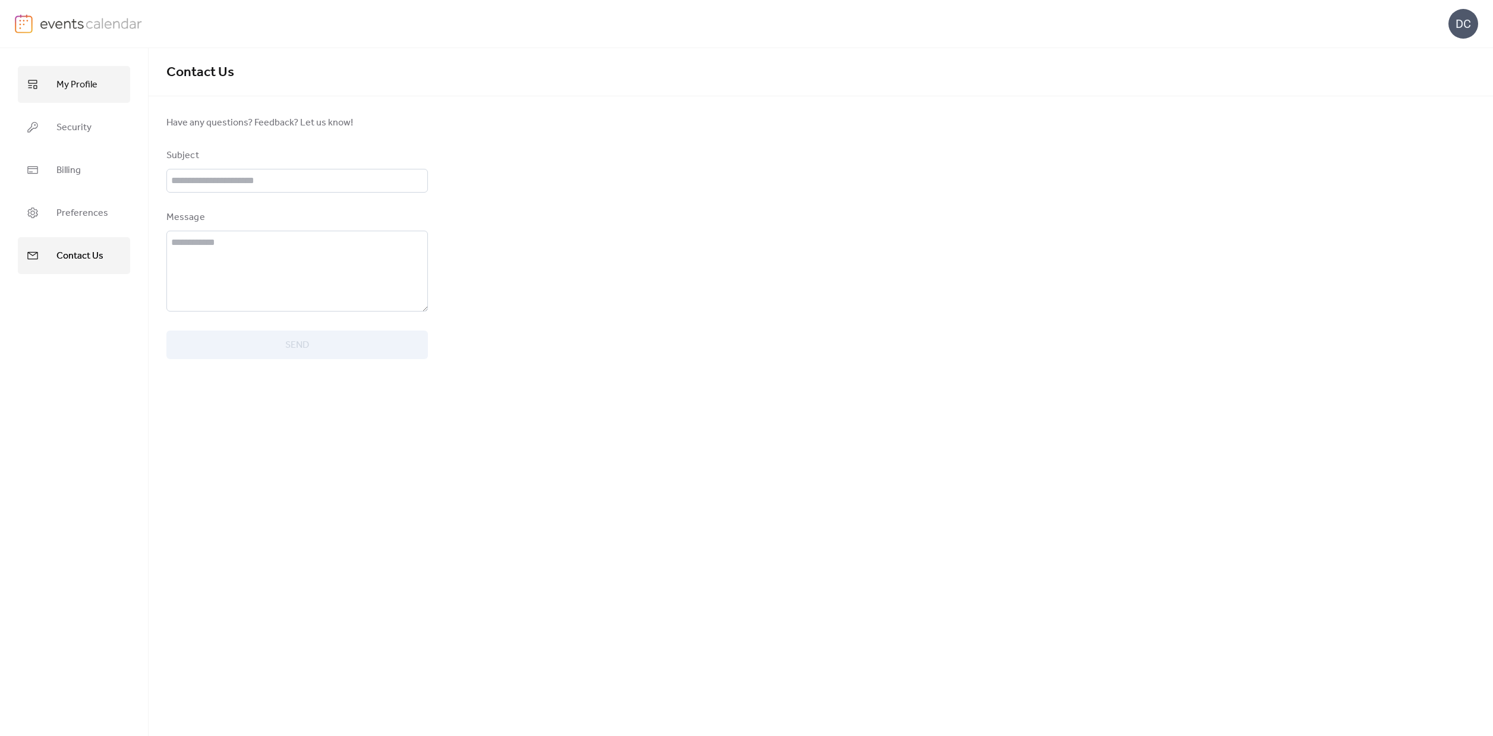
click at [39, 94] on link "My Profile" at bounding box center [74, 84] width 112 height 37
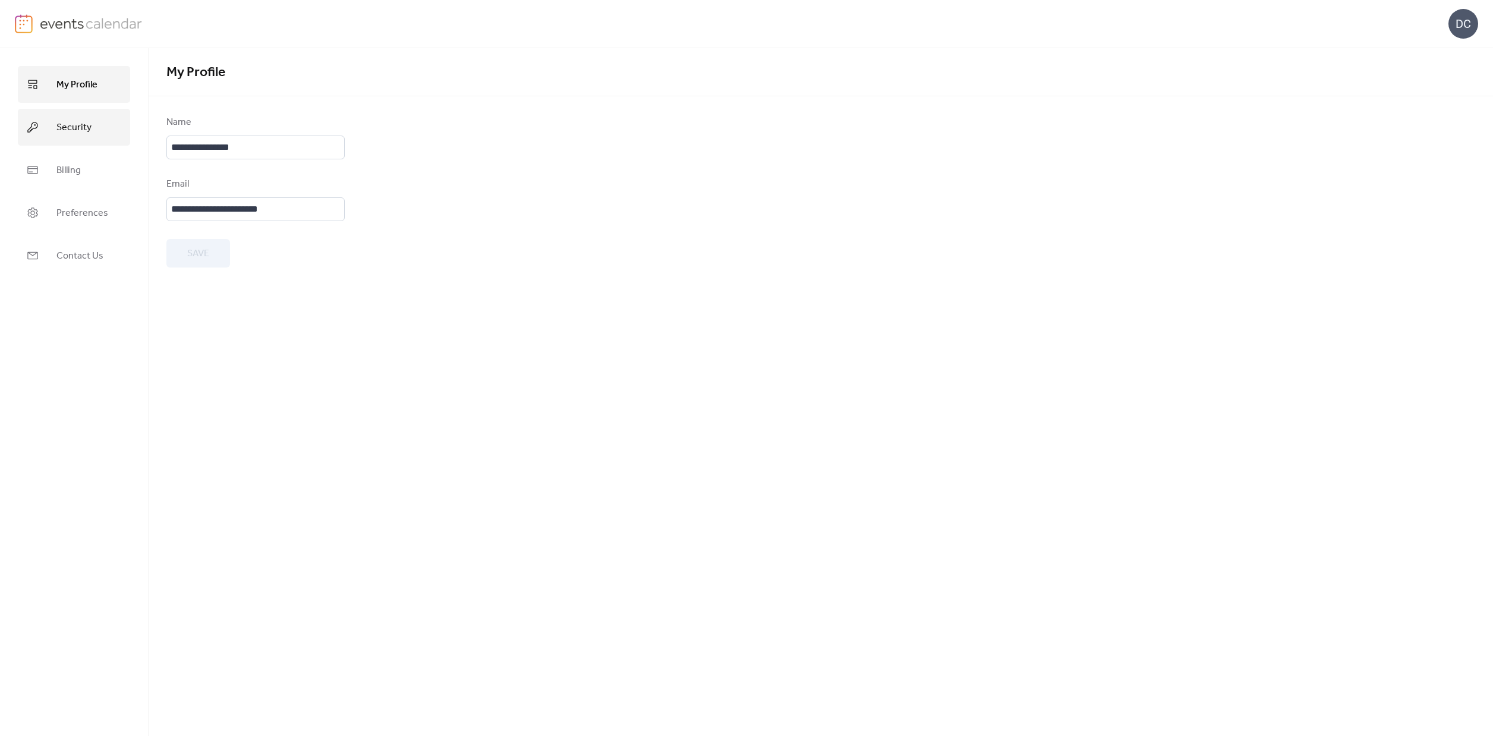
click at [66, 118] on link "Security" at bounding box center [74, 127] width 112 height 37
click at [49, 159] on link "Billing" at bounding box center [74, 170] width 112 height 37
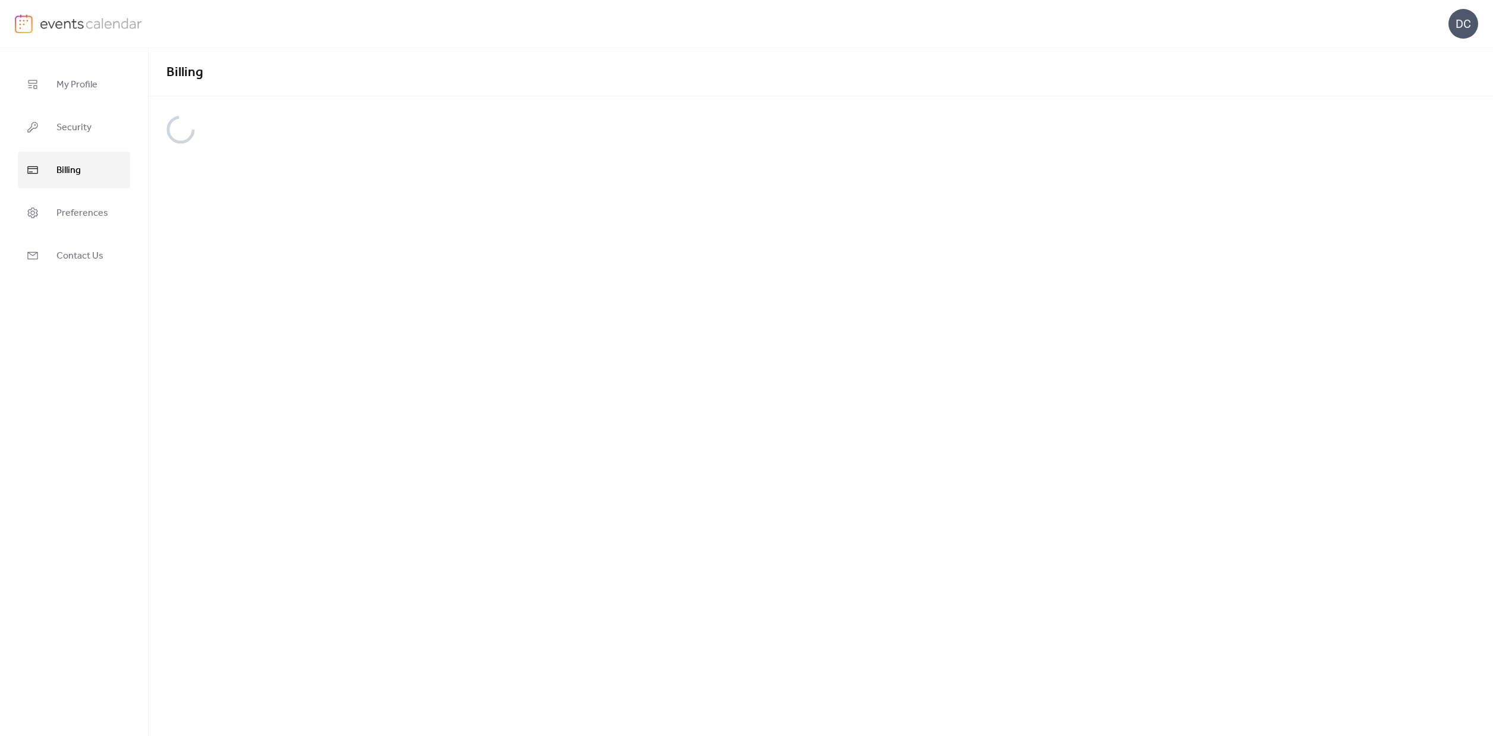
click at [44, 33] on div "DC" at bounding box center [746, 24] width 1463 height 48
drag, startPoint x: 49, startPoint y: 28, endPoint x: 649, endPoint y: 43, distance: 600.9
click at [50, 27] on img at bounding box center [91, 23] width 103 height 18
